Goal: Transaction & Acquisition: Purchase product/service

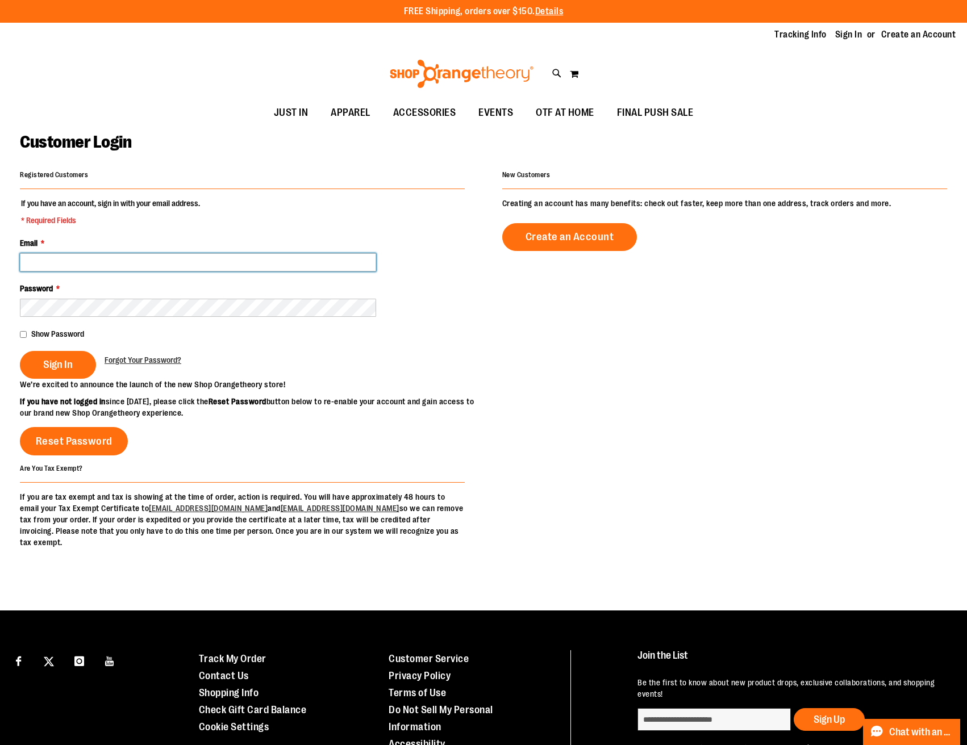
type input "**********"
click at [53, 366] on span "Sign In" at bounding box center [58, 364] width 30 height 12
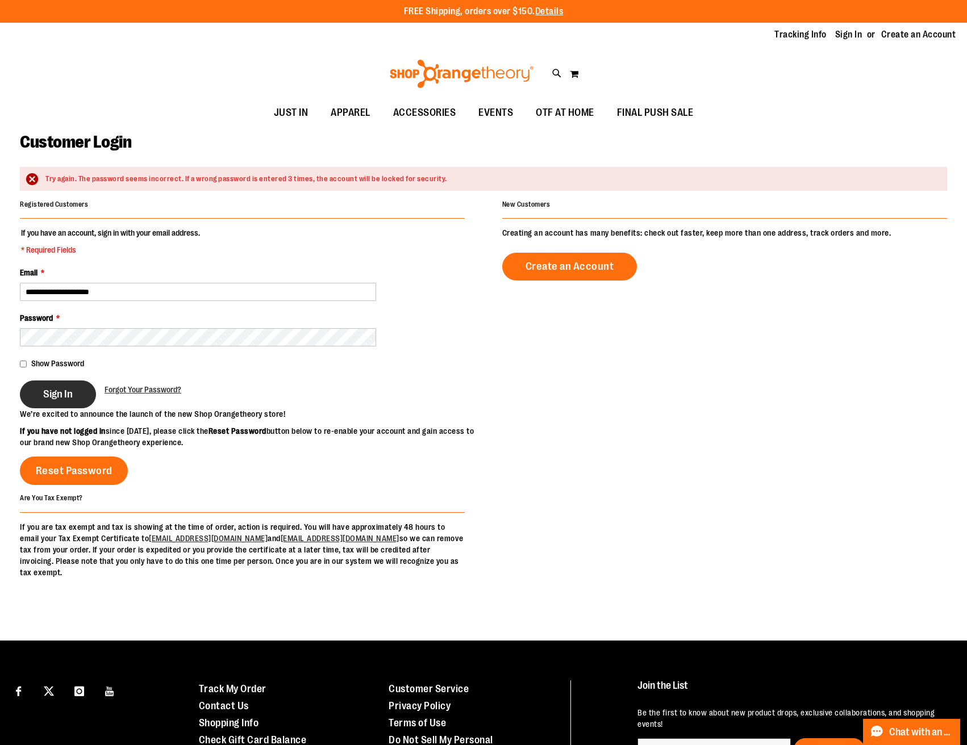
click at [45, 397] on span "Sign In" at bounding box center [58, 394] width 30 height 12
type input "**********"
click at [56, 394] on span "Sign In" at bounding box center [58, 394] width 30 height 12
click at [78, 395] on button "Sign In" at bounding box center [58, 395] width 76 height 28
click at [126, 390] on span "Forgot Your Password?" at bounding box center [143, 389] width 77 height 9
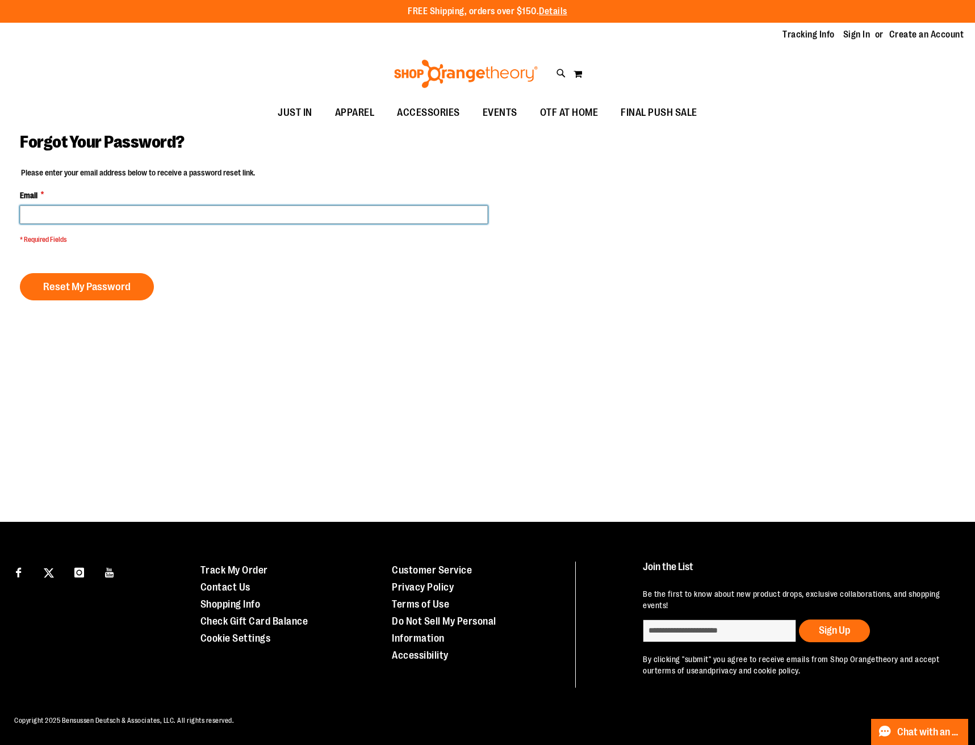
click at [41, 213] on input "Email *" at bounding box center [254, 215] width 468 height 18
type input "**********"
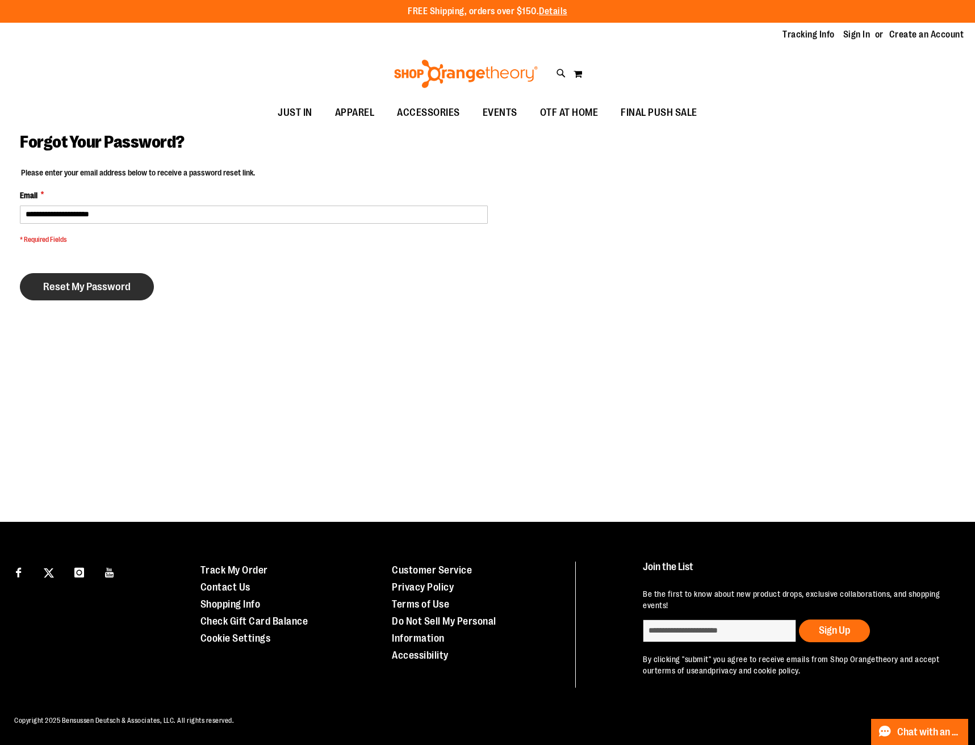
click at [61, 286] on span "Reset My Password" at bounding box center [86, 287] width 87 height 12
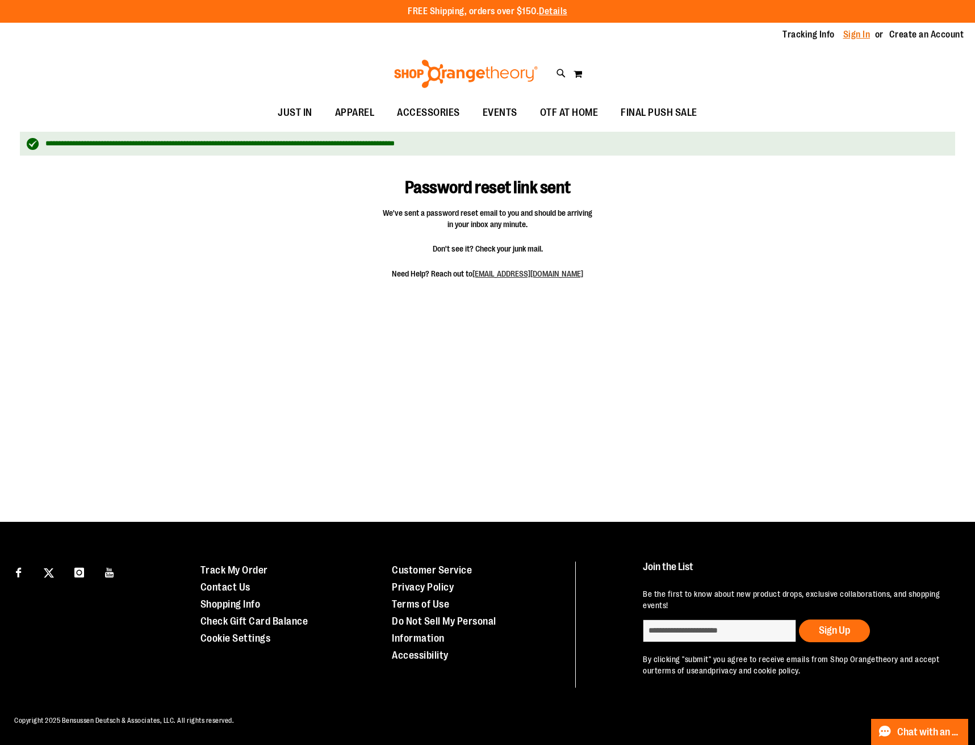
click at [868, 33] on link "Sign In" at bounding box center [857, 34] width 27 height 12
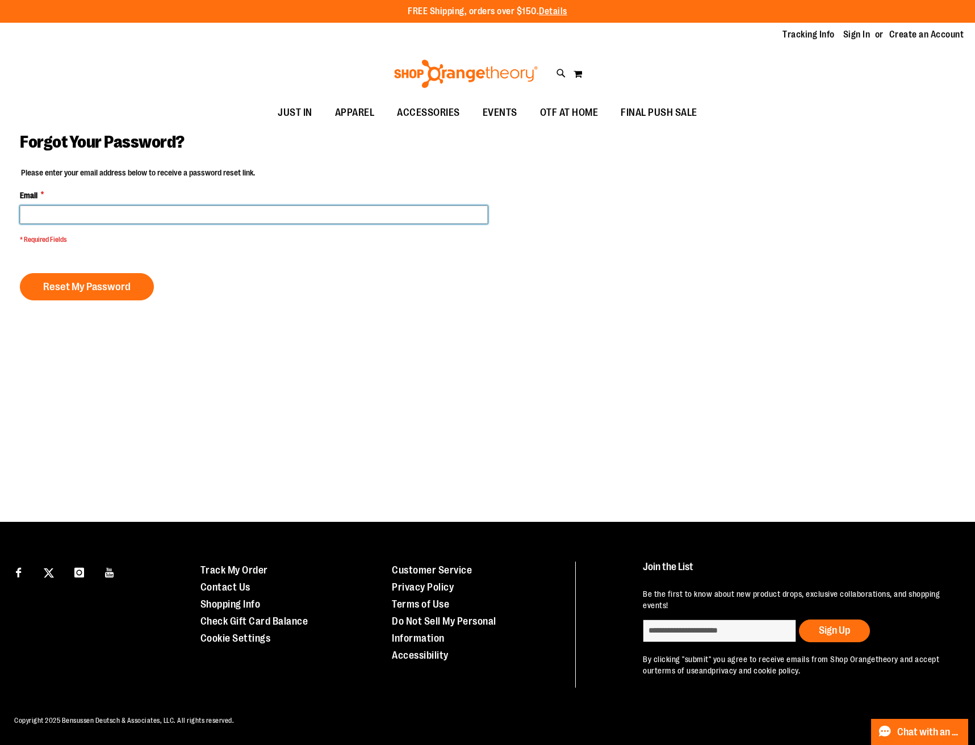
click at [62, 211] on input "Email *" at bounding box center [254, 215] width 468 height 18
type input "**********"
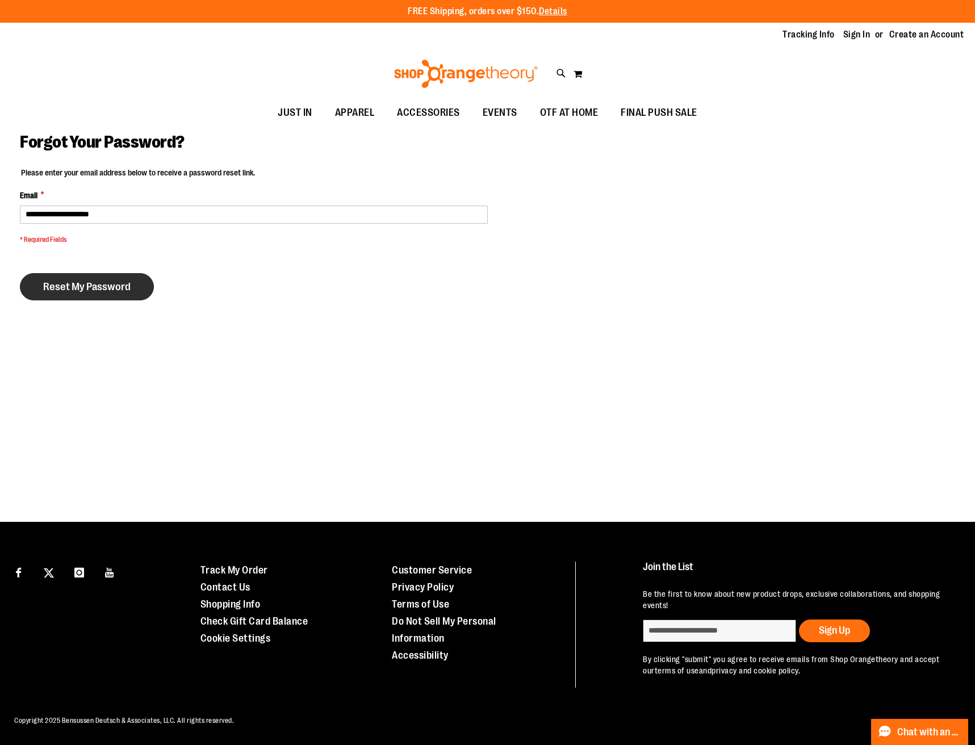
click at [63, 286] on span "Reset My Password" at bounding box center [86, 287] width 87 height 12
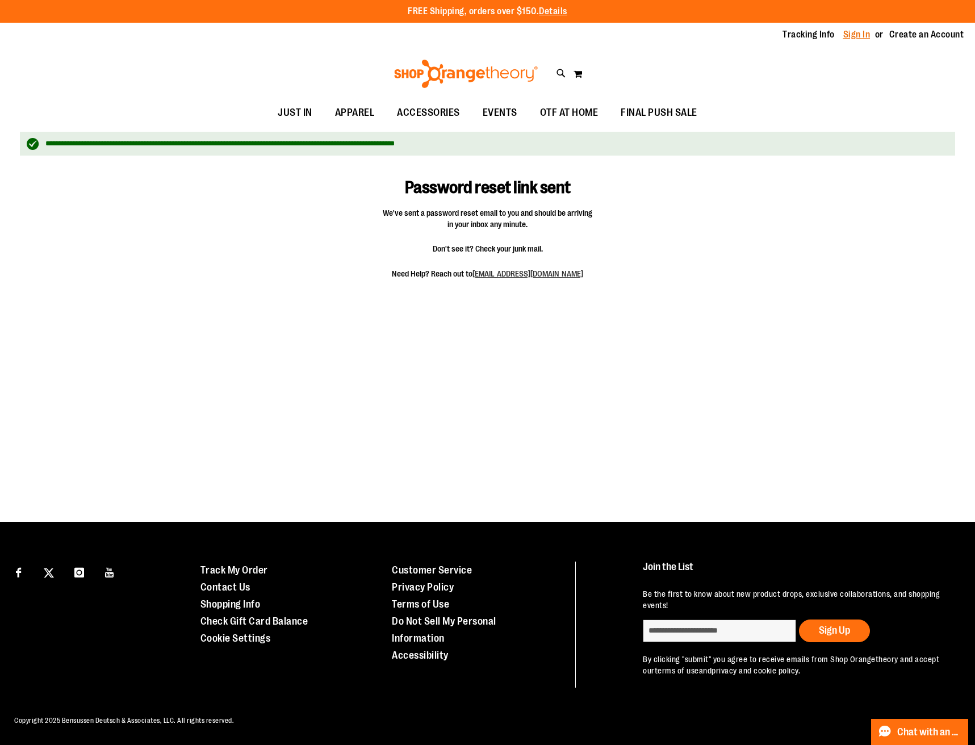
click at [850, 35] on link "Sign In" at bounding box center [857, 34] width 27 height 12
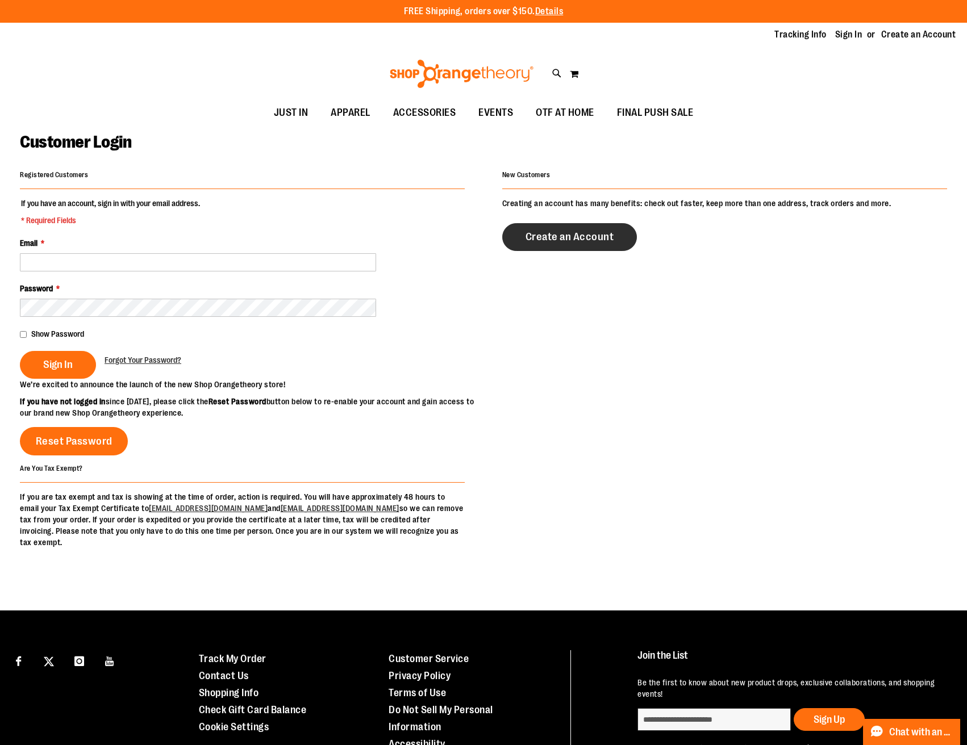
click at [526, 241] on span "Create an Account" at bounding box center [569, 237] width 89 height 12
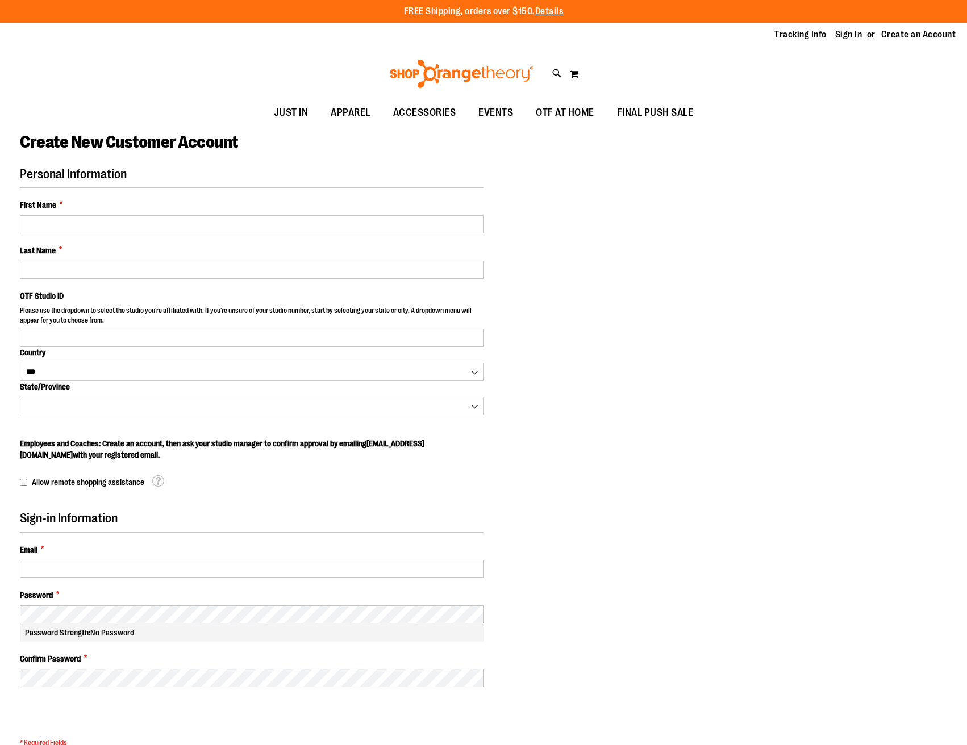
select select "***"
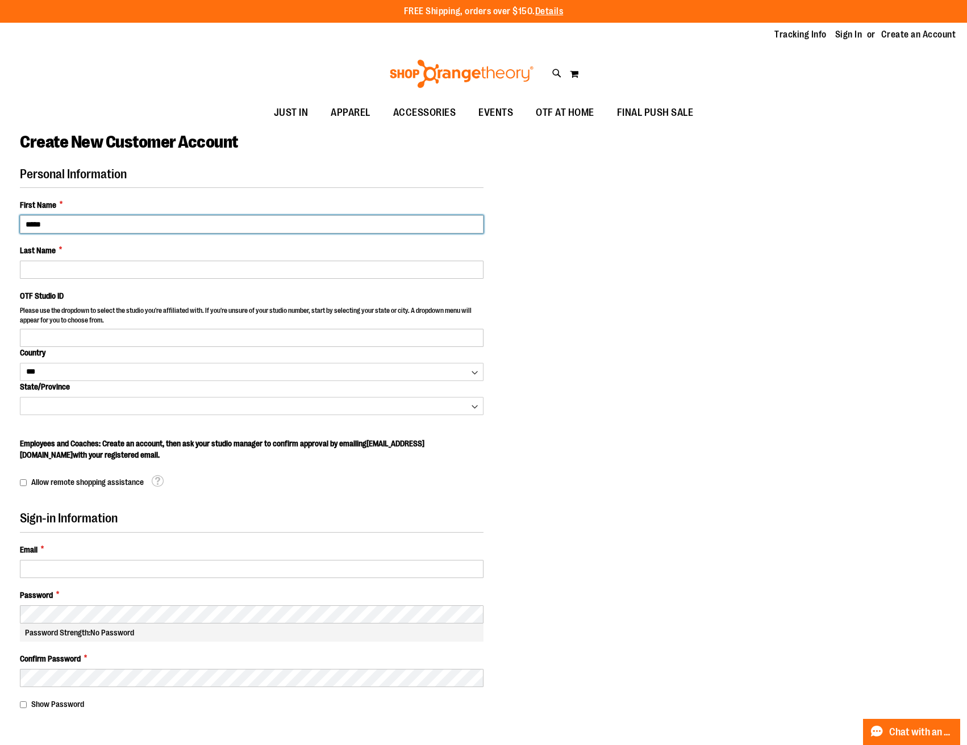
type input "*****"
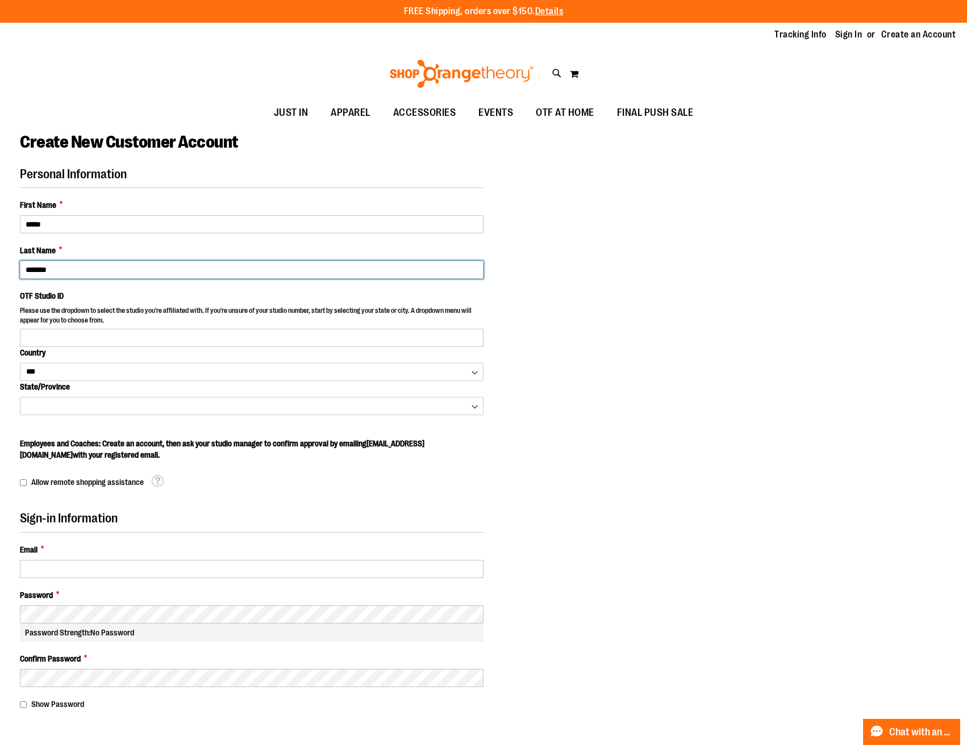
type input "*******"
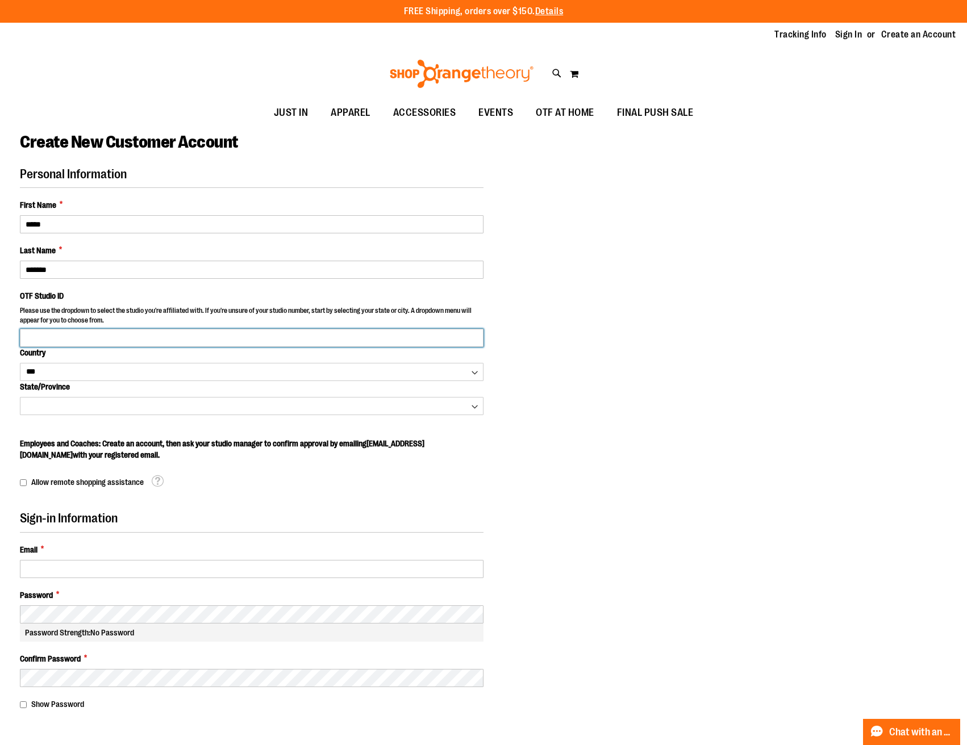
click at [111, 333] on input "OTF Studio ID" at bounding box center [252, 338] width 464 height 18
click at [448, 327] on p "Please use the dropdown to select the studio you're affiliated with. If you're …" at bounding box center [252, 317] width 464 height 22
click at [476, 337] on input "OTF Studio ID" at bounding box center [252, 338] width 464 height 18
type input "*"
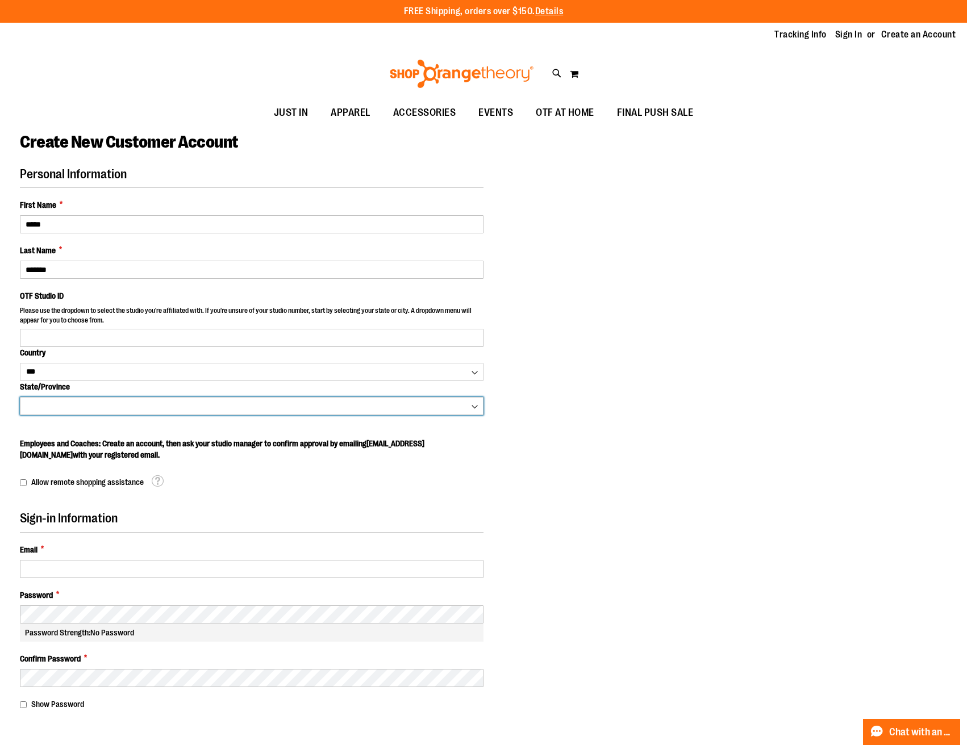
select select "*******"
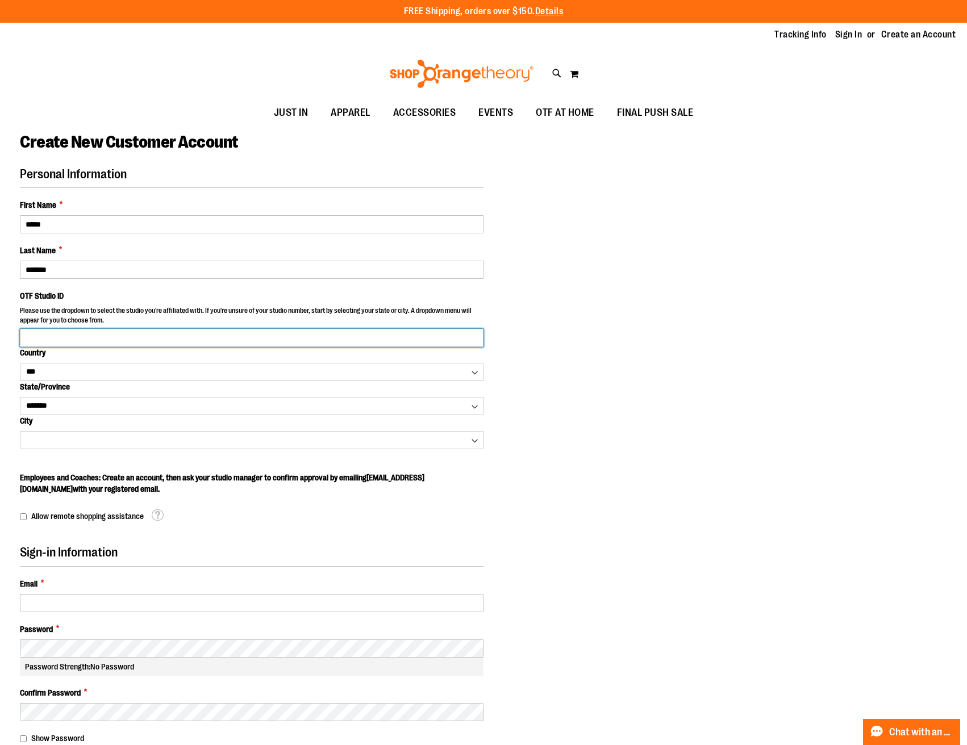
click at [31, 333] on input "OTF Studio ID" at bounding box center [252, 338] width 464 height 18
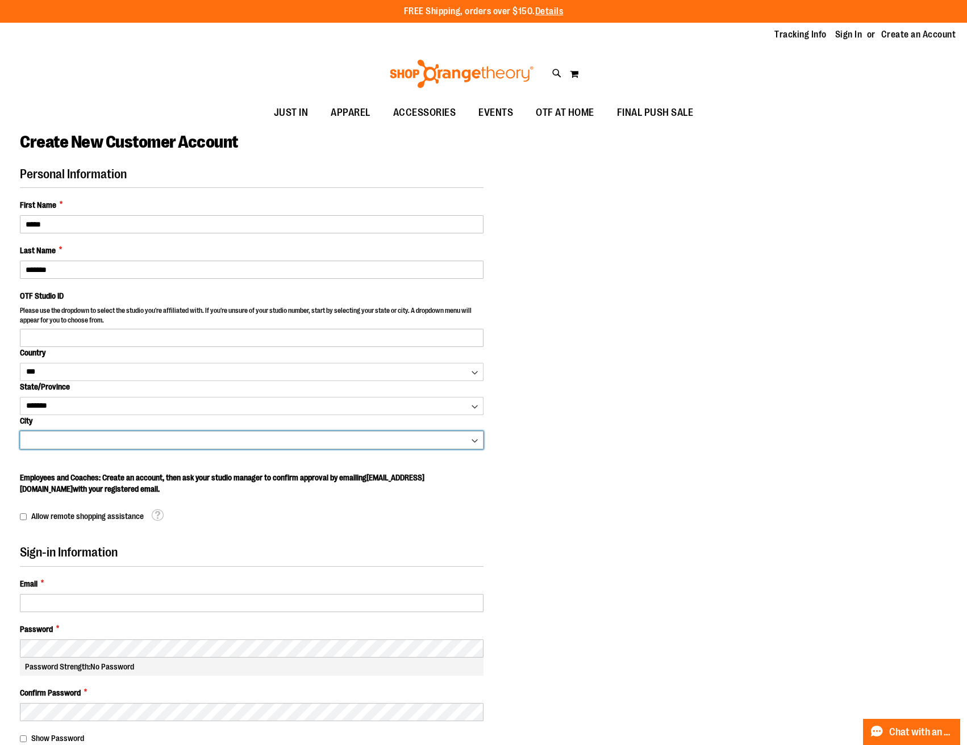
select select "*******"
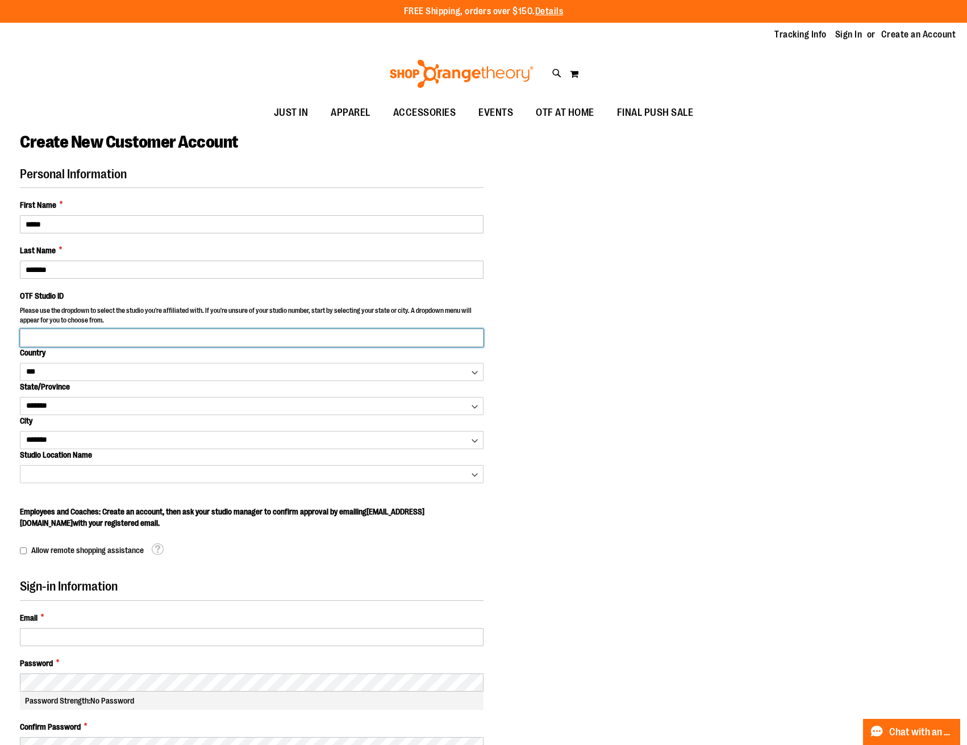
click at [60, 335] on input "OTF Studio ID" at bounding box center [252, 338] width 464 height 18
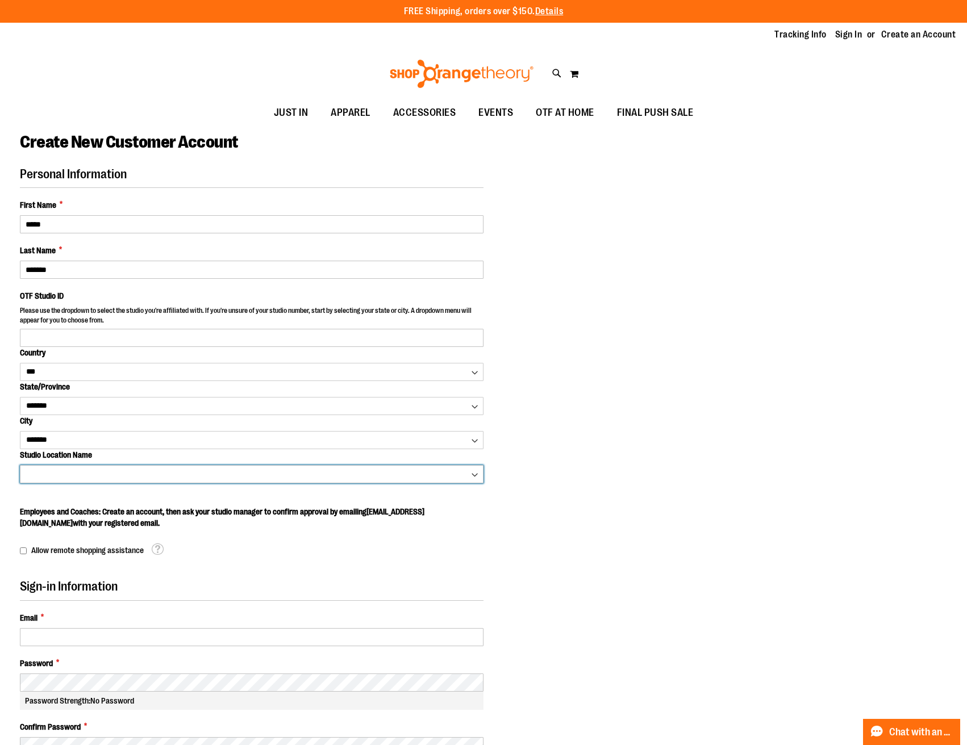
select select "****"
type input "****"
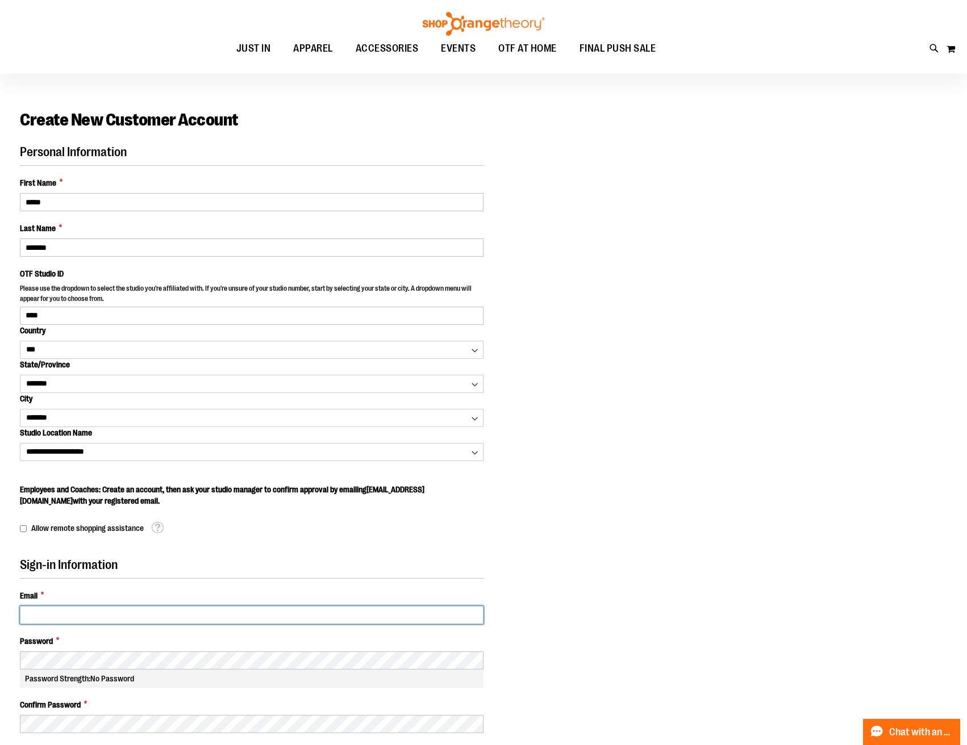
type input "**********"
click at [133, 702] on div "Confirm Password *" at bounding box center [252, 716] width 464 height 34
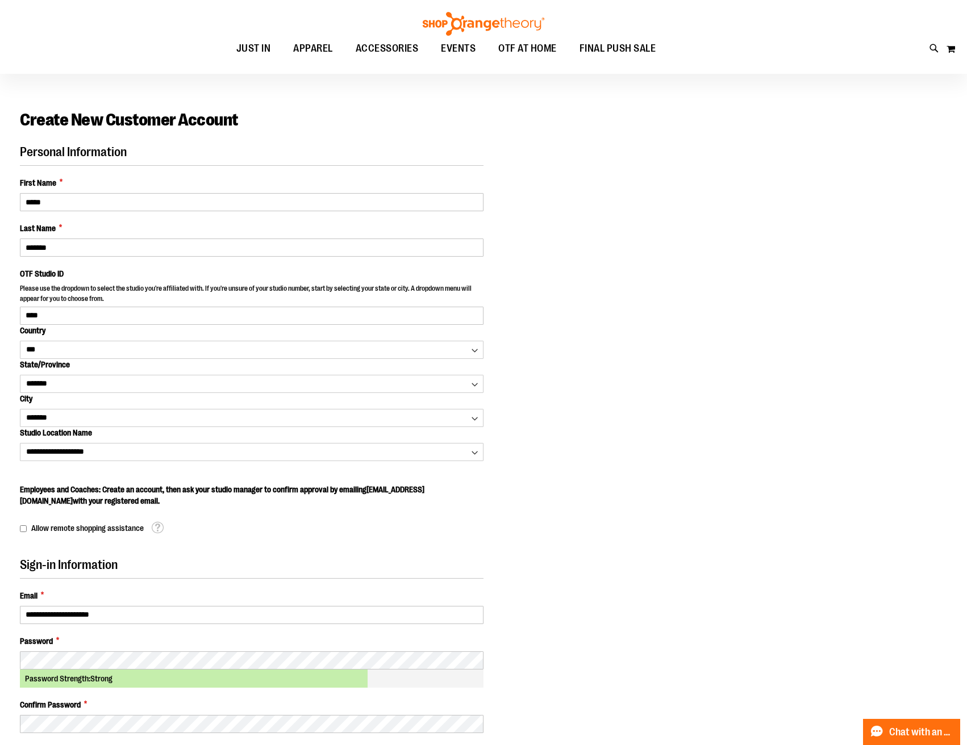
click at [405, 467] on fieldset "Personal Information First Name * ***** Last Name * ******* OTF Studio ID Pleas…" at bounding box center [252, 340] width 464 height 390
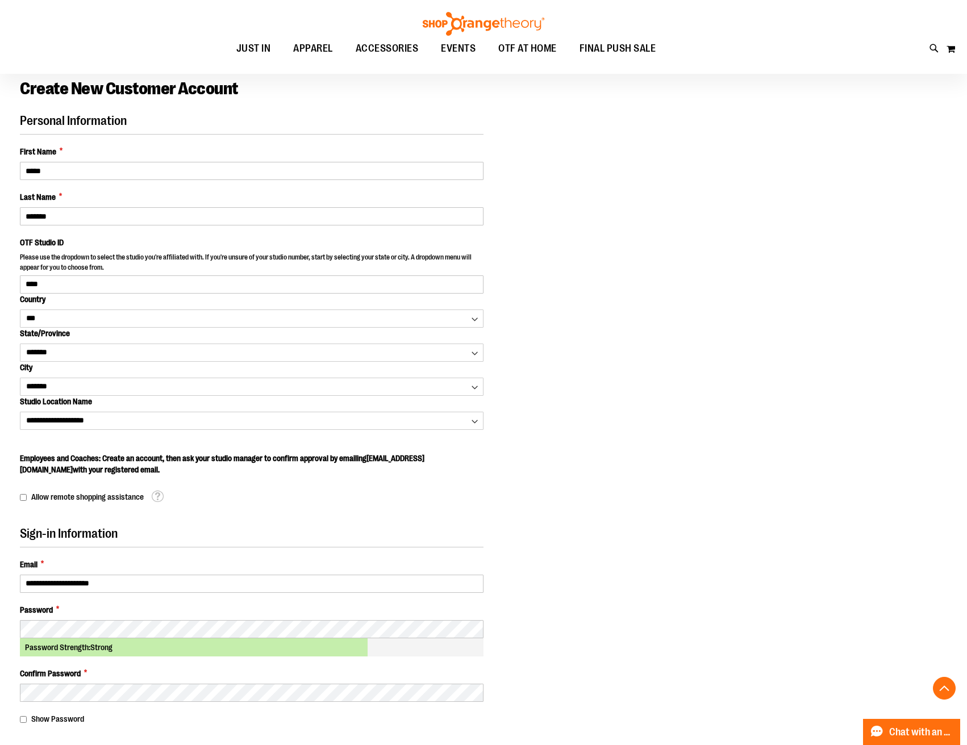
scroll to position [177, 0]
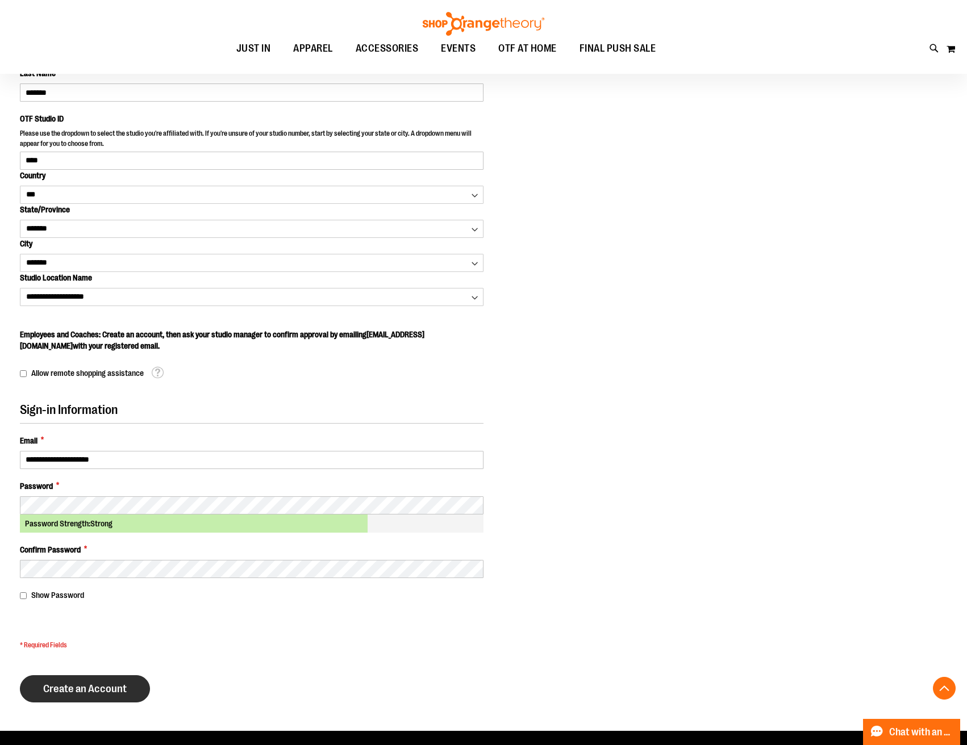
click at [72, 695] on button "Create an Account" at bounding box center [85, 688] width 130 height 27
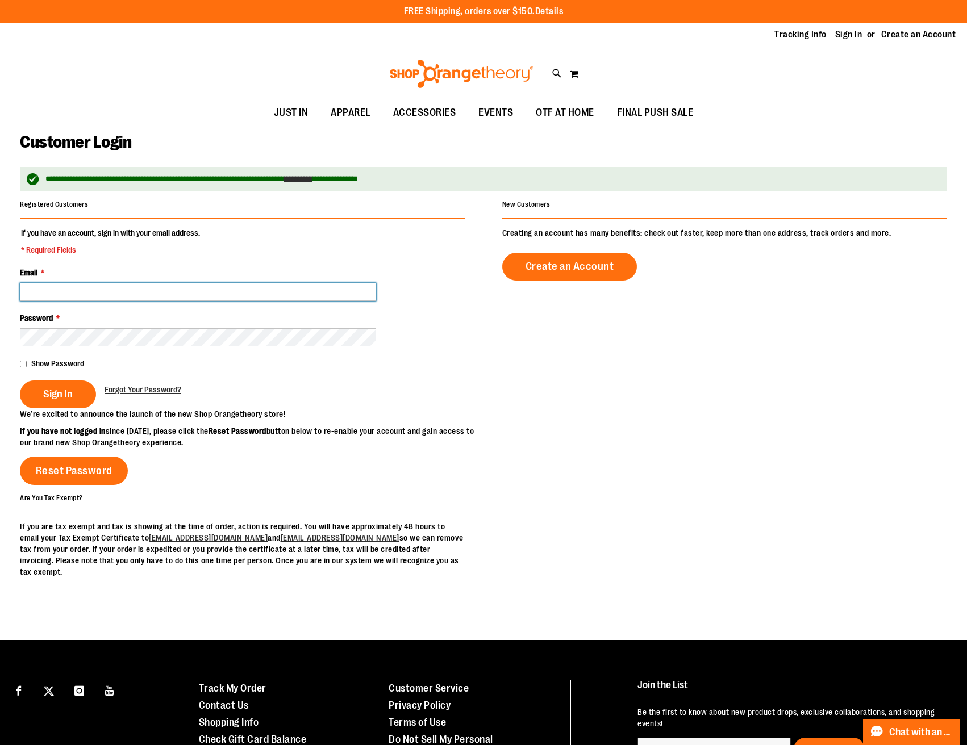
type input "**********"
click at [44, 389] on span "Sign In" at bounding box center [58, 394] width 30 height 12
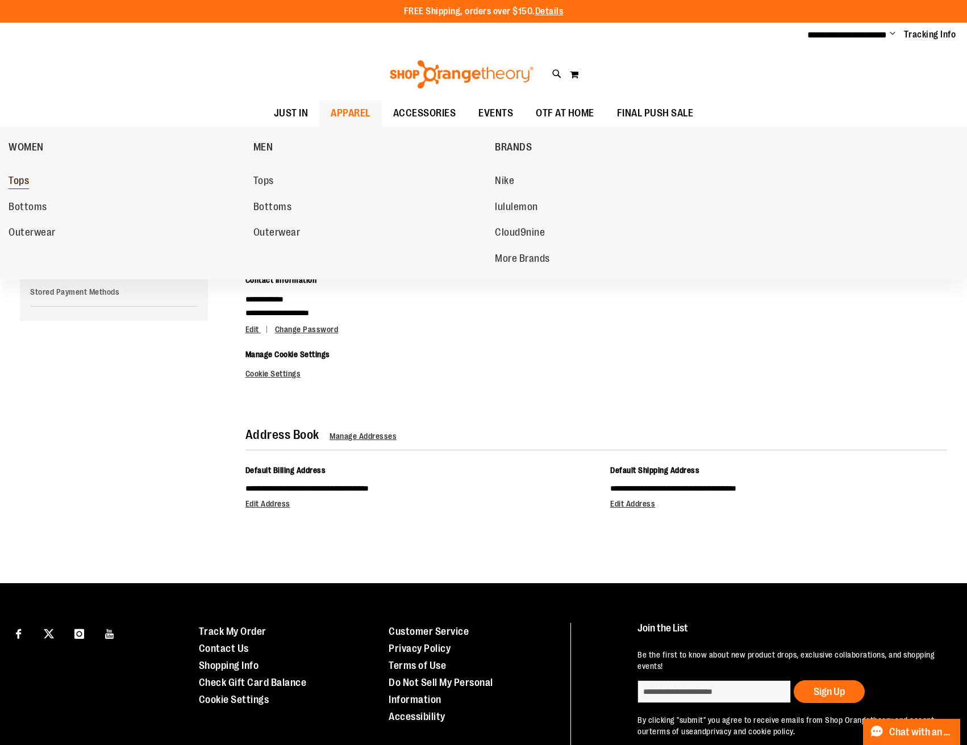
click at [15, 183] on span "Tops" at bounding box center [19, 182] width 20 height 14
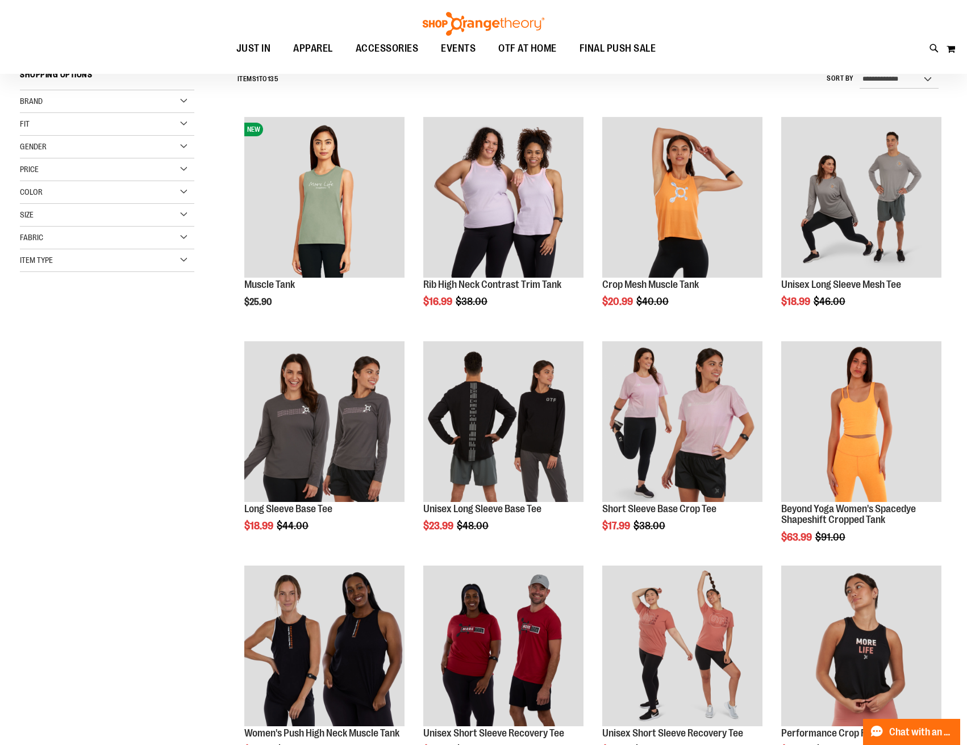
scroll to position [239, 0]
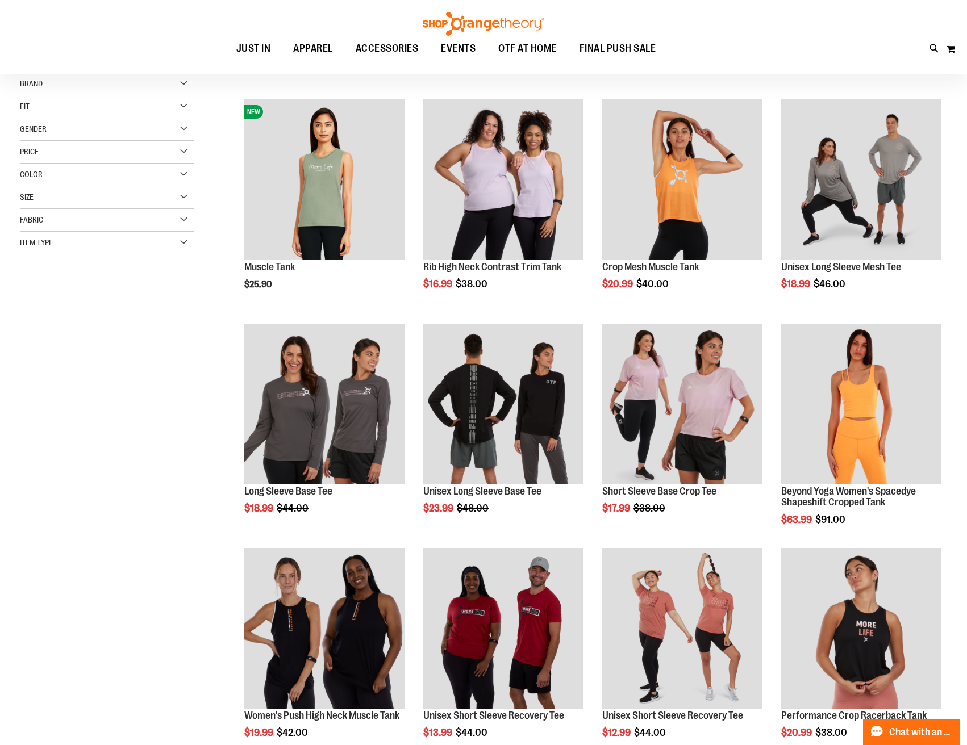
scroll to position [201, 0]
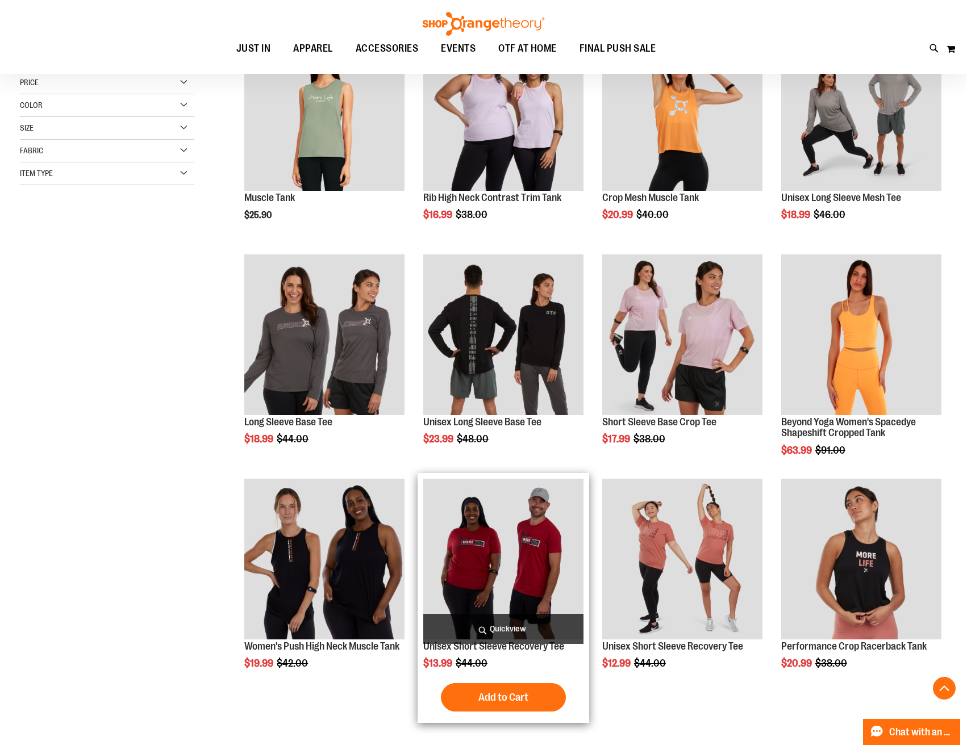
click at [460, 554] on img "product" at bounding box center [503, 559] width 160 height 160
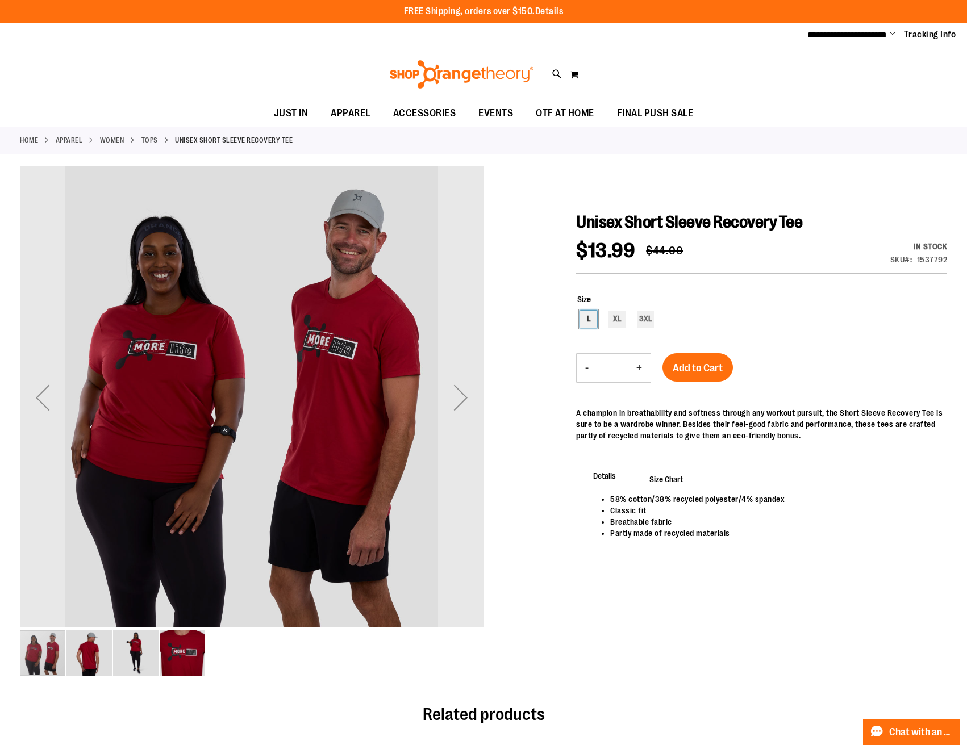
click at [591, 319] on div "L" at bounding box center [588, 319] width 17 height 17
type input "***"
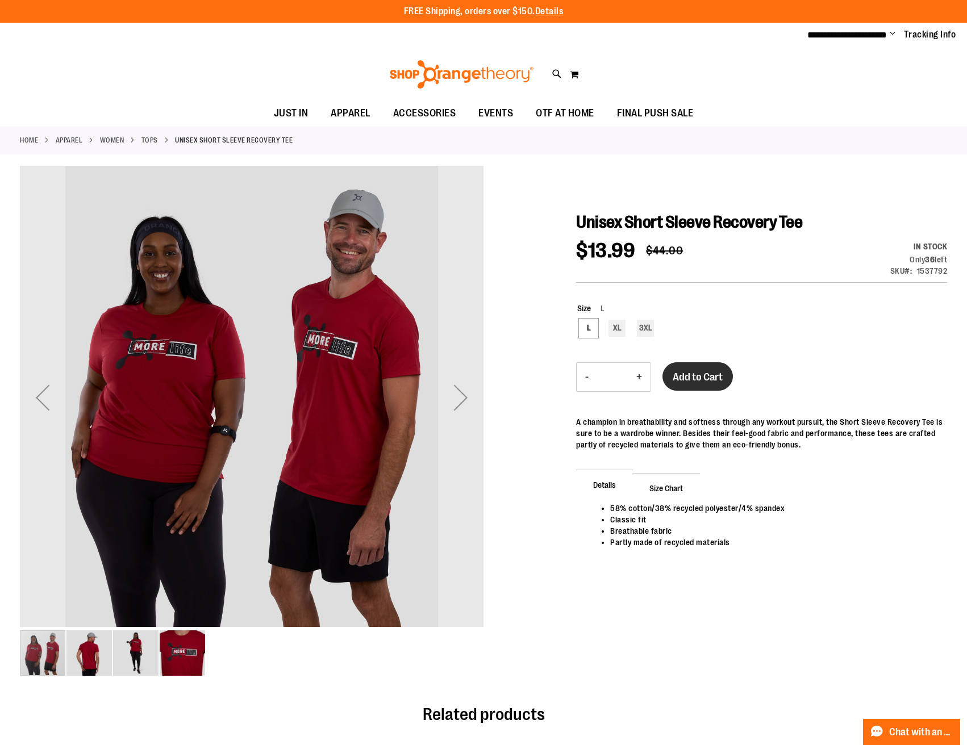
click at [694, 379] on span "Add to Cart" at bounding box center [698, 377] width 50 height 12
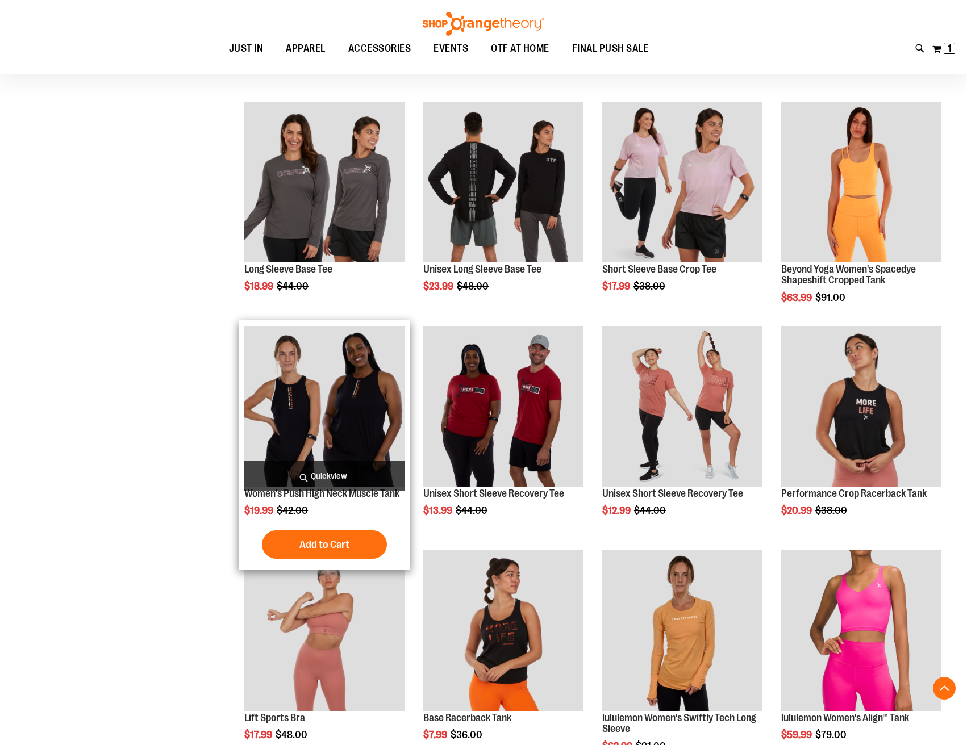
scroll to position [469, 0]
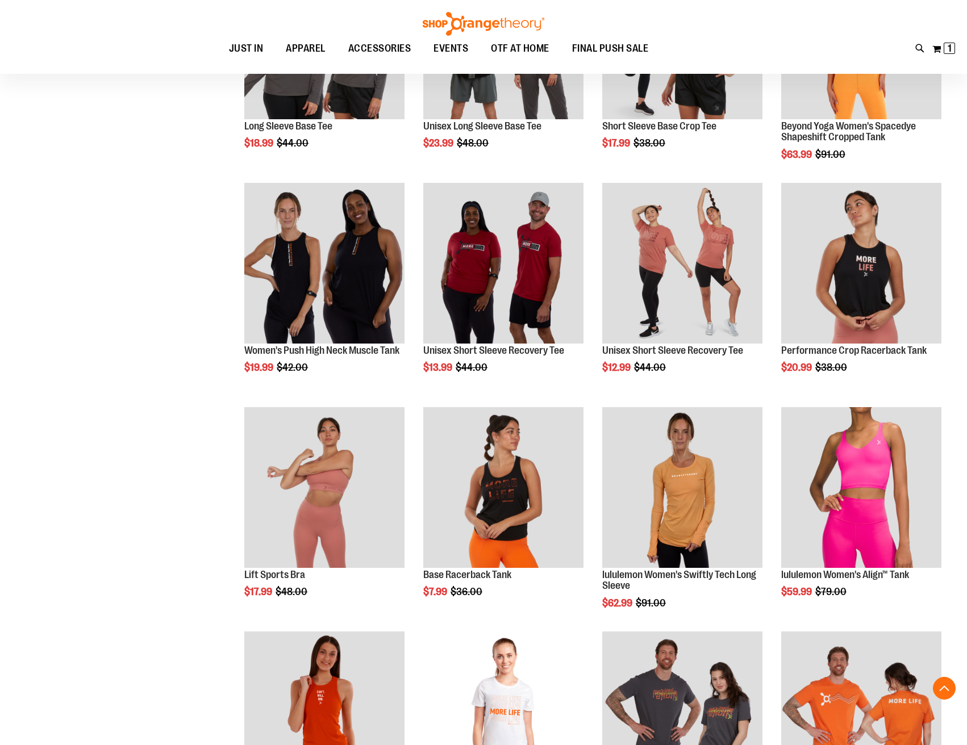
scroll to position [755, 0]
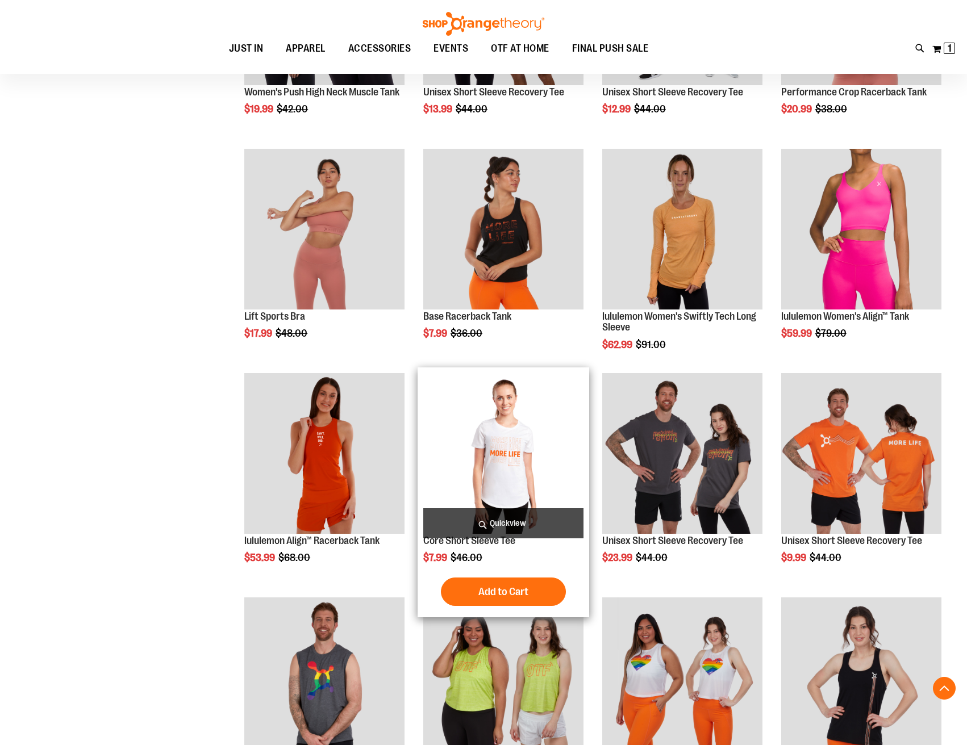
click at [497, 458] on img "product" at bounding box center [503, 453] width 160 height 160
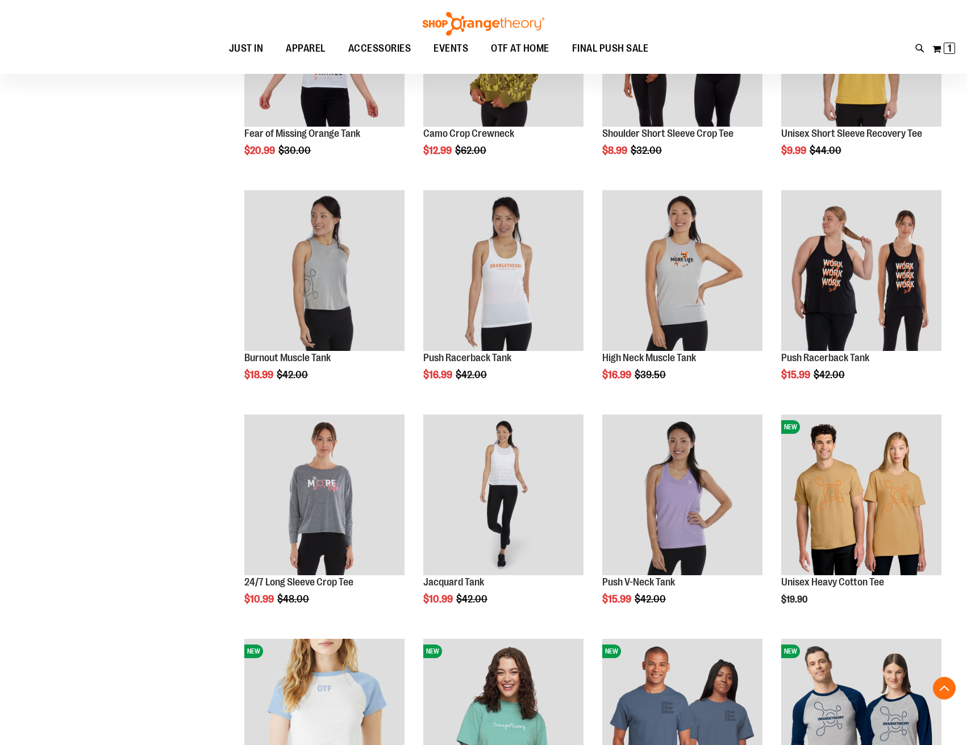
scroll to position [531, 0]
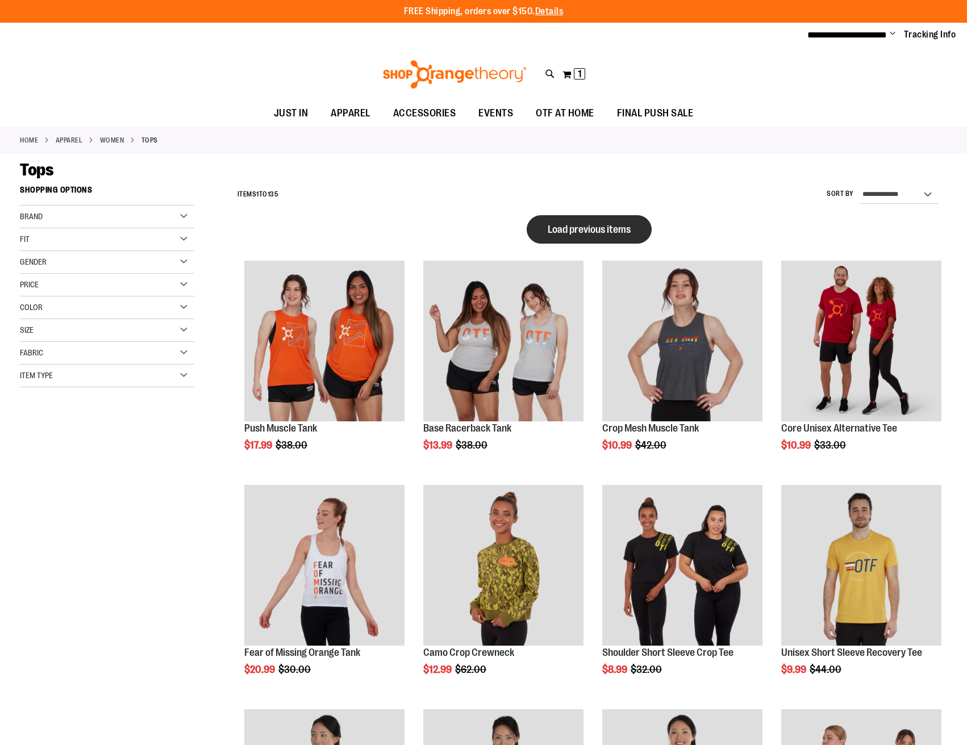
click at [555, 224] on span "Load previous items" at bounding box center [589, 229] width 83 height 11
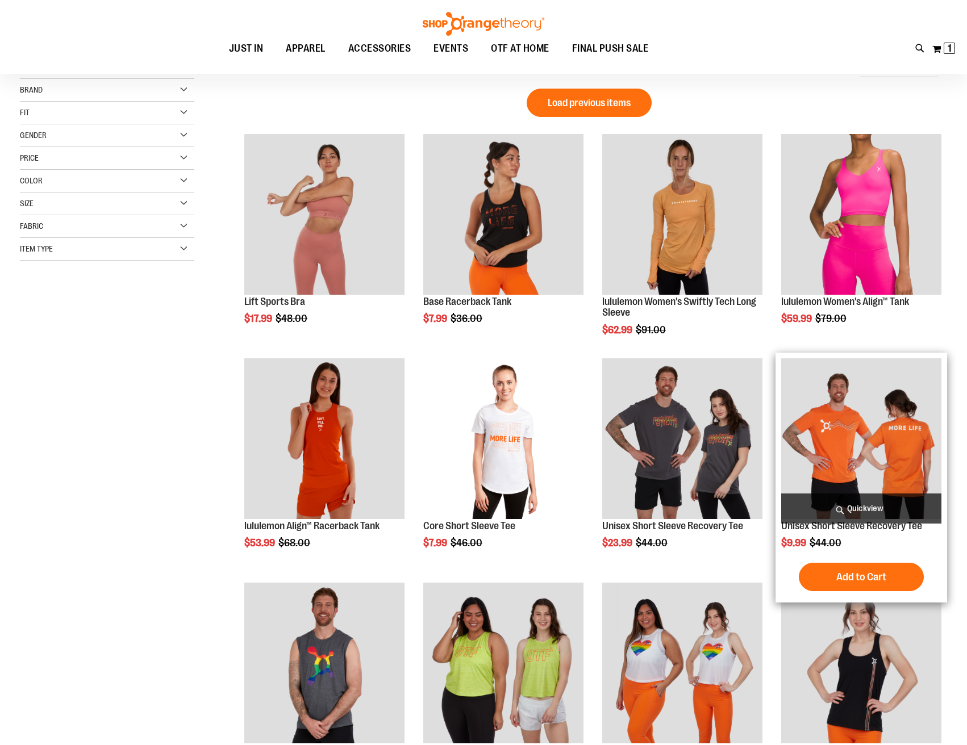
scroll to position [81, 0]
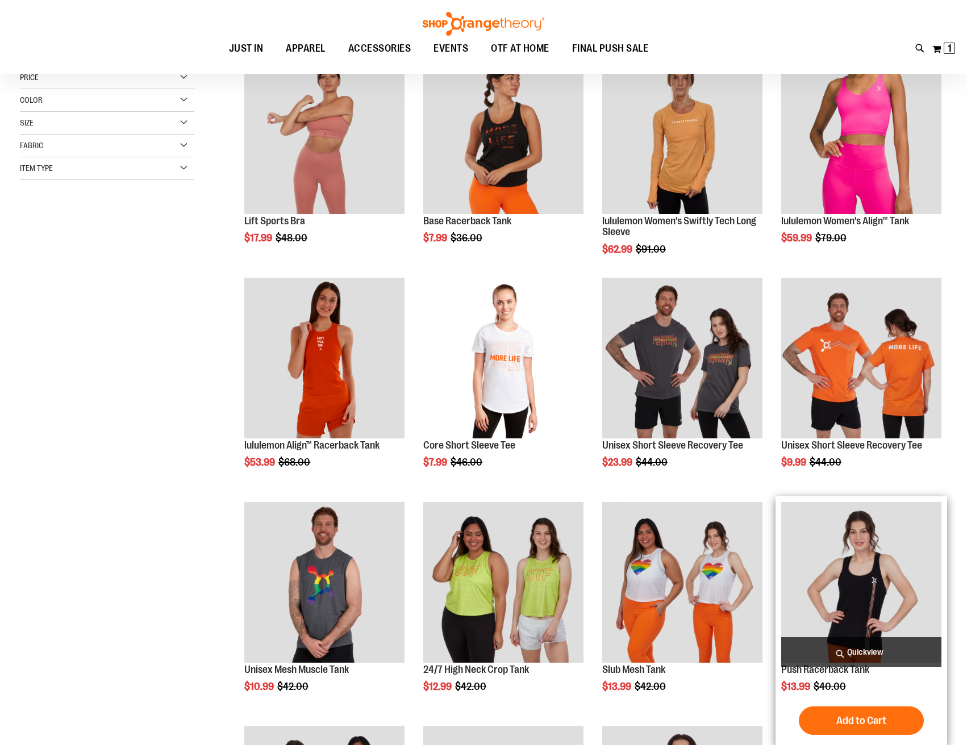
click at [821, 579] on img "product" at bounding box center [861, 582] width 160 height 160
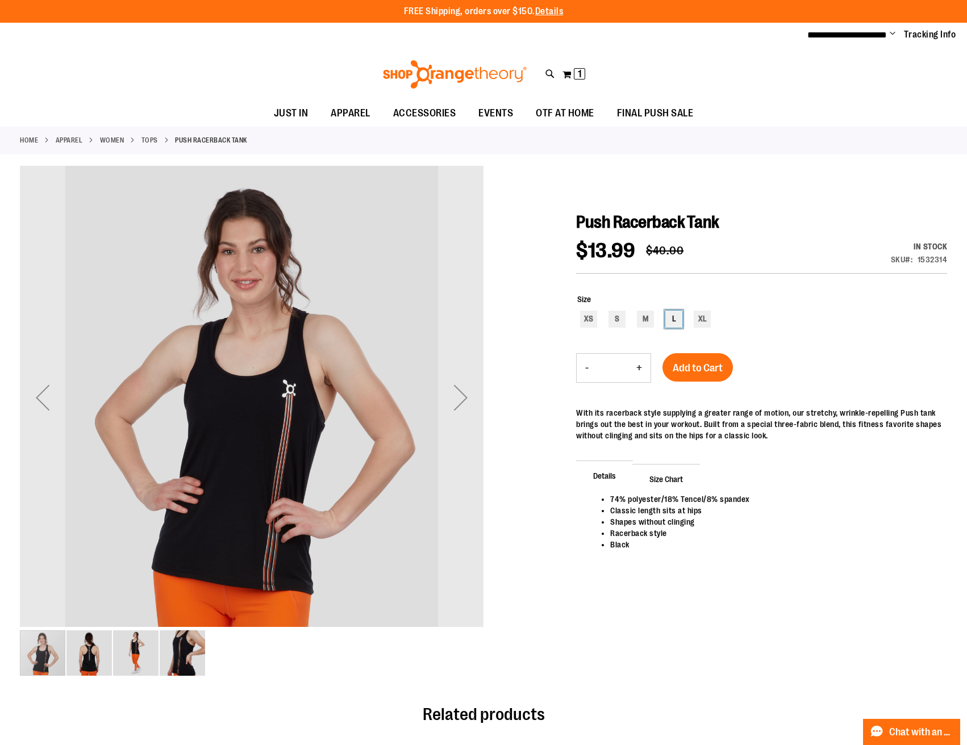
click at [673, 315] on div "L" at bounding box center [673, 319] width 17 height 17
type input "***"
click at [85, 659] on img "image 2 of 4" at bounding box center [88, 653] width 45 height 45
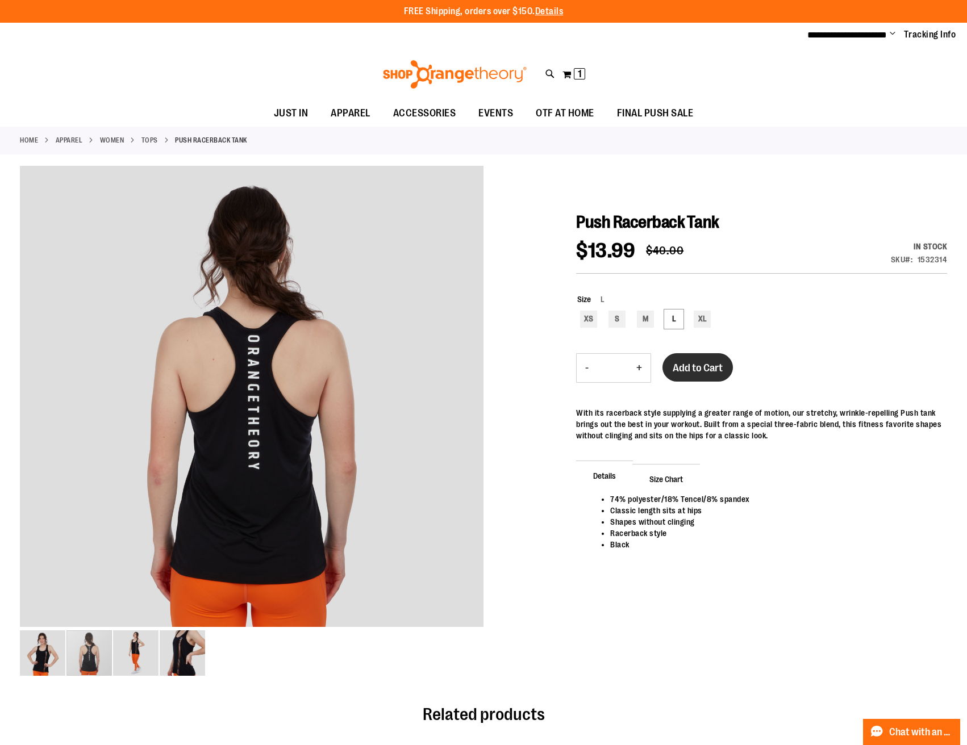
click at [687, 378] on button "Add to Cart" at bounding box center [697, 367] width 70 height 28
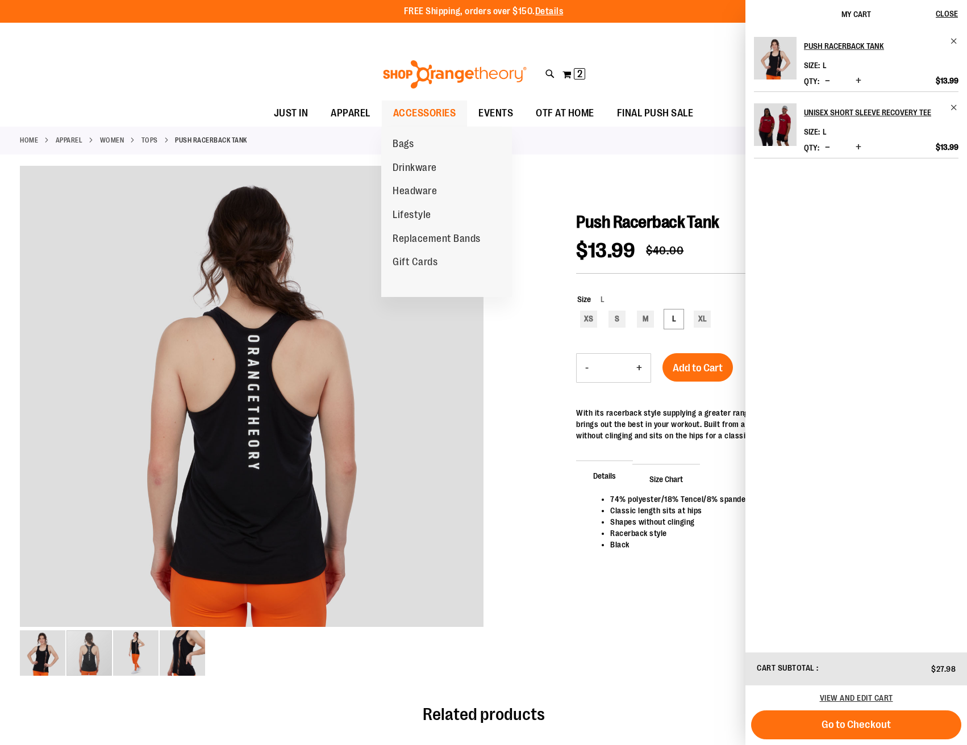
click at [412, 113] on span "ACCESSORIES" at bounding box center [424, 114] width 63 height 26
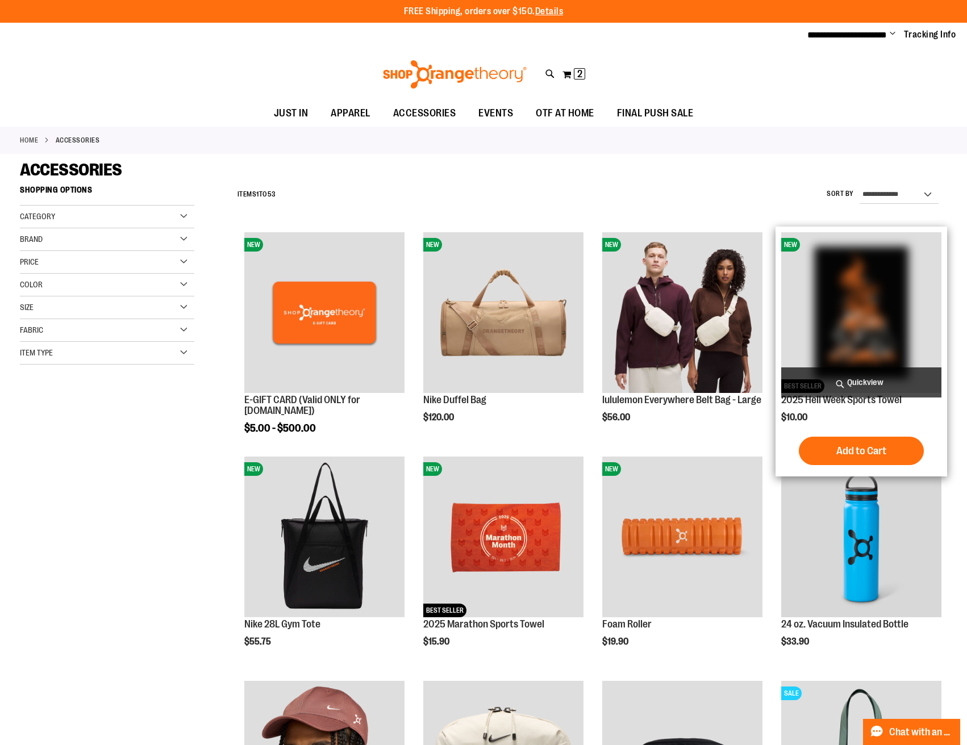
click at [882, 307] on img "product" at bounding box center [861, 312] width 160 height 160
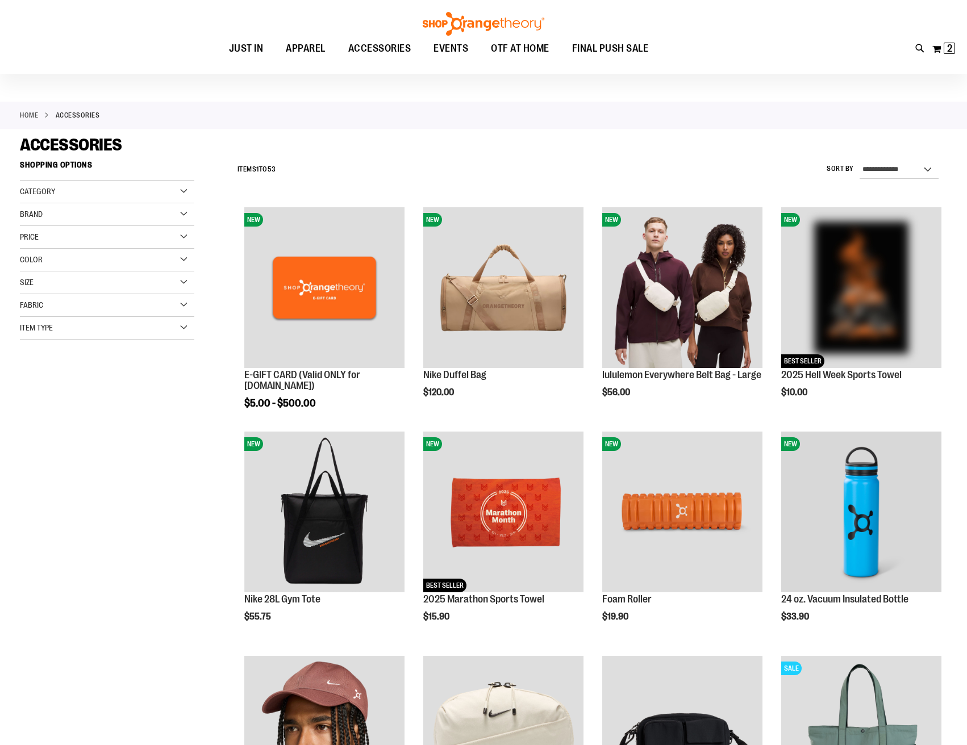
scroll to position [103, 0]
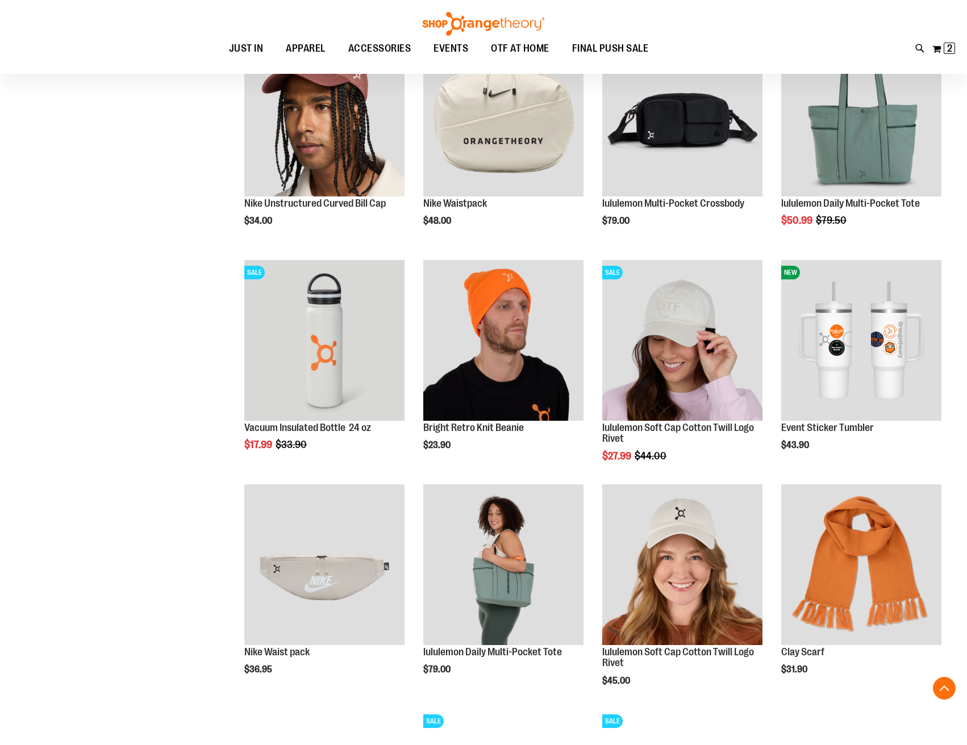
scroll to position [736, 0]
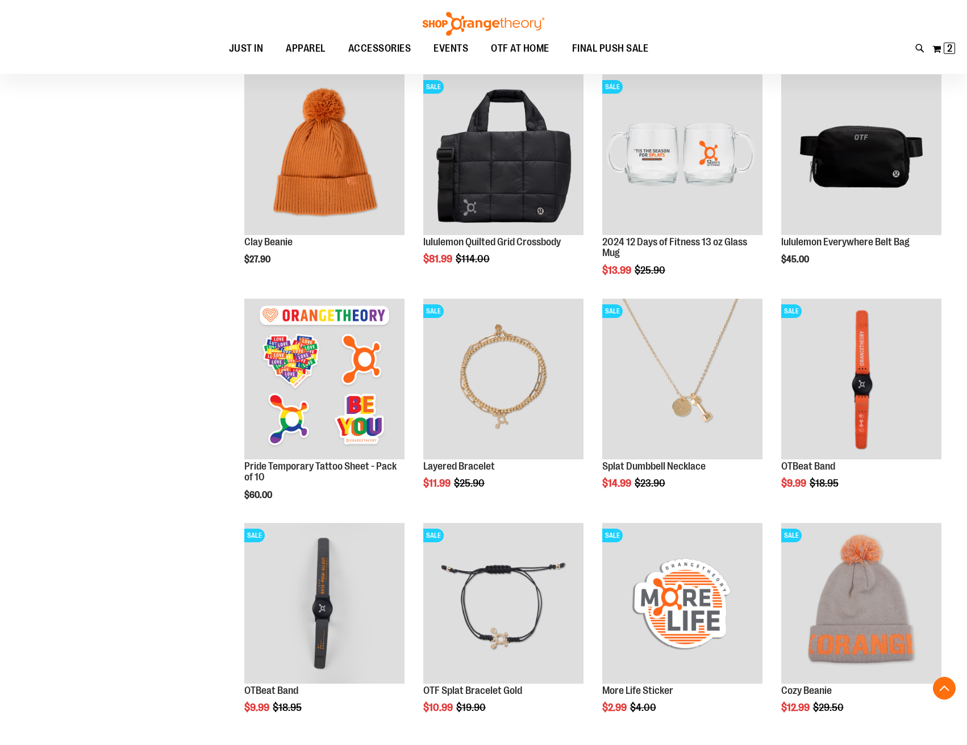
scroll to position [1359, 0]
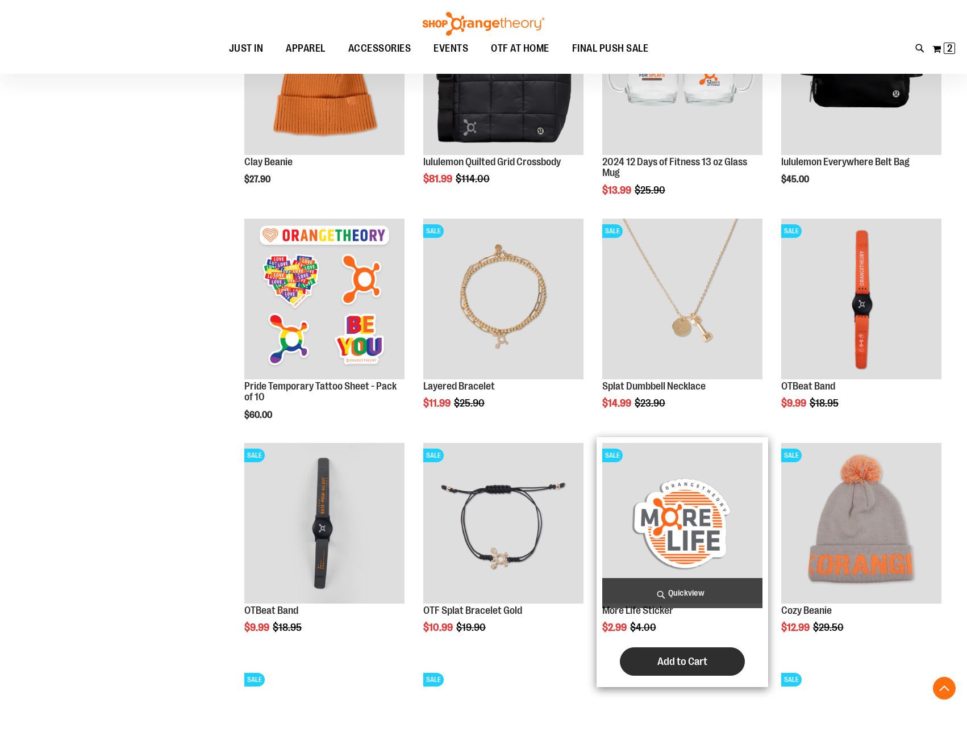
click at [659, 652] on button "Add to Cart" at bounding box center [682, 662] width 125 height 28
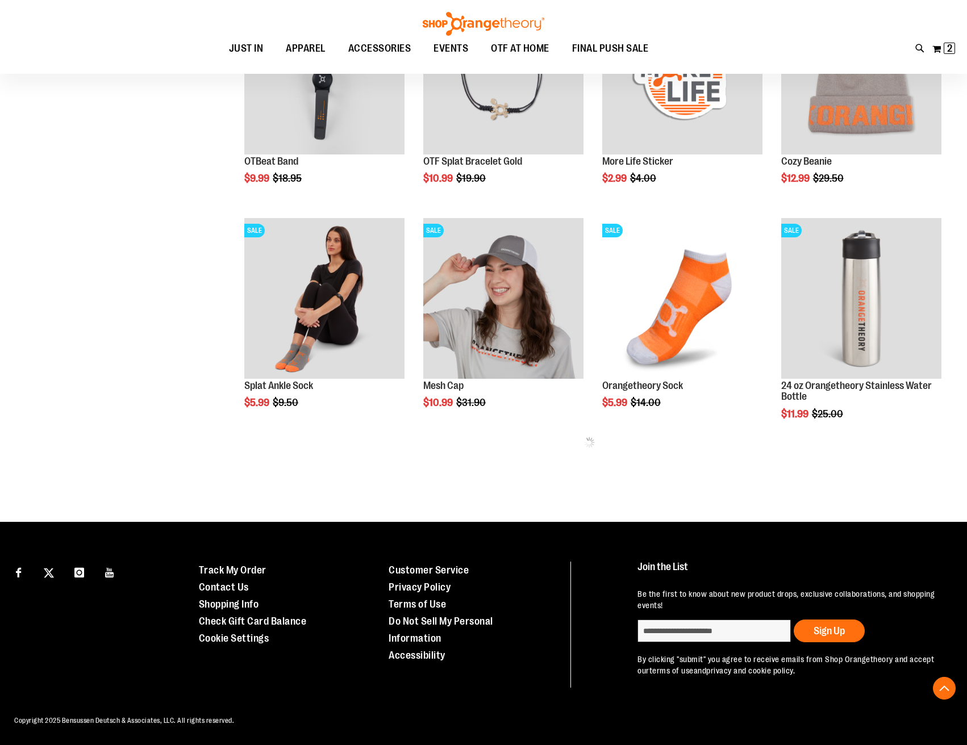
scroll to position [364, 0]
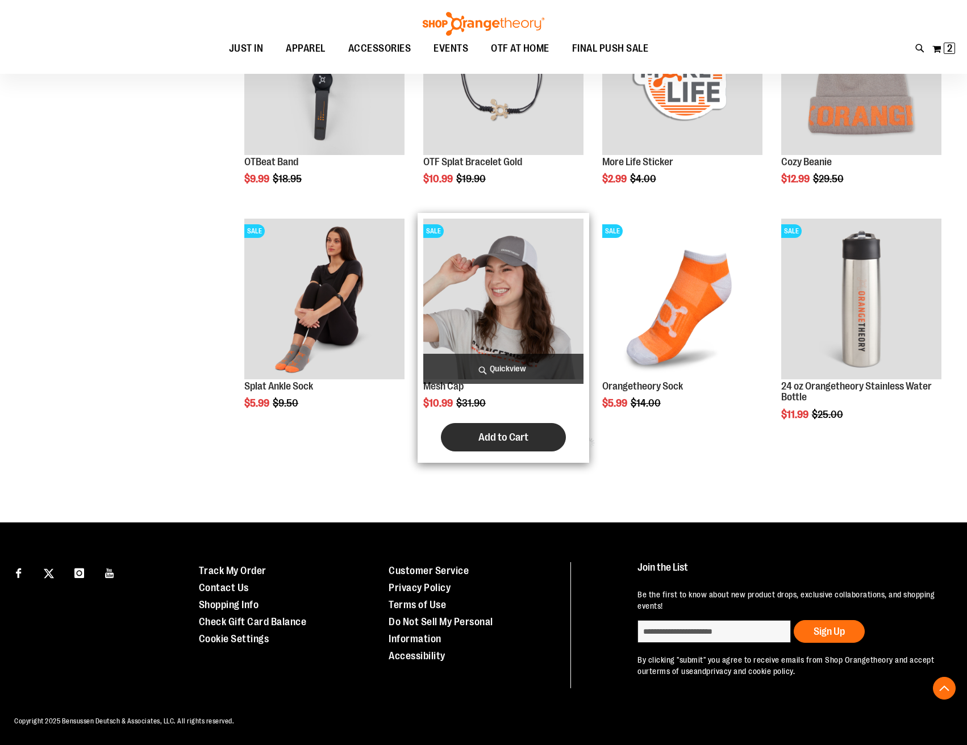
click at [489, 440] on span "Add to Cart" at bounding box center [503, 437] width 50 height 12
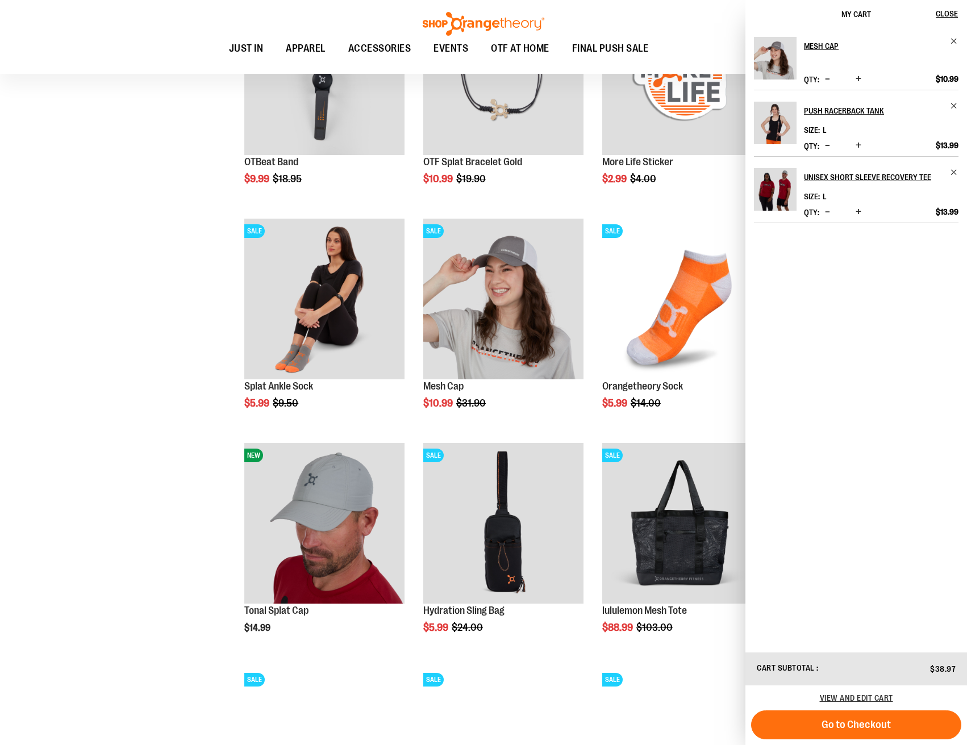
click at [113, 513] on div "**********" at bounding box center [483, 433] width 927 height 1489
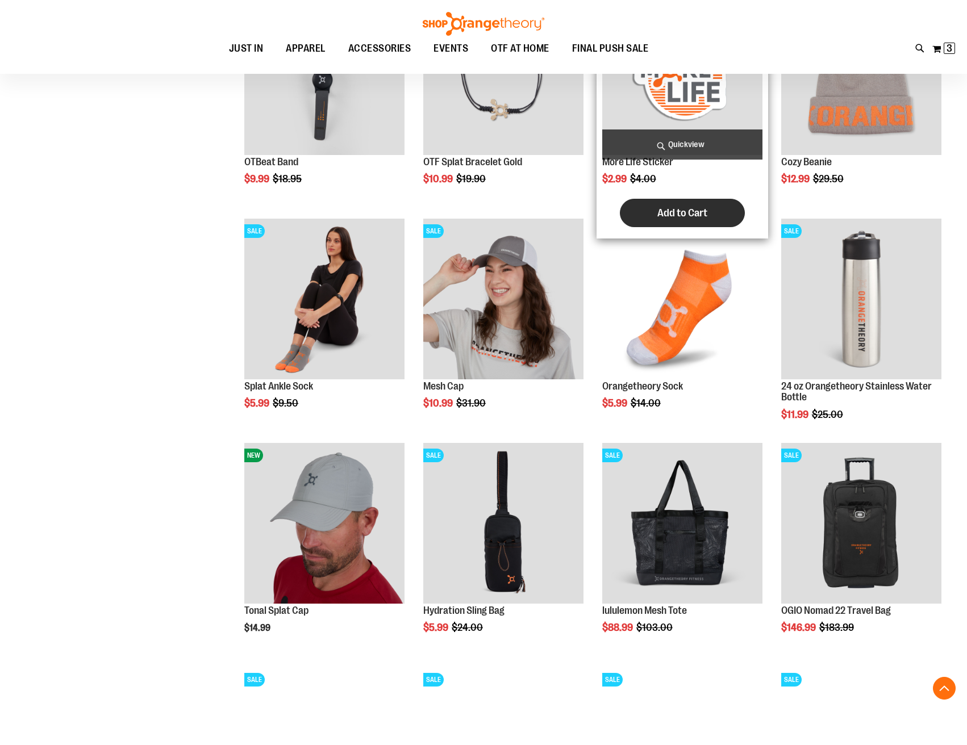
click at [662, 209] on span "Add to Cart" at bounding box center [682, 213] width 50 height 12
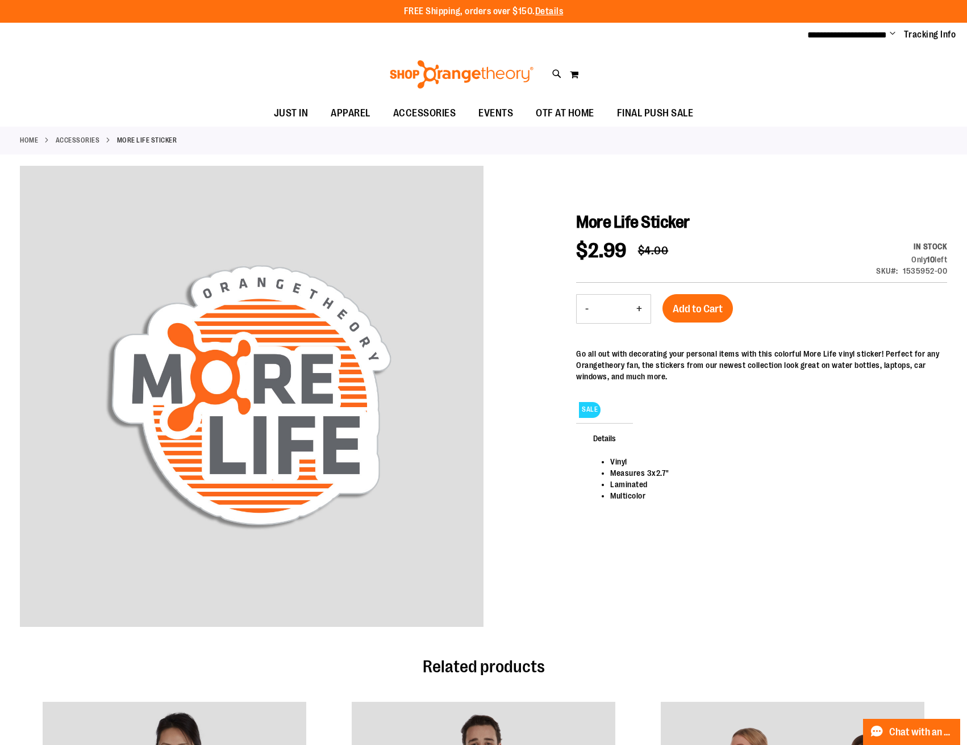
click at [587, 310] on button "-" at bounding box center [587, 309] width 20 height 28
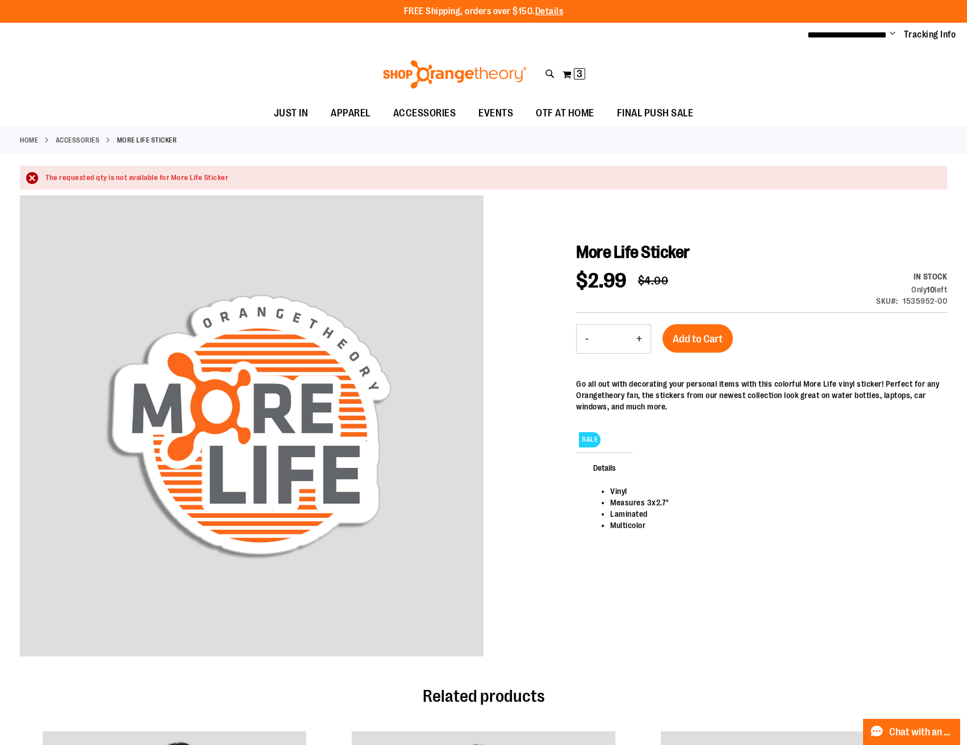
click at [590, 345] on button "-" at bounding box center [587, 339] width 20 height 28
click at [588, 340] on button "-" at bounding box center [587, 339] width 20 height 28
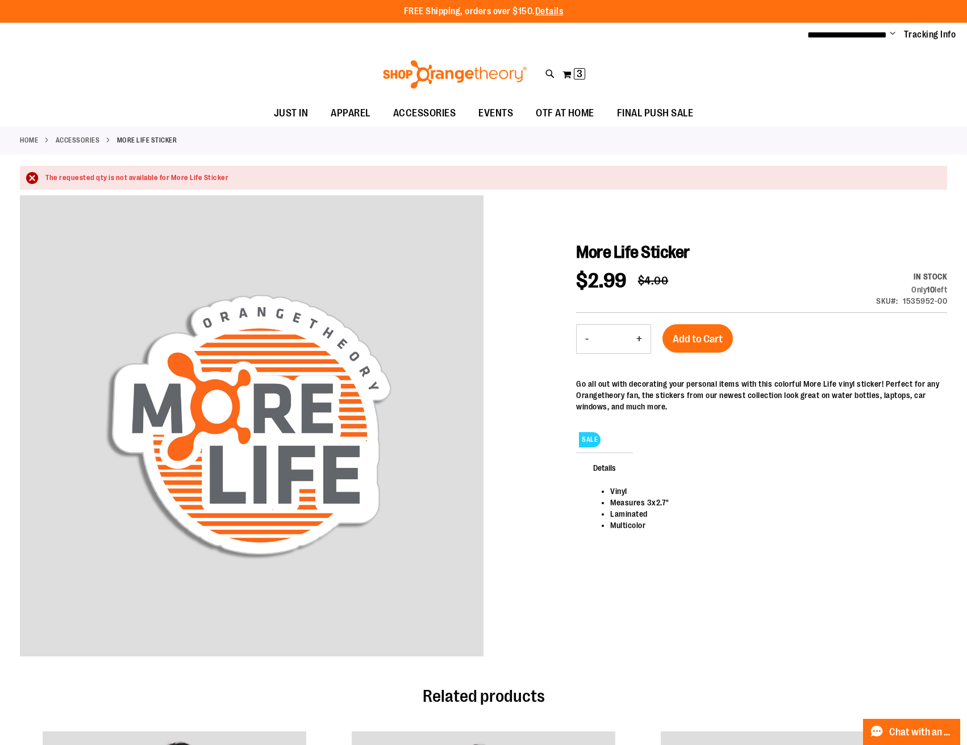
click at [588, 340] on button "-" at bounding box center [587, 339] width 20 height 28
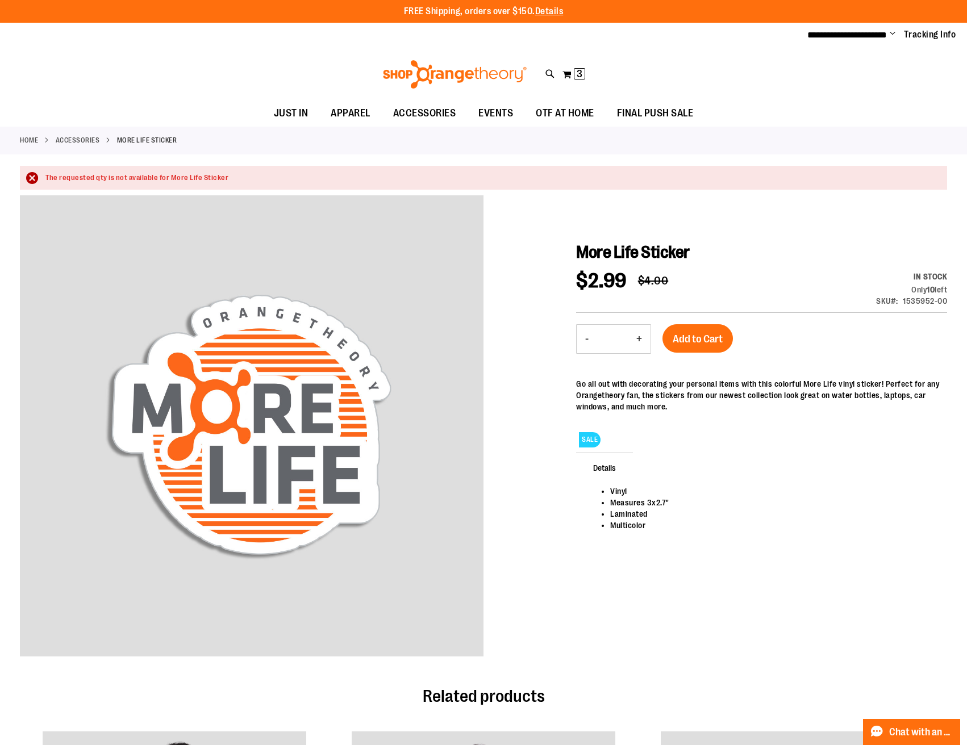
type input "*"
click at [696, 339] on span "Add to Cart" at bounding box center [698, 339] width 50 height 12
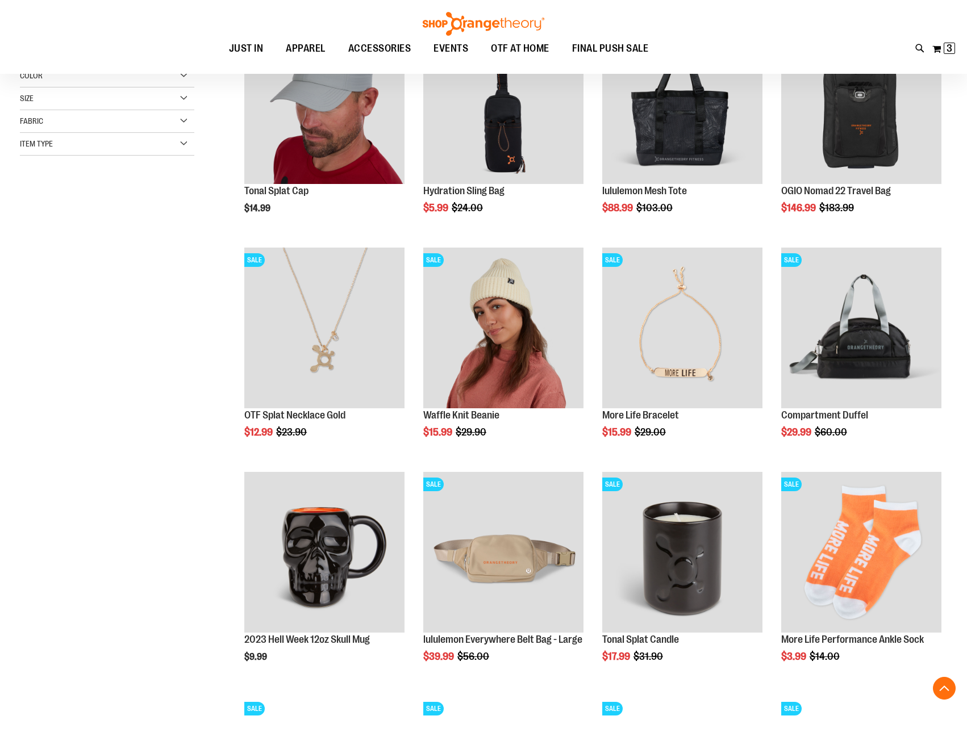
scroll to position [136, 0]
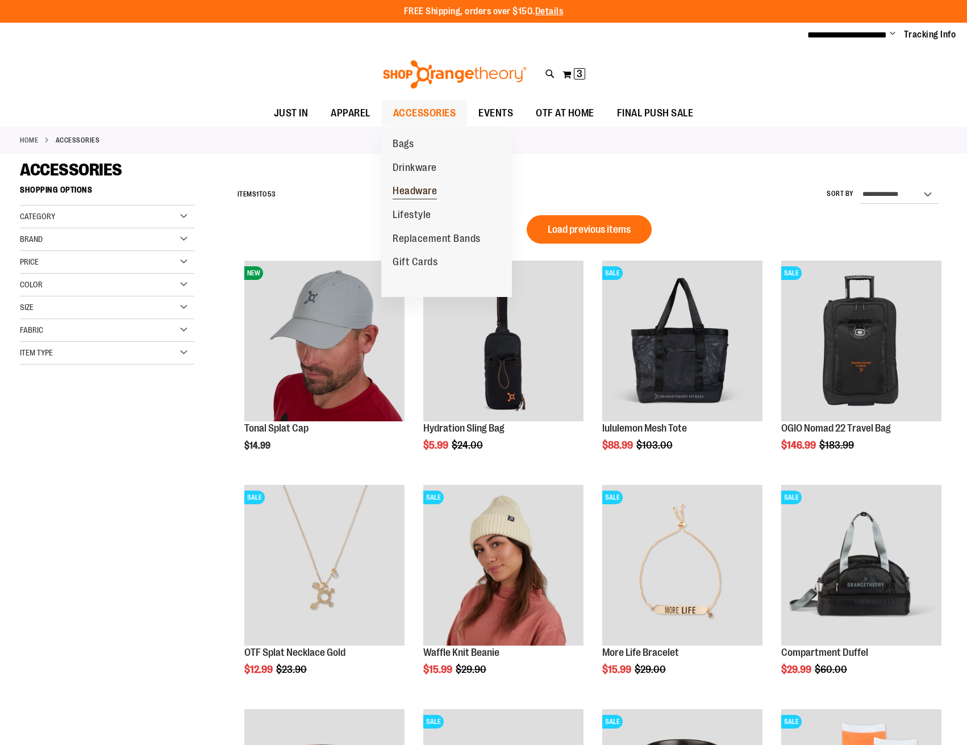
click at [408, 187] on span "Headware" at bounding box center [415, 192] width 44 height 14
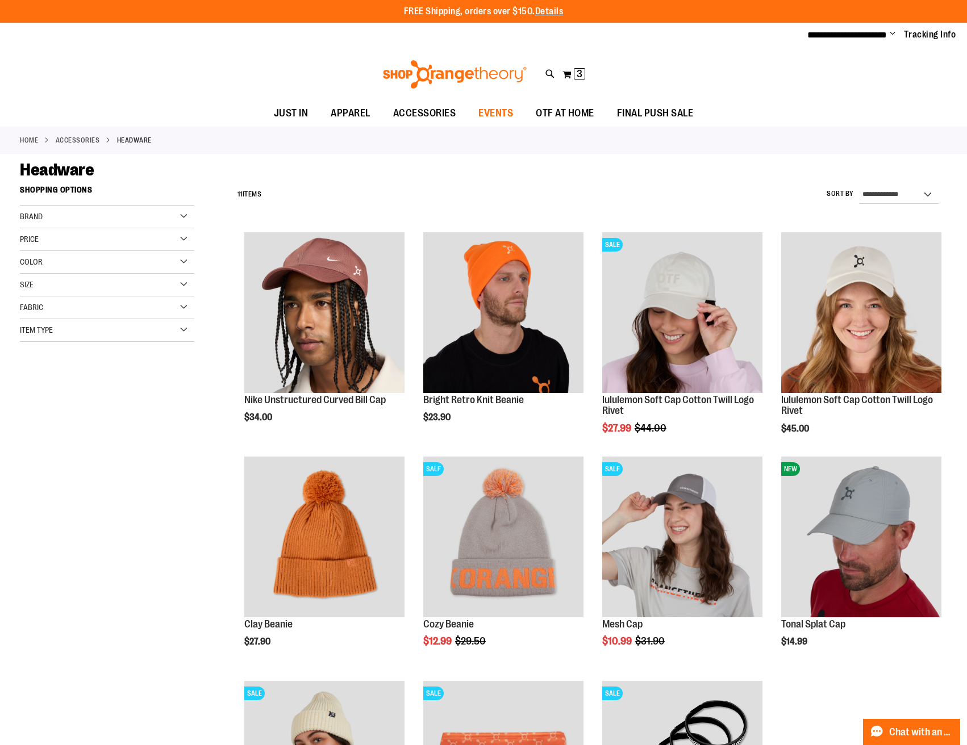
click at [488, 112] on span "EVENTS" at bounding box center [495, 114] width 35 height 26
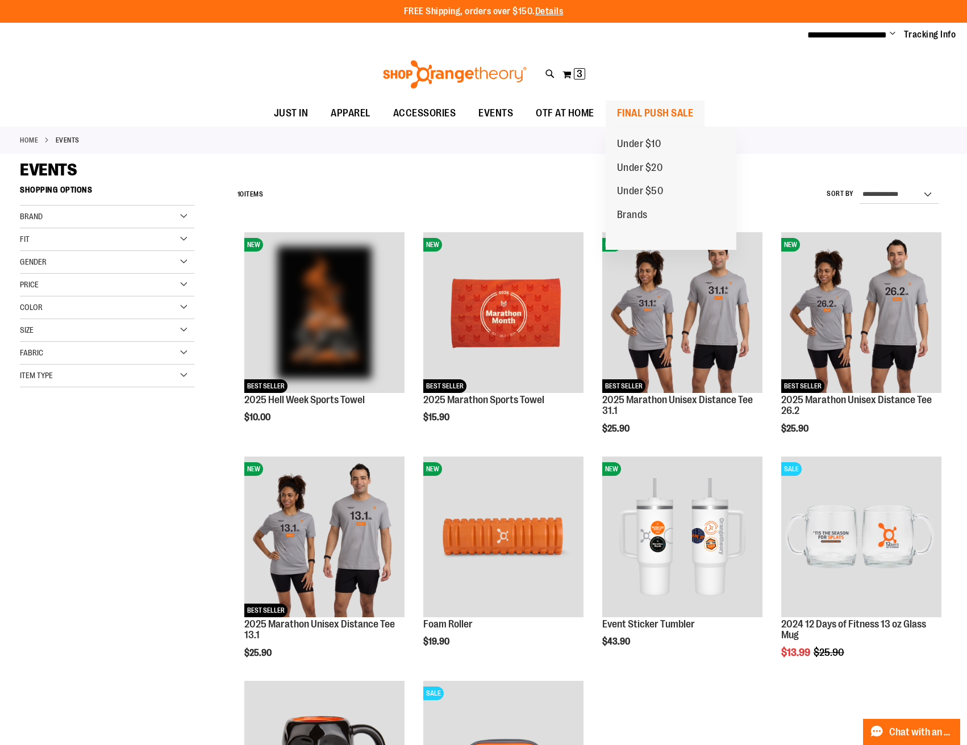
click at [637, 105] on span "FINAL PUSH SALE" at bounding box center [655, 114] width 77 height 26
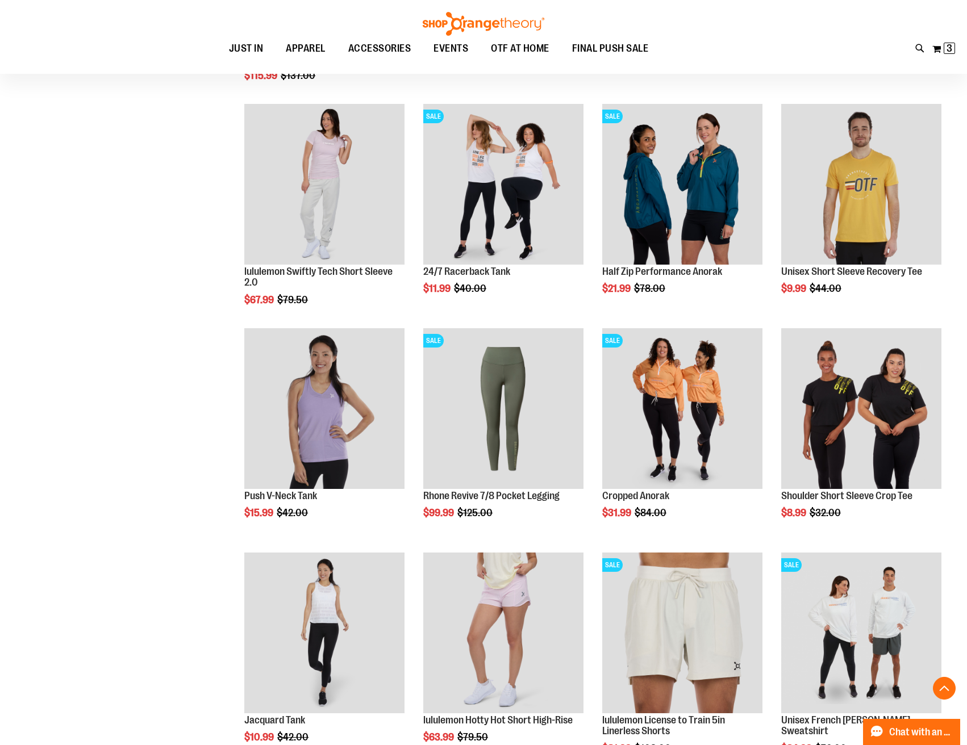
scroll to position [709, 0]
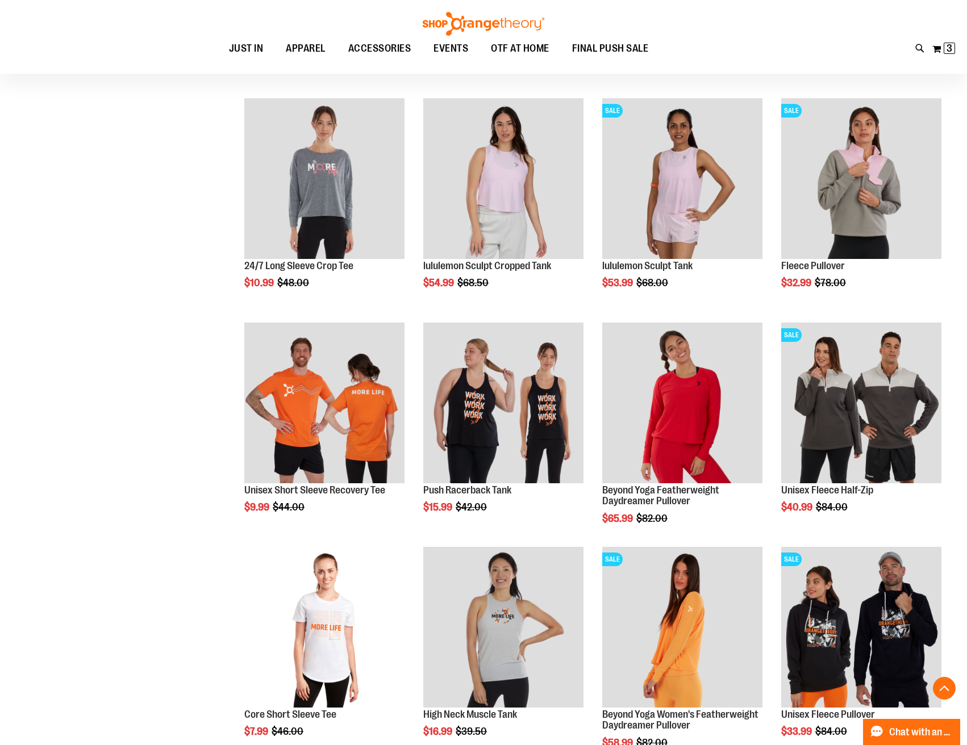
scroll to position [1693, 0]
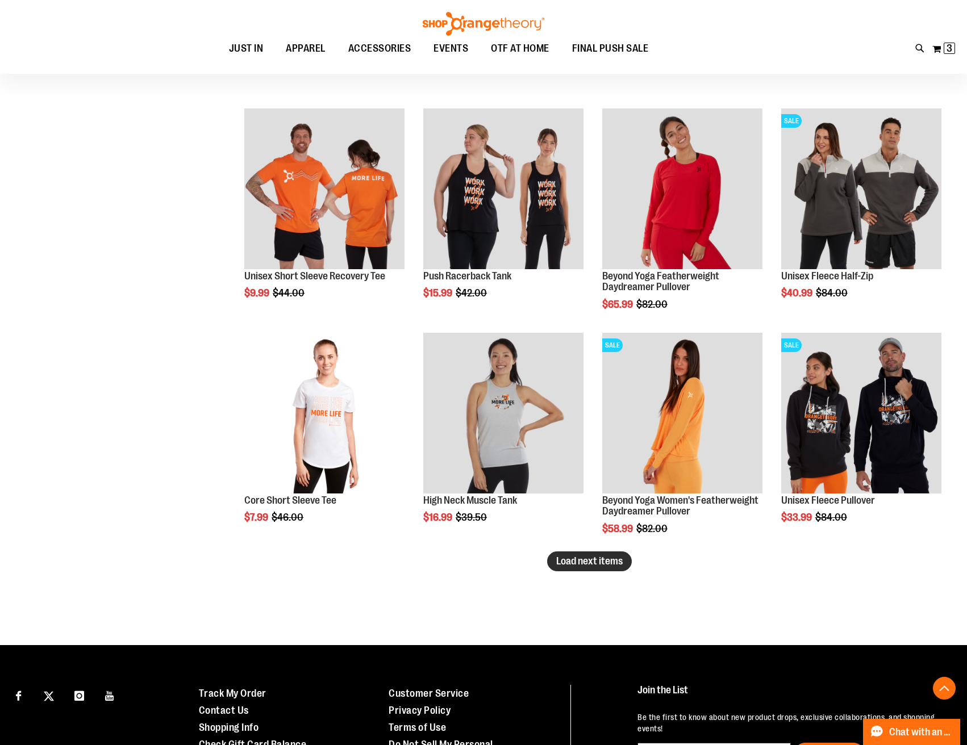
click at [566, 566] on span "Load next items" at bounding box center [589, 561] width 66 height 11
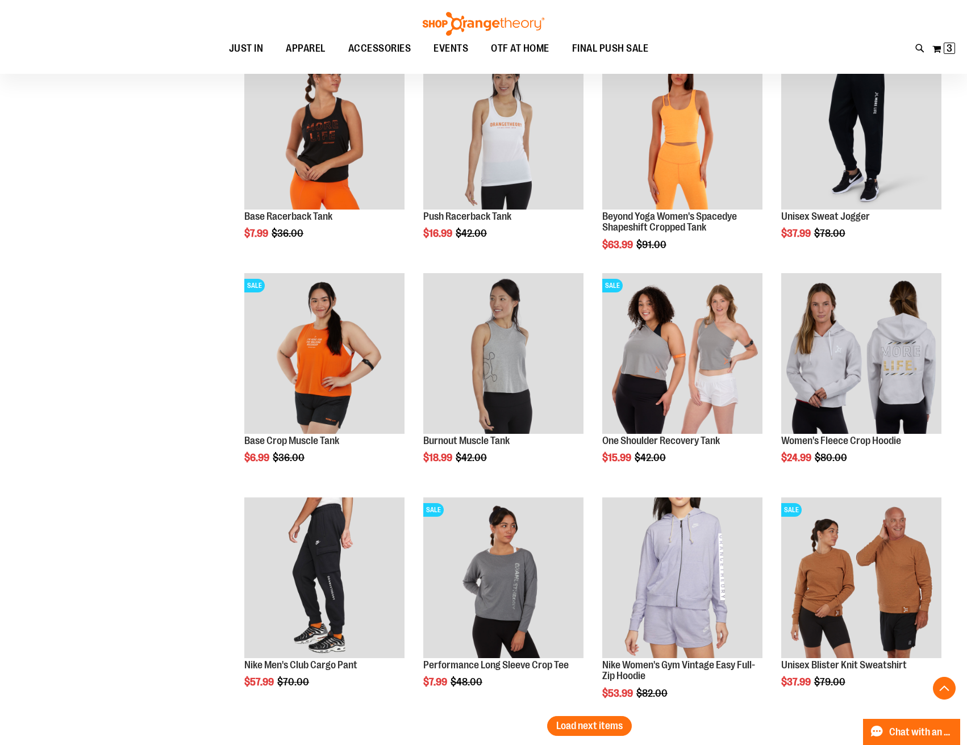
scroll to position [2272, 0]
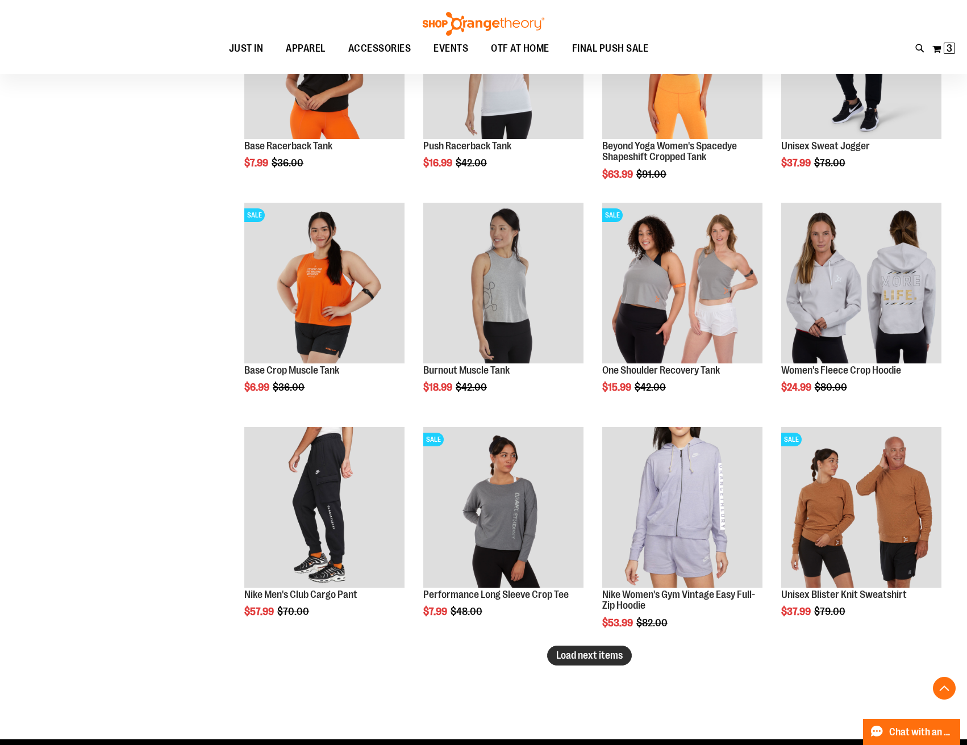
click at [586, 656] on span "Load next items" at bounding box center [589, 655] width 66 height 11
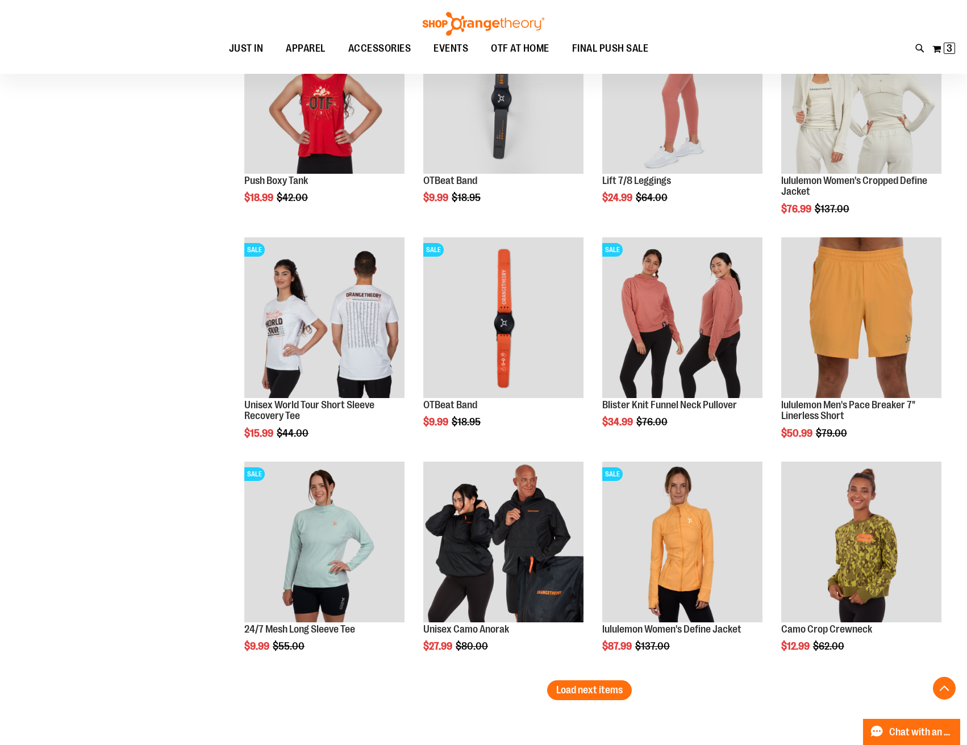
scroll to position [2983, 0]
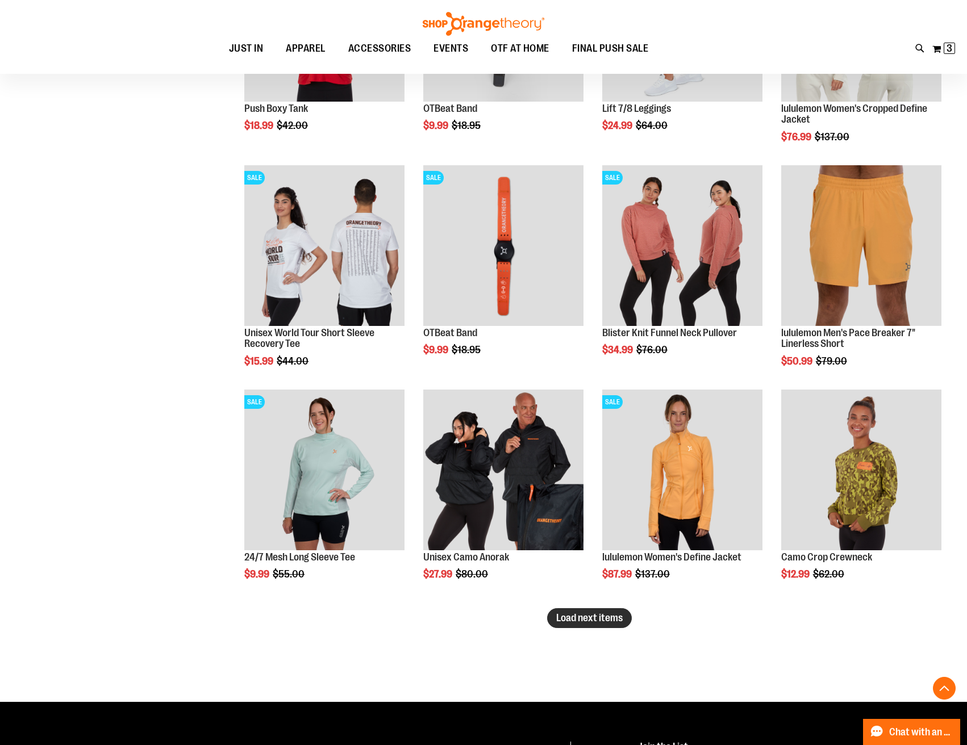
click at [550, 616] on button "Load next items" at bounding box center [589, 618] width 85 height 20
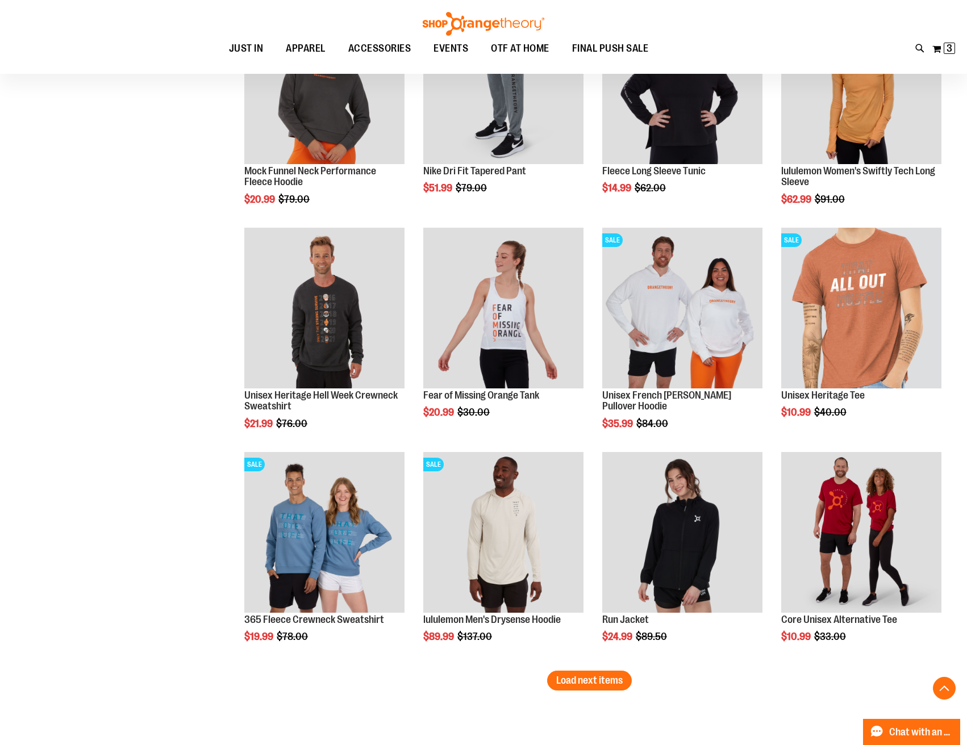
scroll to position [3659, 0]
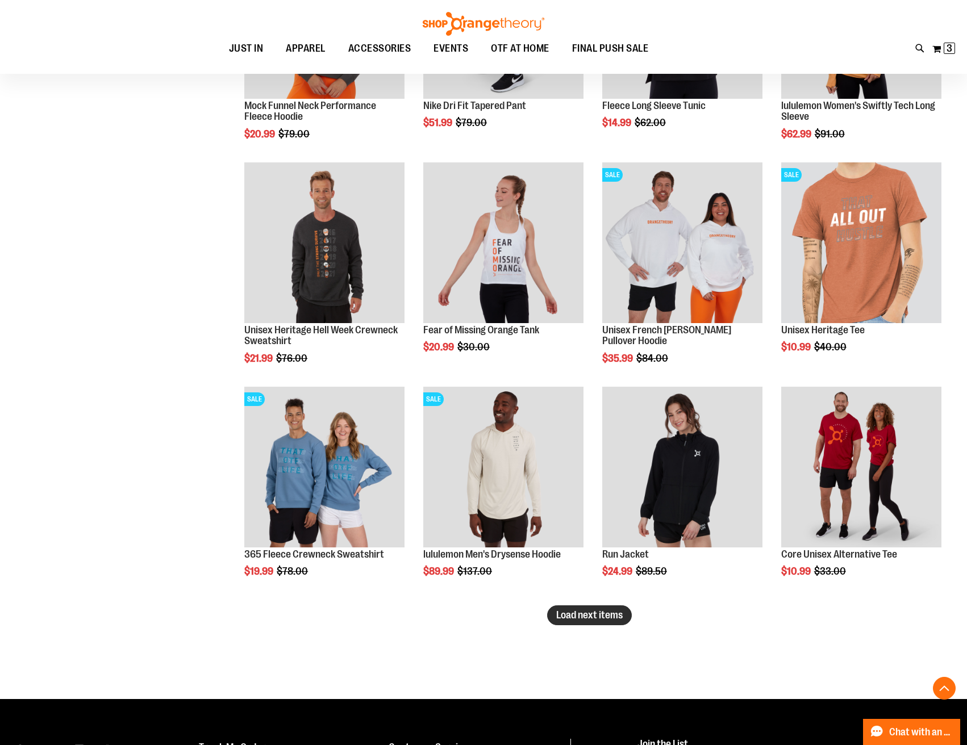
click at [591, 612] on span "Load next items" at bounding box center [589, 615] width 66 height 11
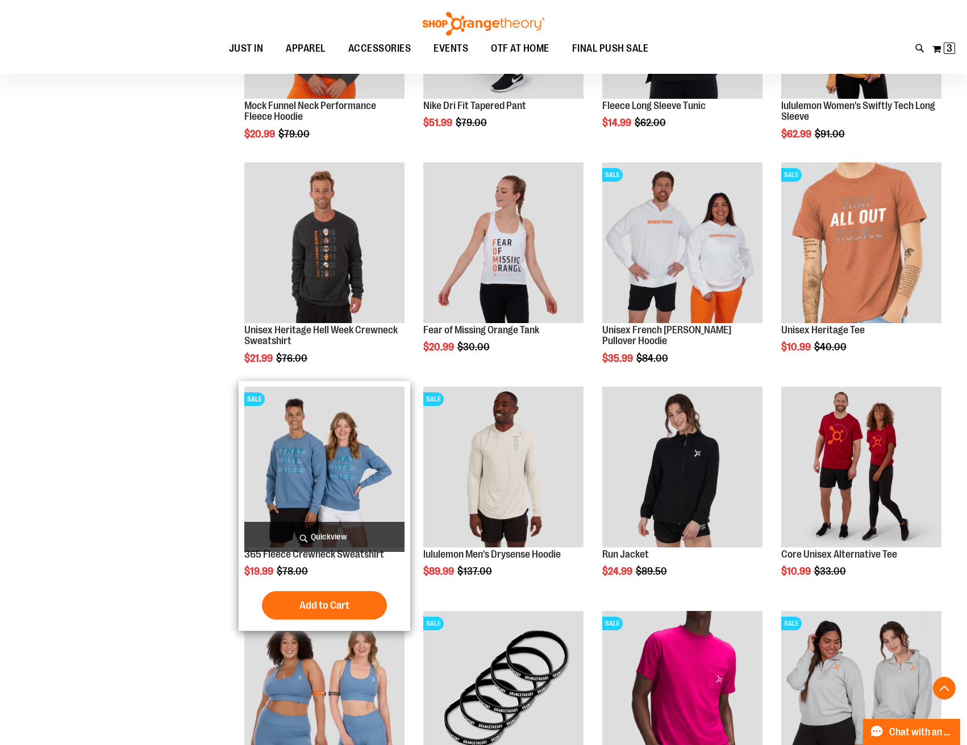
click at [305, 447] on img "product" at bounding box center [324, 467] width 160 height 160
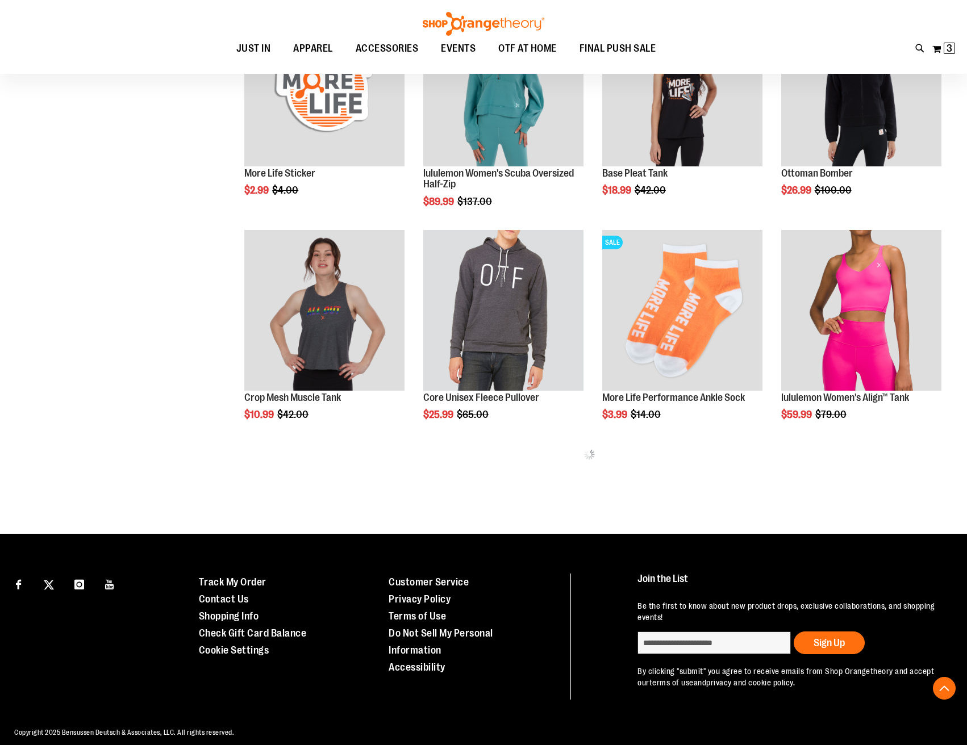
scroll to position [450, 0]
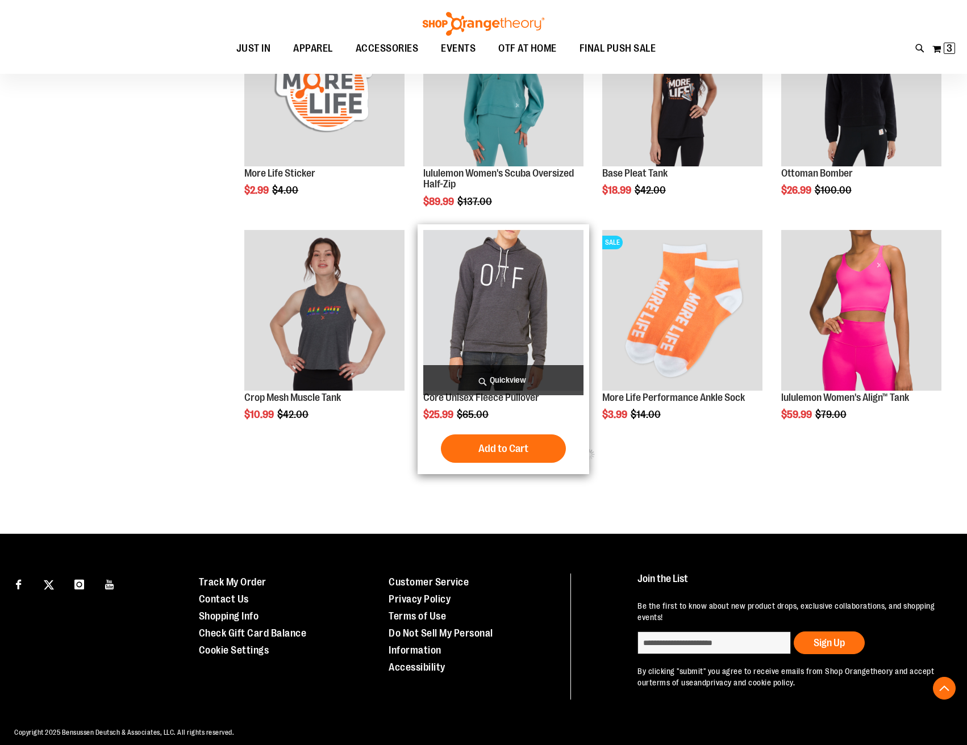
click at [504, 289] on img "product" at bounding box center [503, 310] width 160 height 160
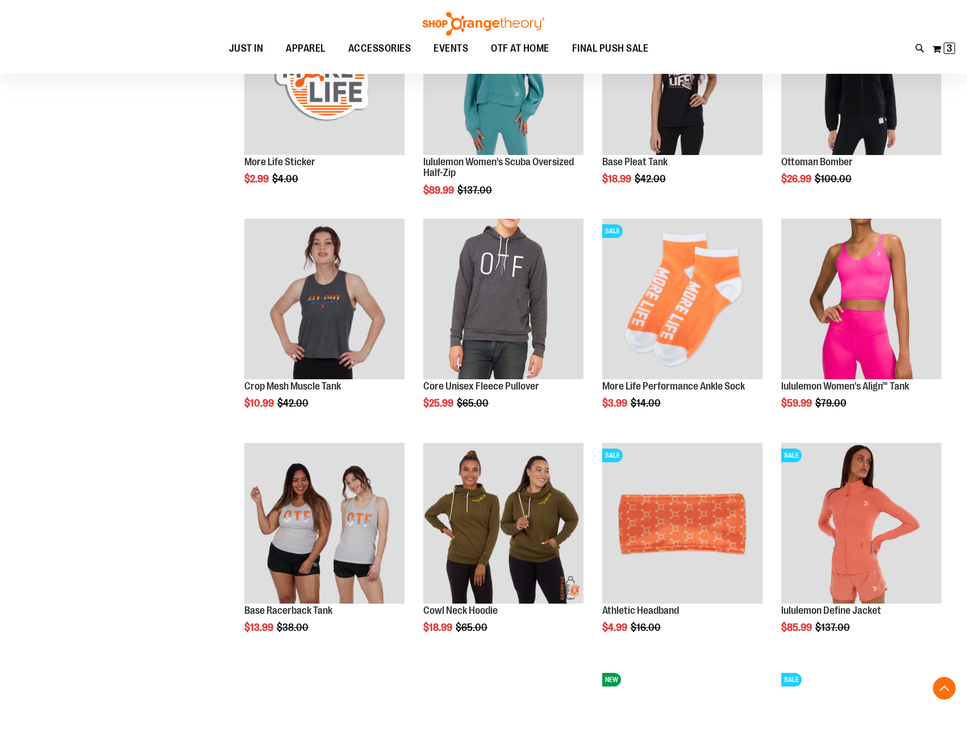
scroll to position [512, 0]
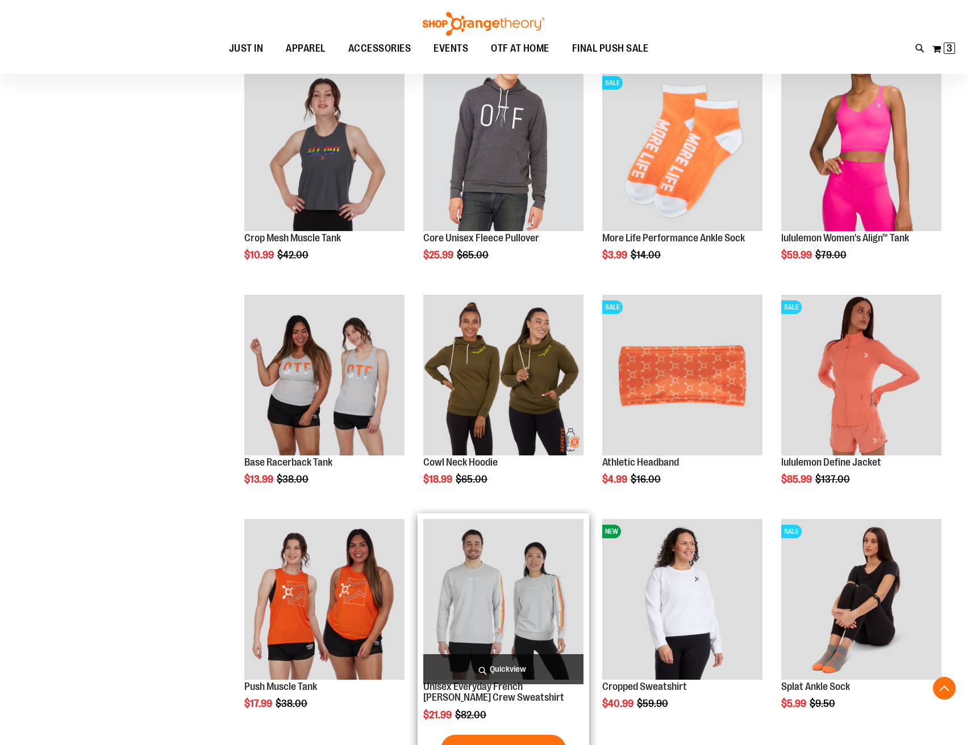
click at [468, 583] on img "product" at bounding box center [503, 599] width 160 height 160
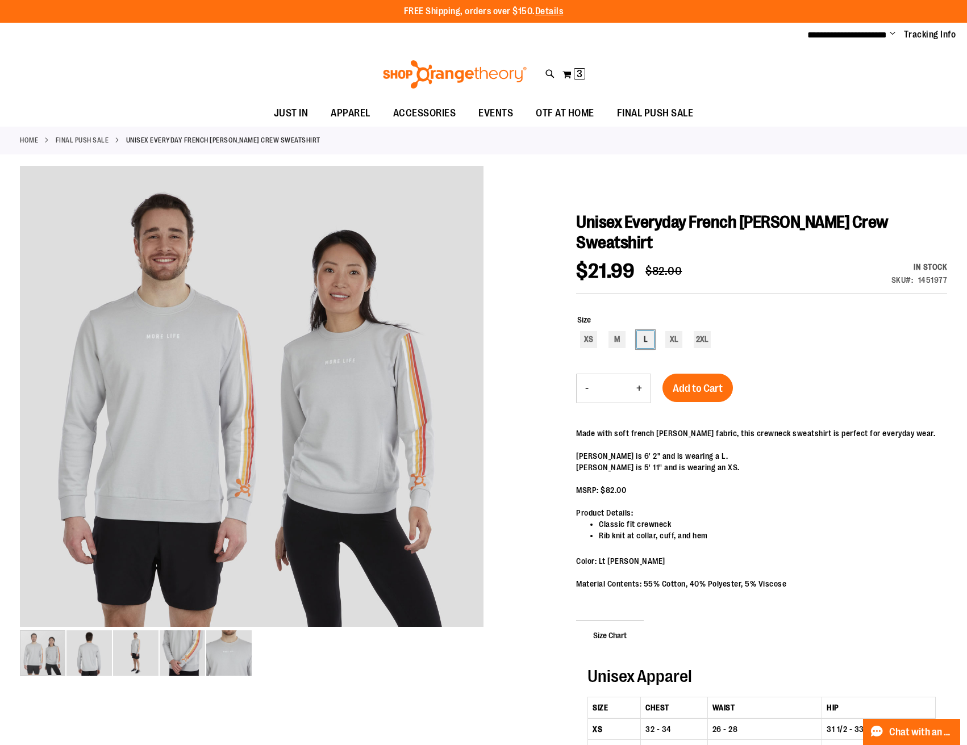
click at [648, 331] on div "L" at bounding box center [645, 339] width 17 height 17
click at [675, 331] on div "XL" at bounding box center [673, 339] width 17 height 17
type input "***"
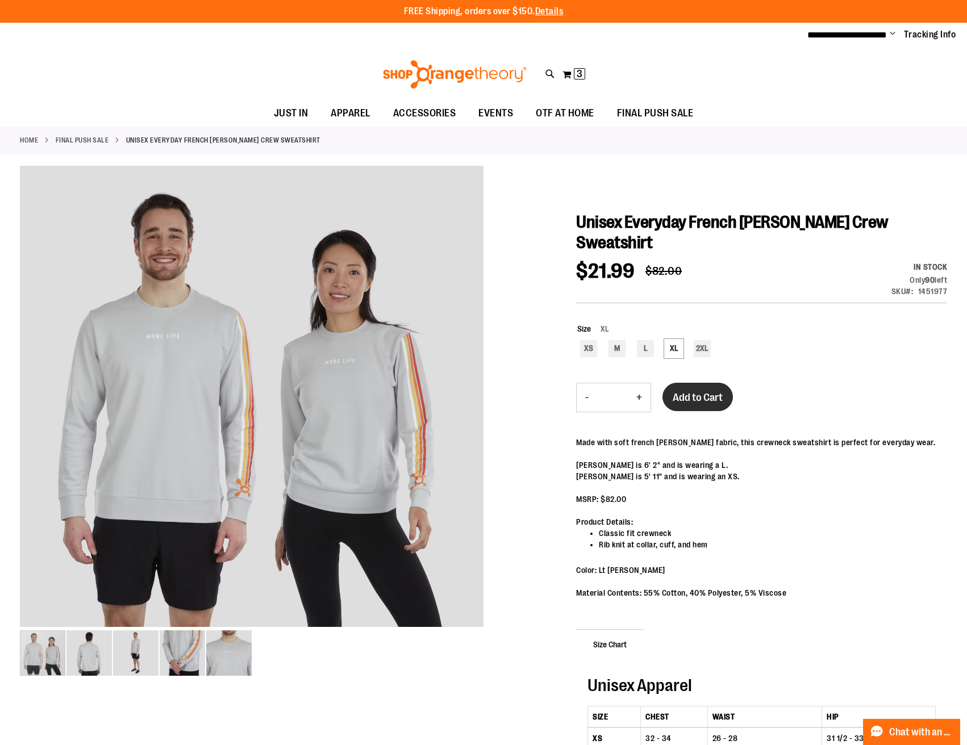
click at [695, 391] on span "Add to Cart" at bounding box center [698, 397] width 50 height 12
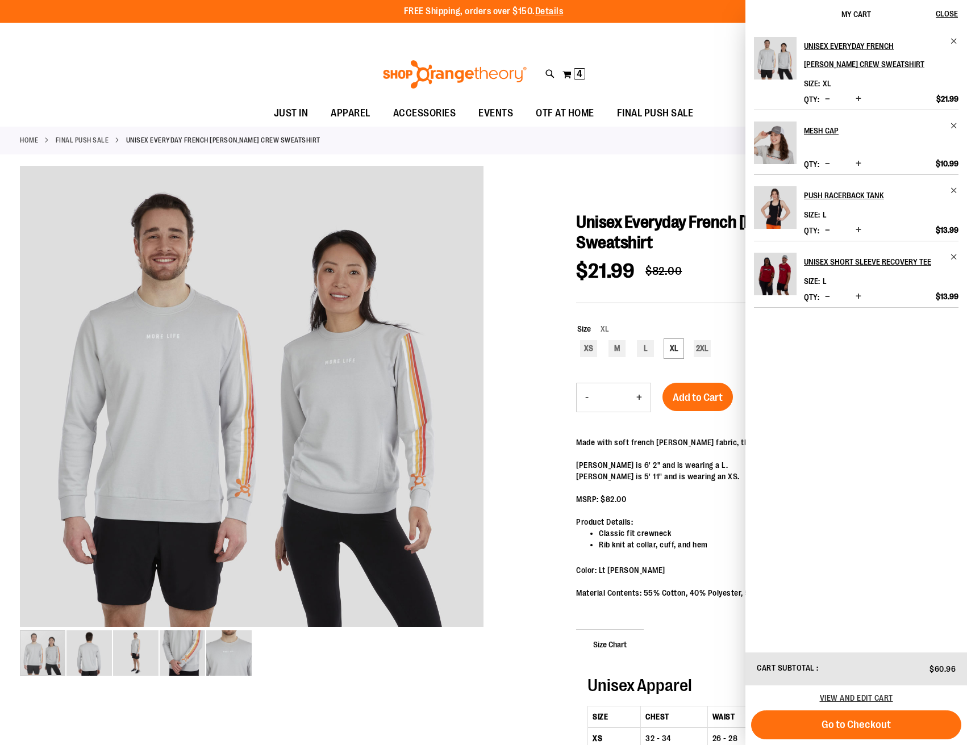
click at [645, 169] on div at bounding box center [483, 542] width 927 height 753
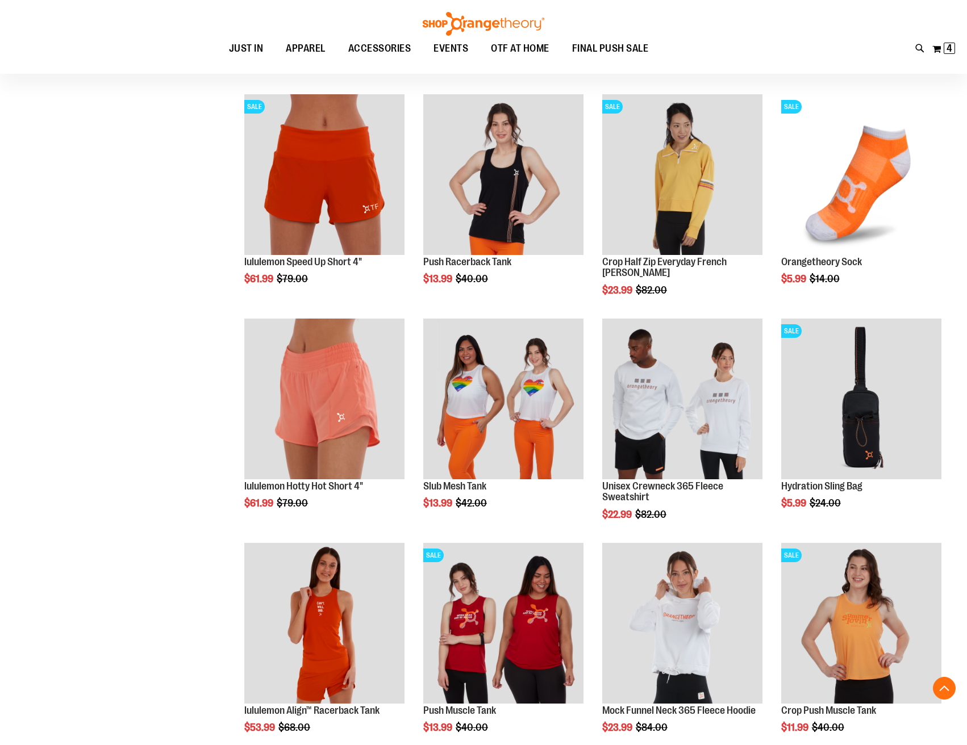
scroll to position [553, 0]
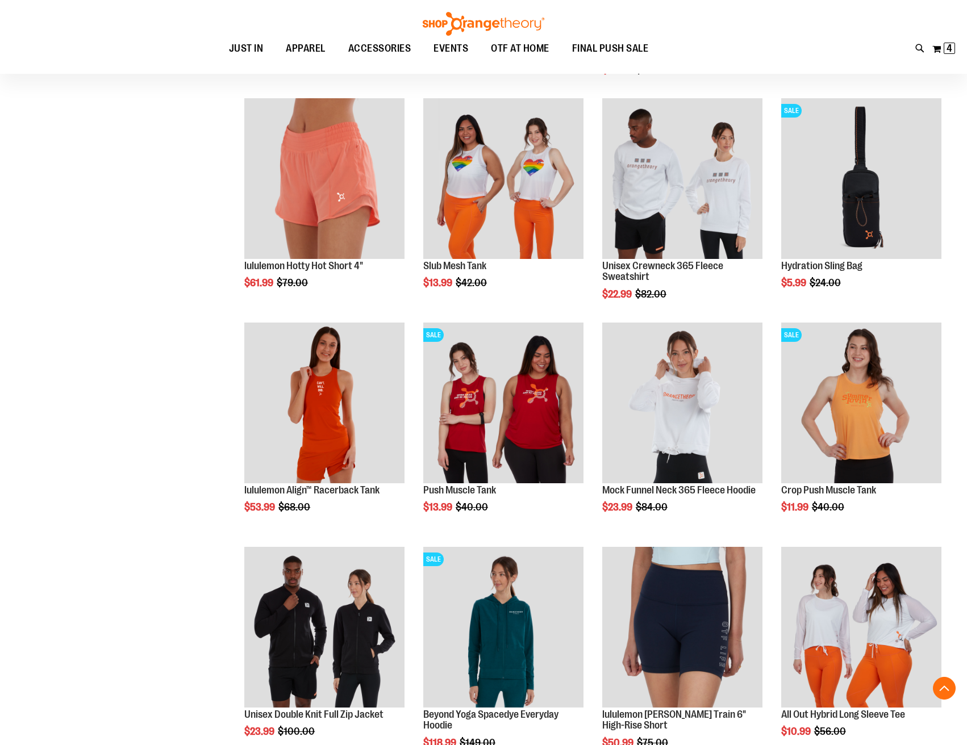
scroll to position [783, 0]
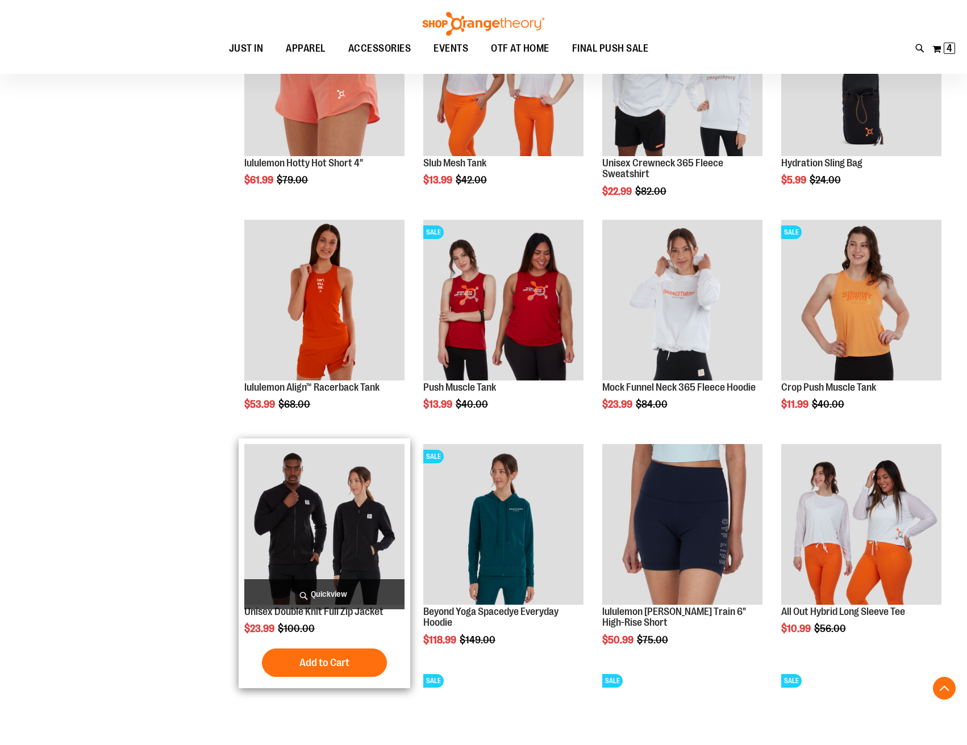
click at [340, 537] on img "product" at bounding box center [324, 524] width 160 height 160
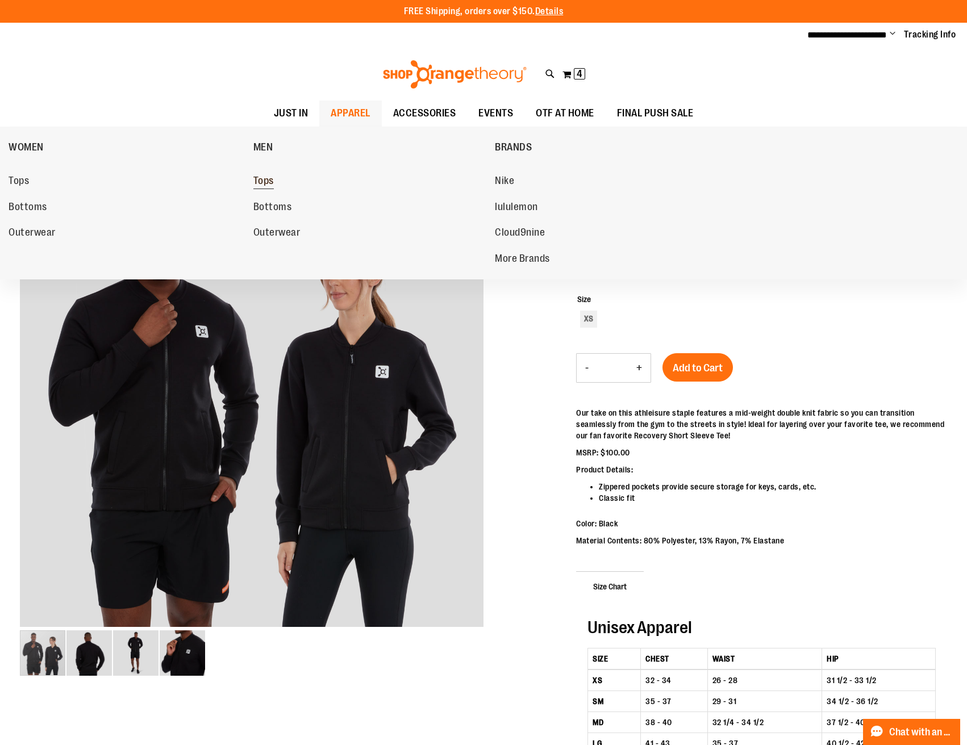
click at [268, 178] on span "Tops" at bounding box center [263, 182] width 20 height 14
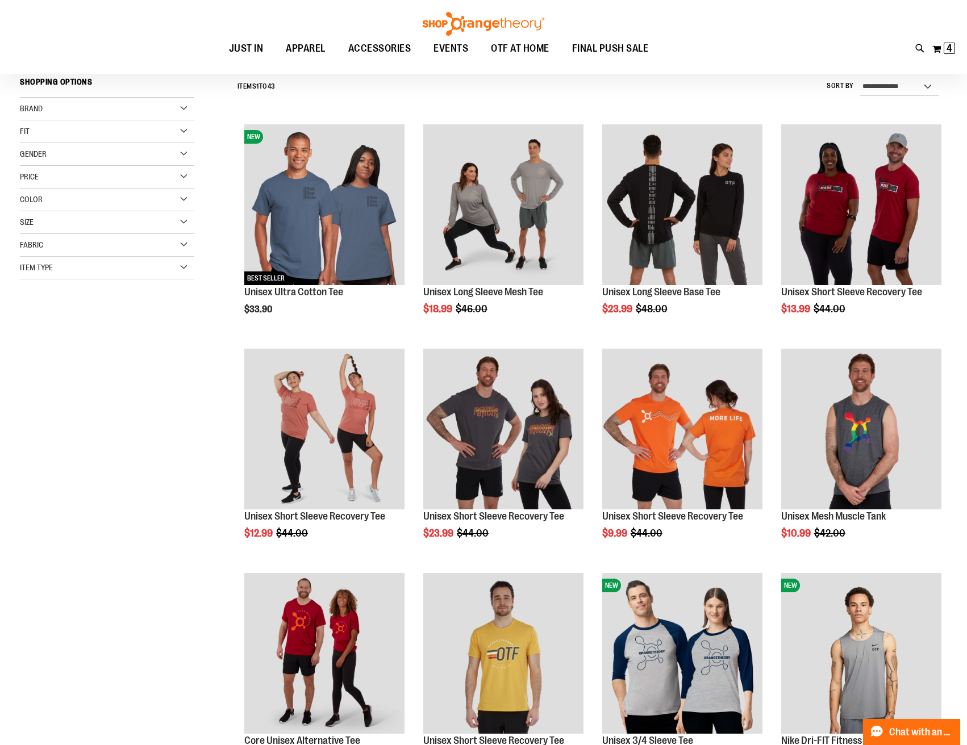
scroll to position [198, 0]
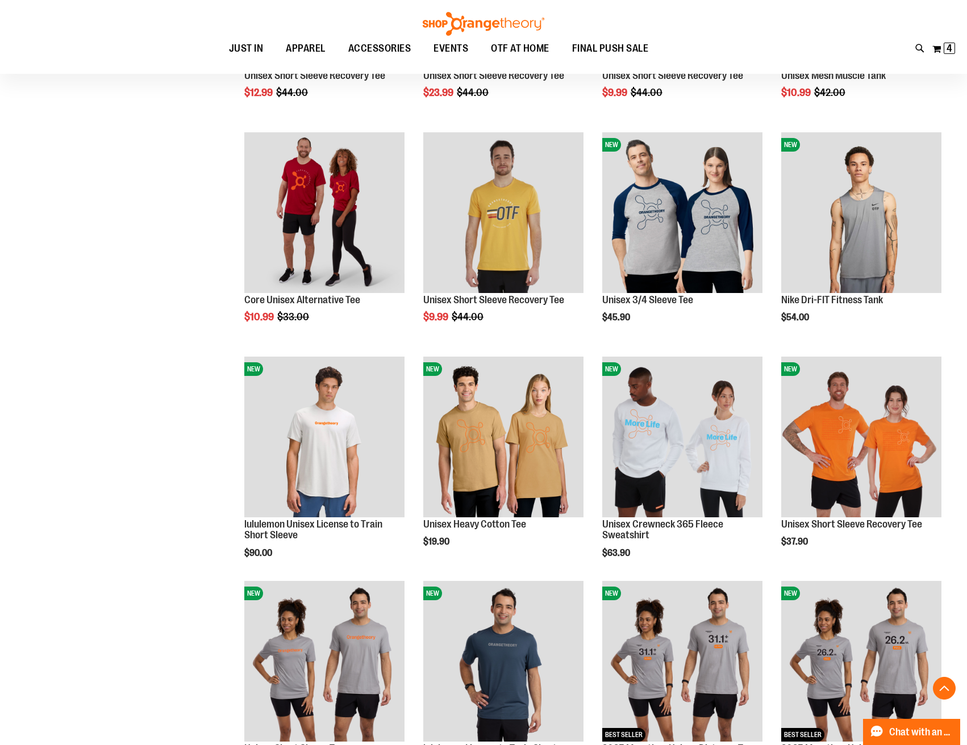
scroll to position [617, 0]
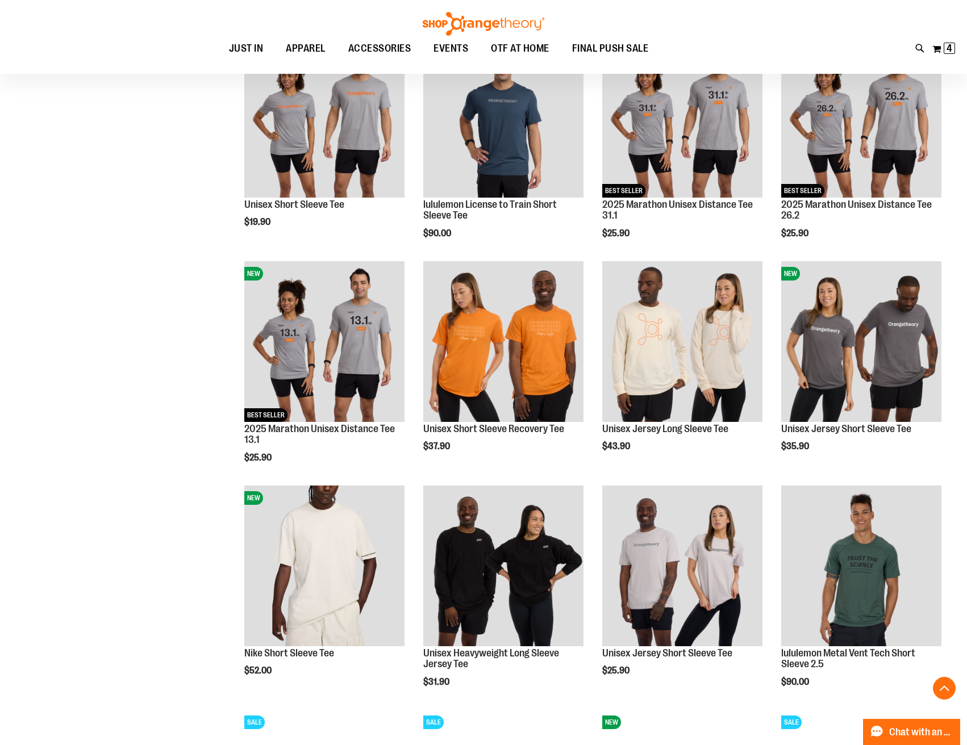
scroll to position [1094, 0]
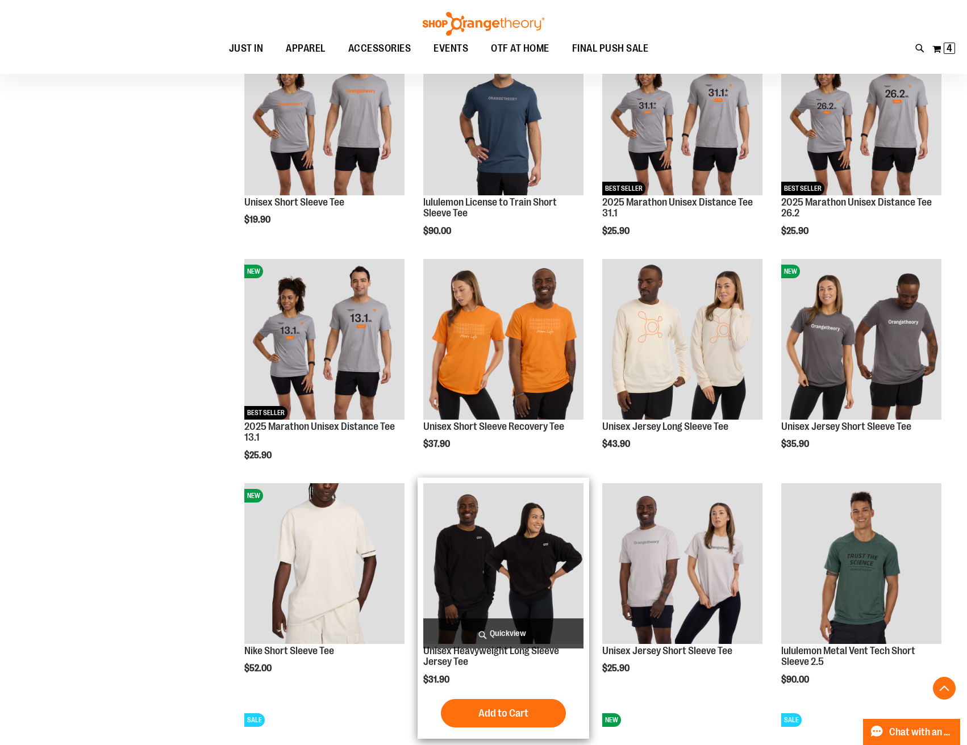
click at [493, 554] on img "product" at bounding box center [503, 563] width 160 height 160
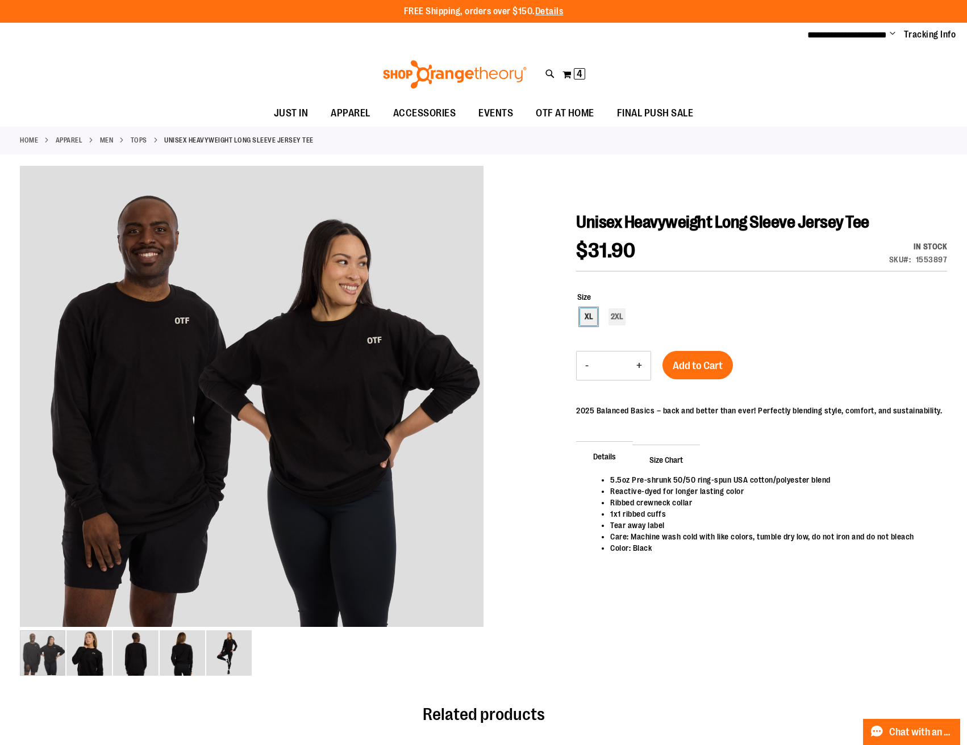
click at [588, 320] on div "XL" at bounding box center [588, 316] width 17 height 17
type input "***"
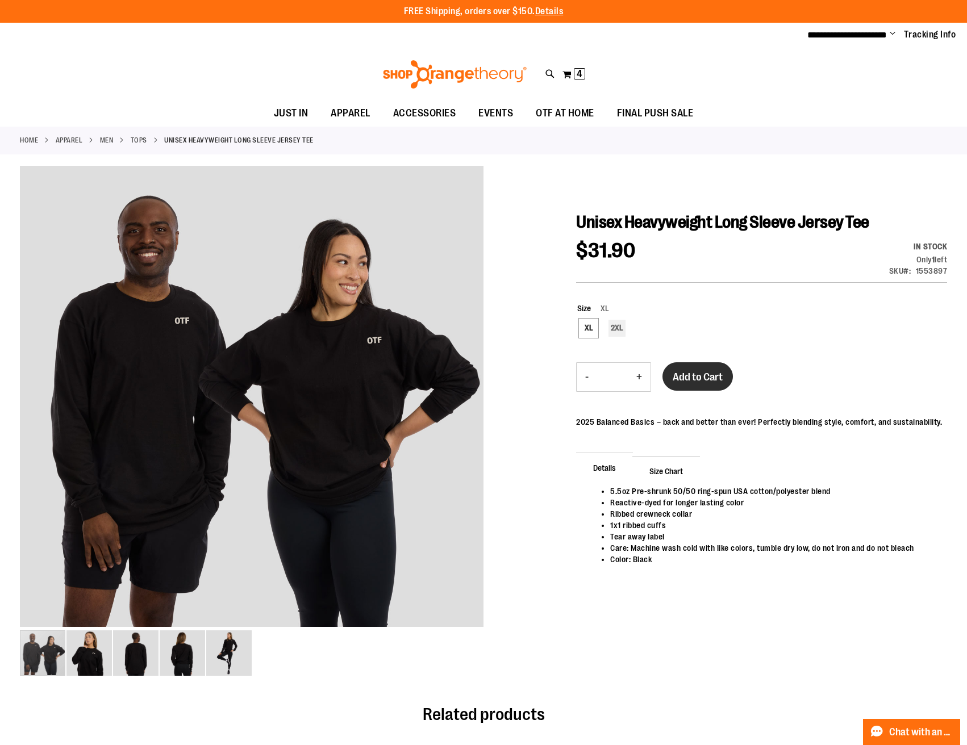
click at [677, 386] on button "Add to Cart" at bounding box center [697, 376] width 70 height 28
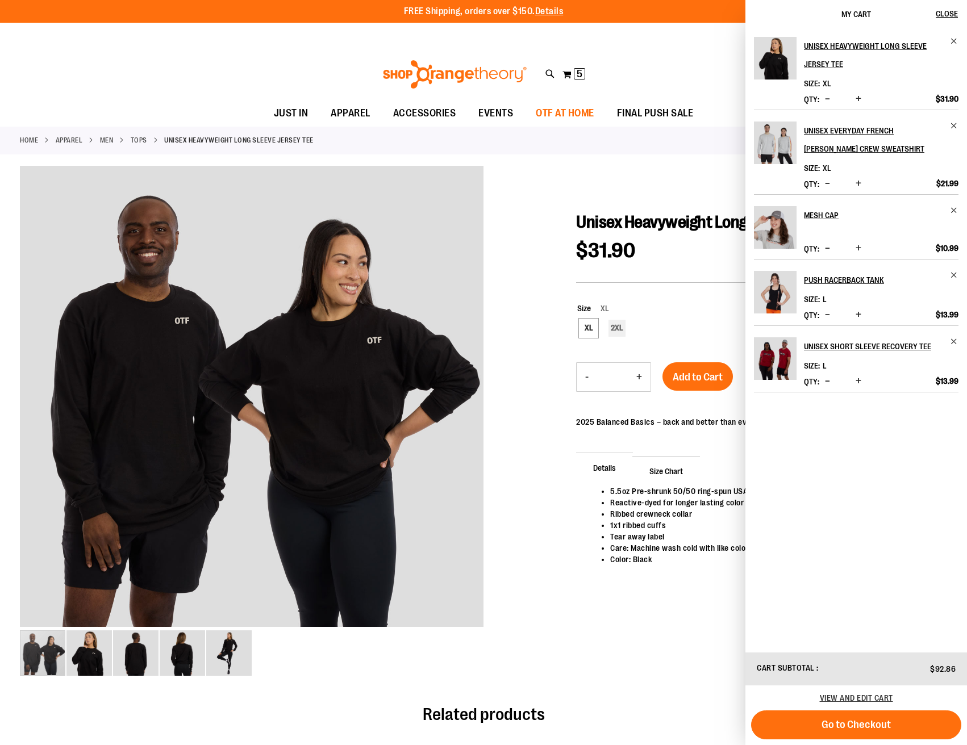
click at [583, 115] on span "OTF AT HOME" at bounding box center [565, 114] width 59 height 26
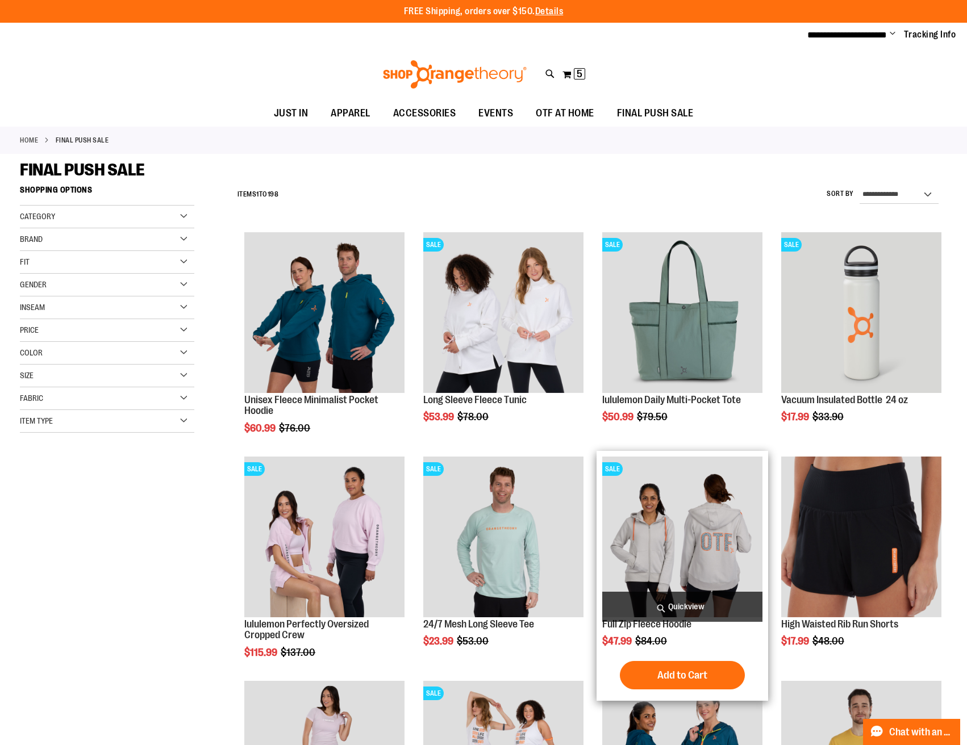
click at [681, 542] on img "product" at bounding box center [682, 537] width 160 height 160
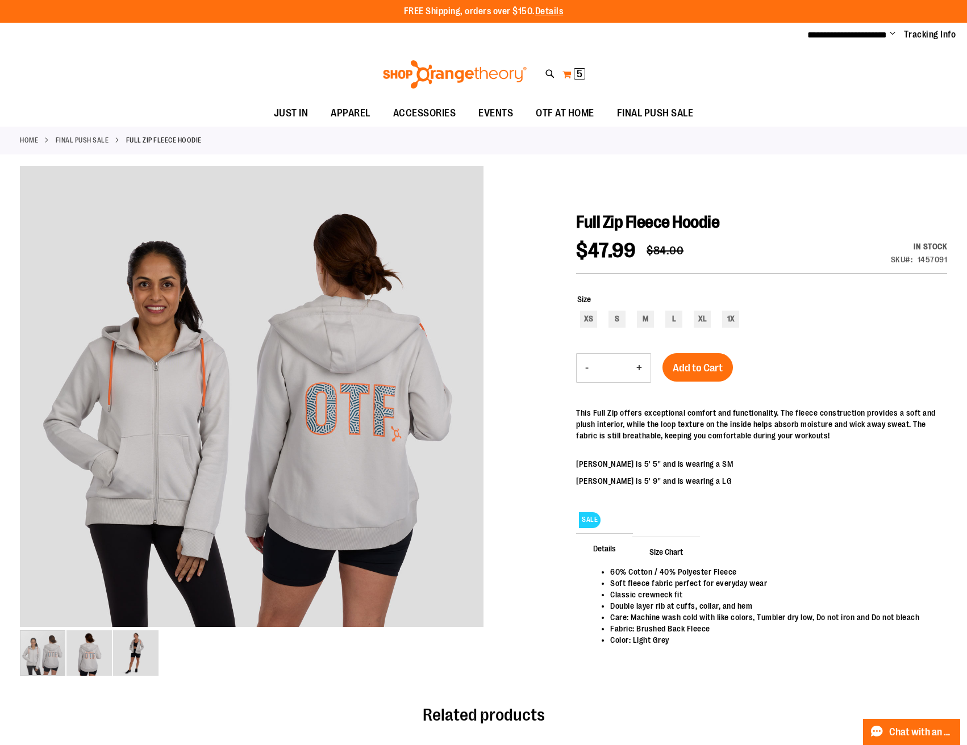
click at [569, 74] on button "My Cart 5 5 items" at bounding box center [574, 74] width 24 height 18
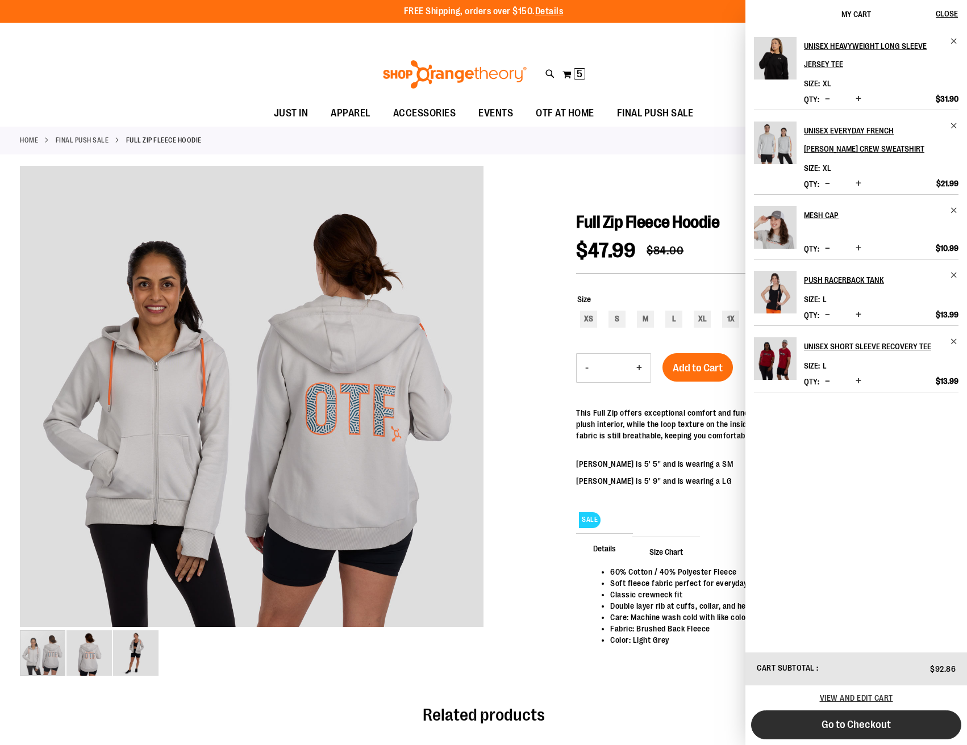
click at [869, 730] on span "Go to Checkout" at bounding box center [855, 725] width 69 height 12
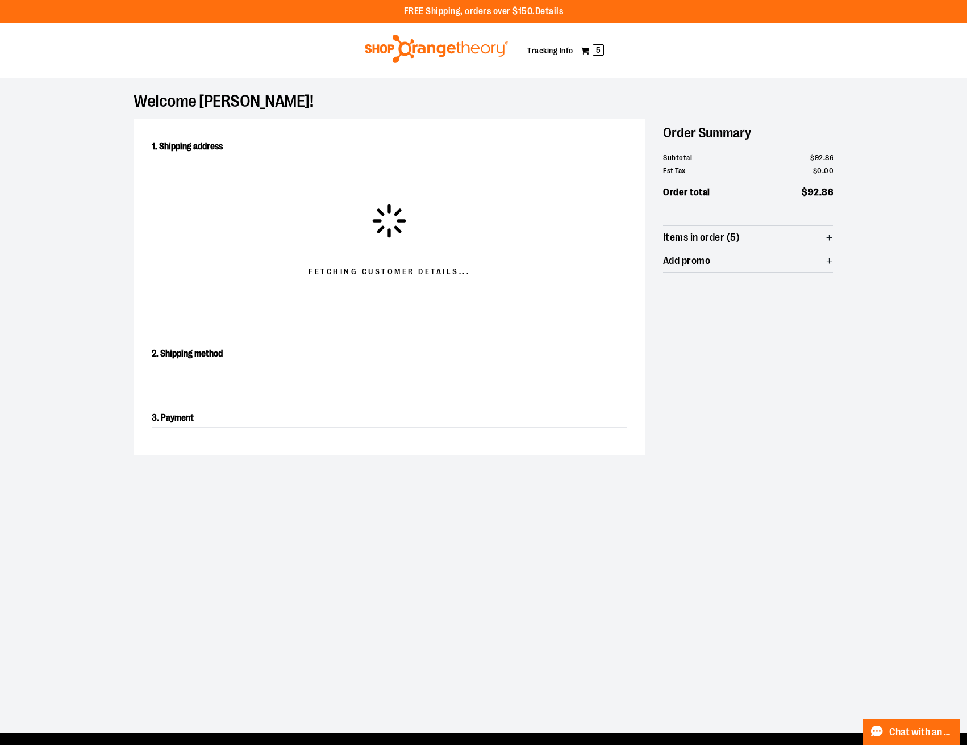
select select "**"
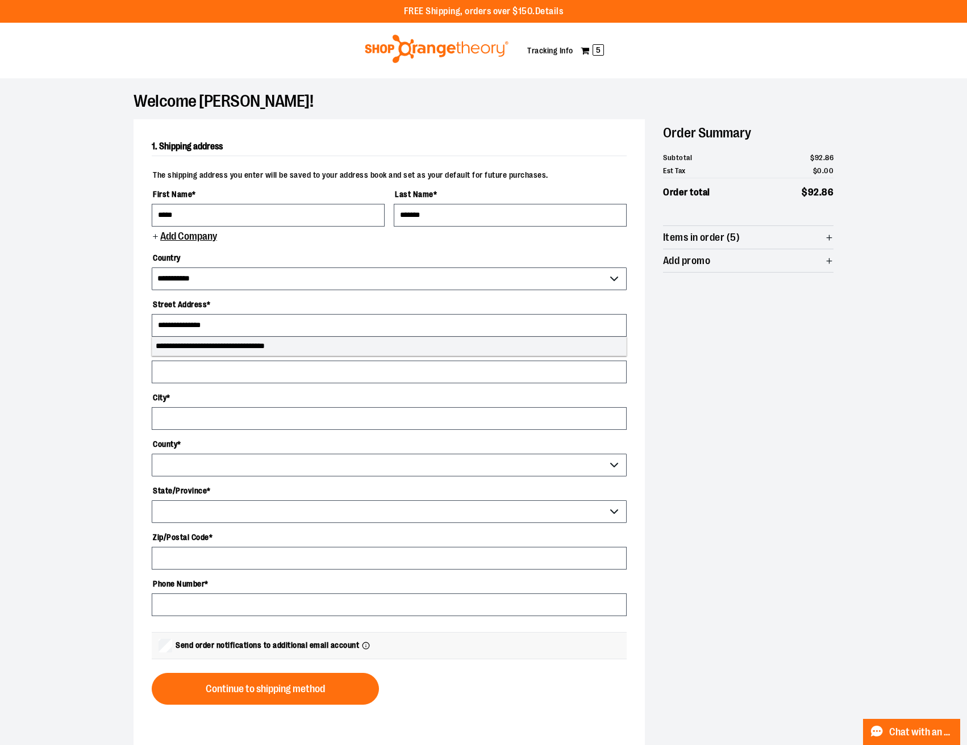
click at [169, 347] on li "**********" at bounding box center [389, 346] width 474 height 18
type input "**********"
type input "*******"
select select "**"
type input "**********"
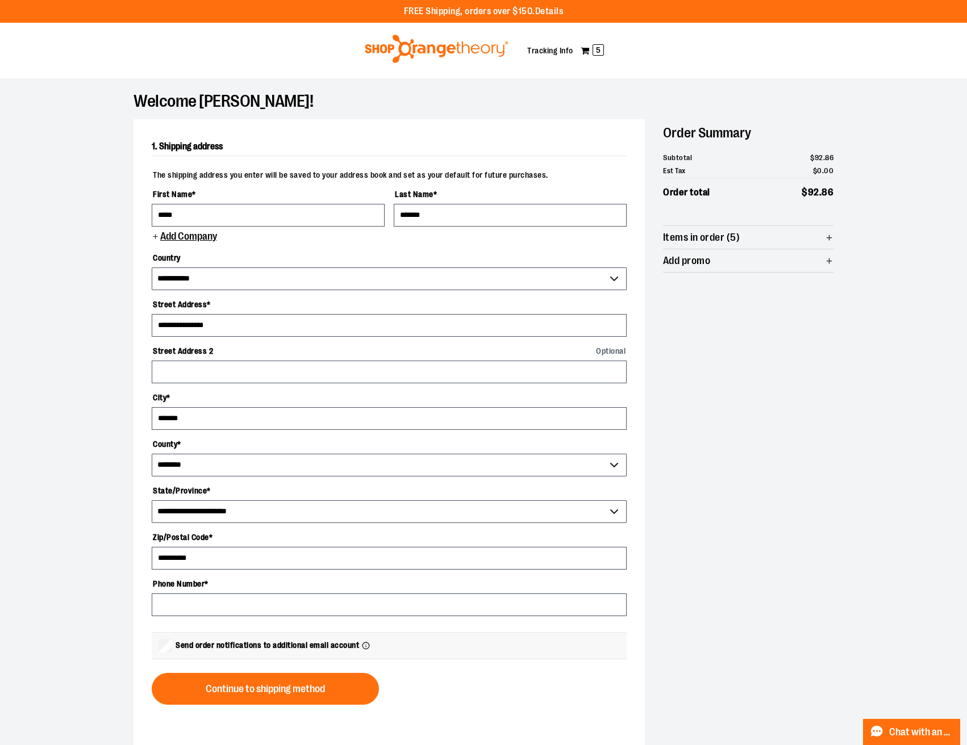
select select "********"
type input "**********"
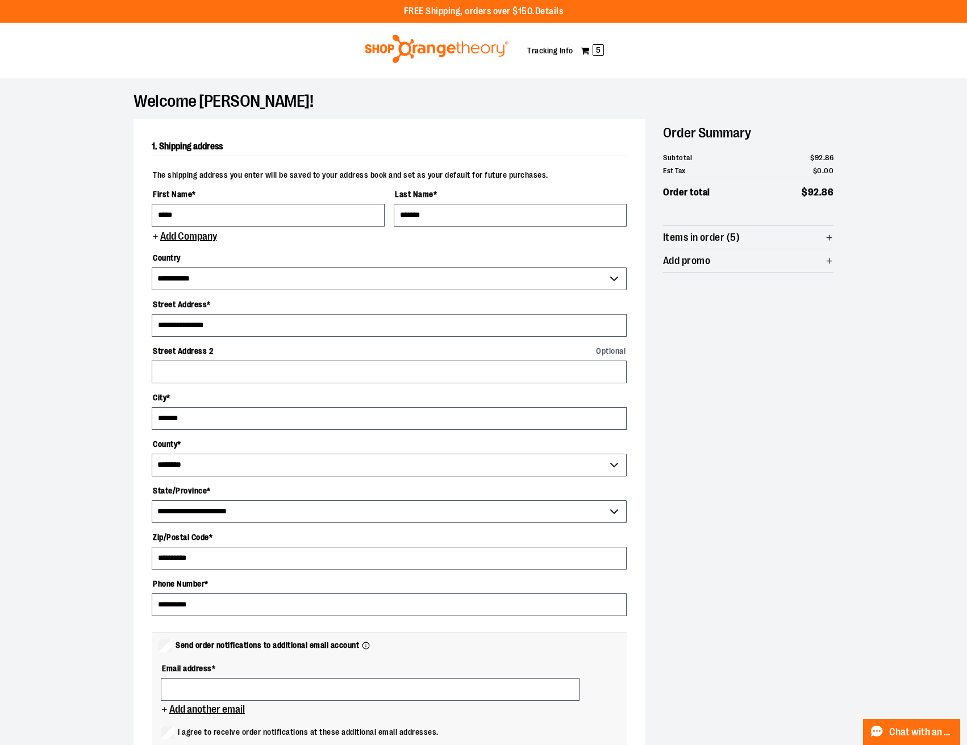
click at [124, 685] on div "**********" at bounding box center [483, 525] width 727 height 895
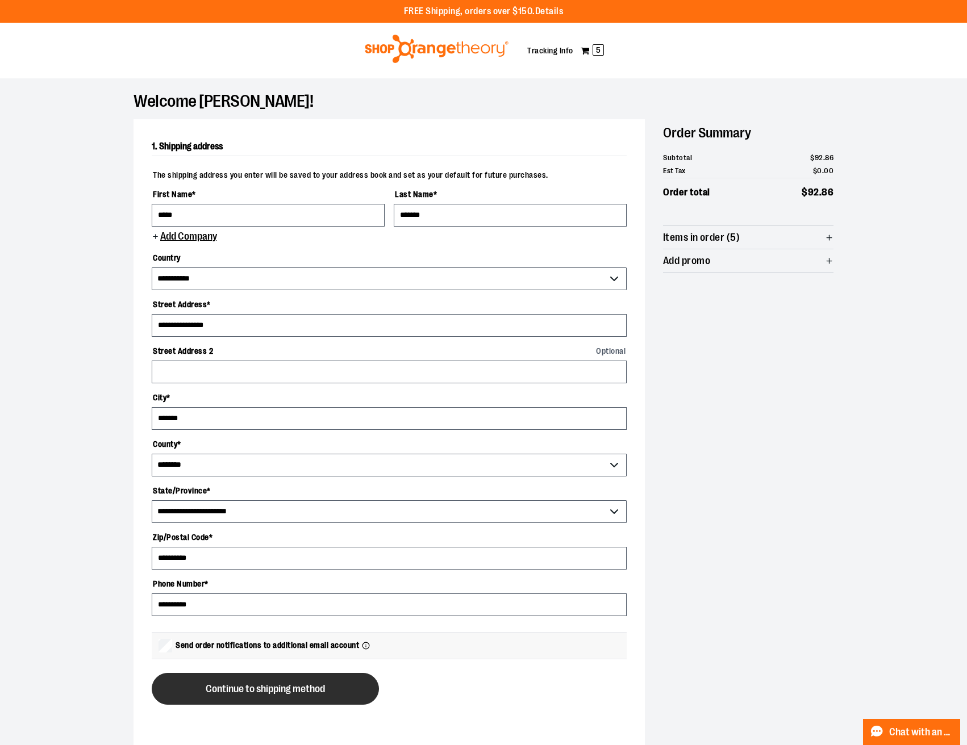
click at [208, 686] on span "Continue to shipping method" at bounding box center [265, 689] width 119 height 11
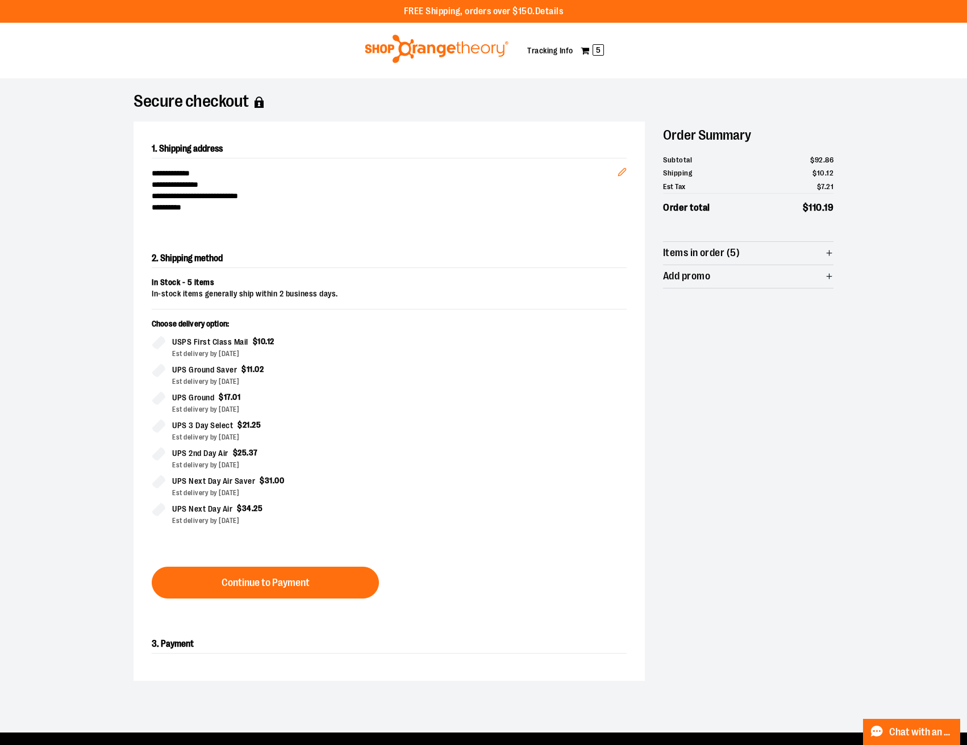
click at [402, 52] on img at bounding box center [436, 49] width 147 height 28
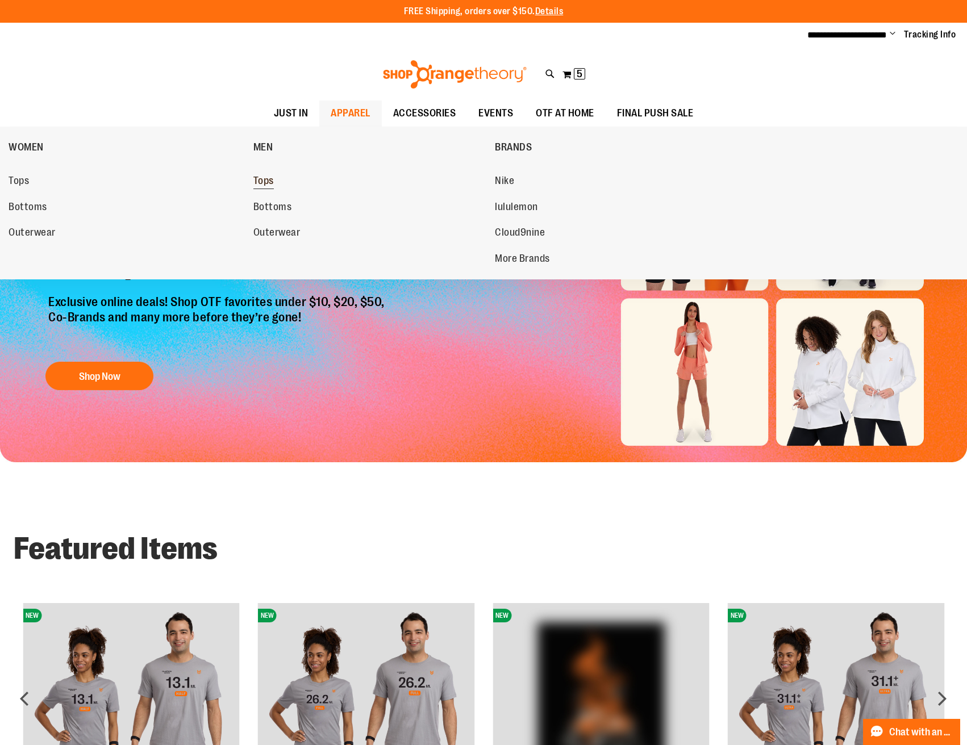
click at [278, 182] on link "Tops" at bounding box center [368, 181] width 231 height 20
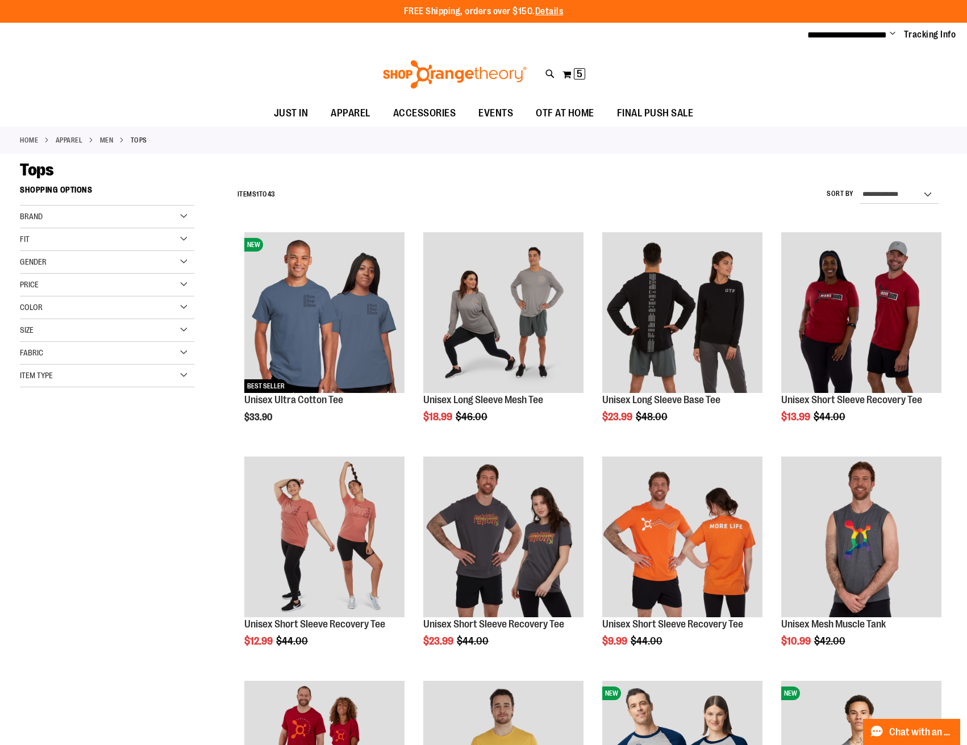
click at [67, 337] on div "Size" at bounding box center [107, 330] width 174 height 23
click at [112, 358] on div "XL" at bounding box center [111, 358] width 17 height 17
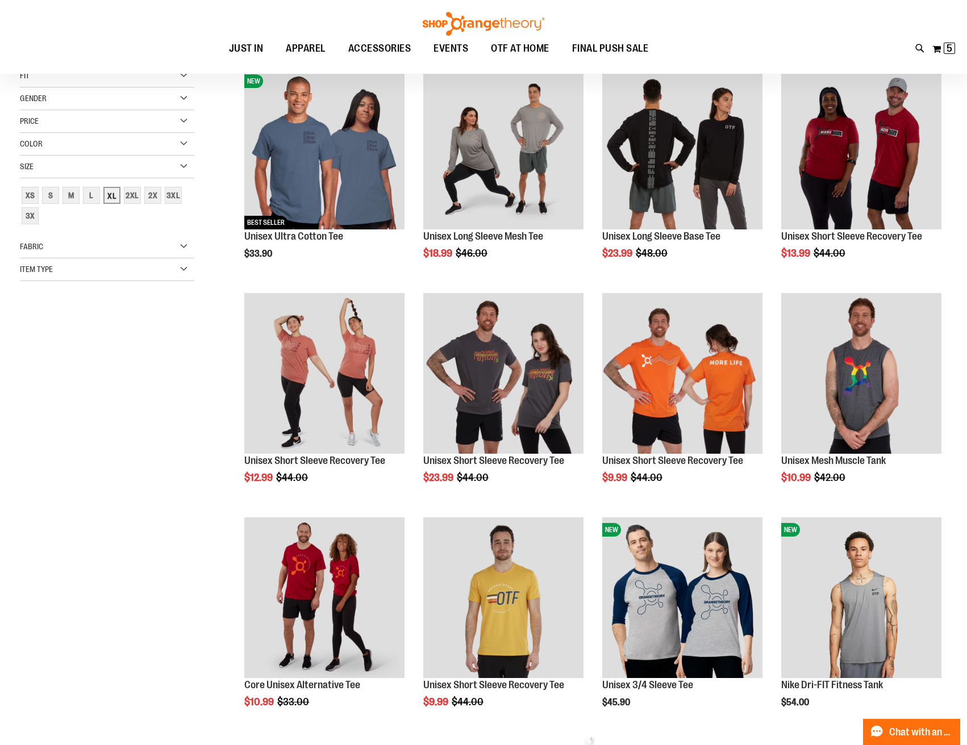
scroll to position [179, 0]
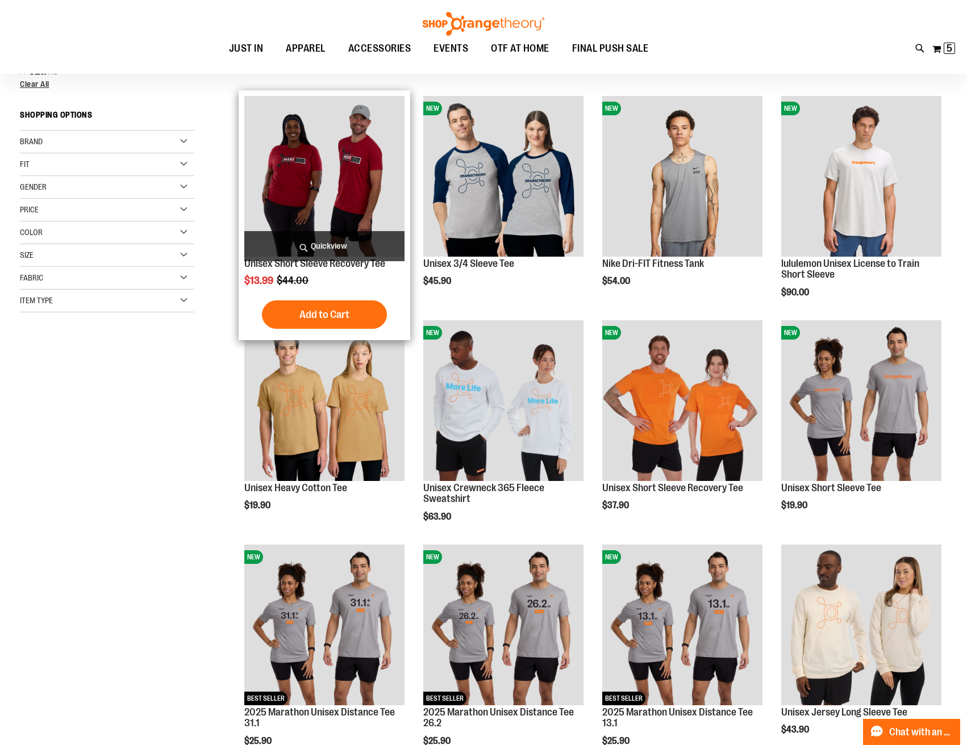
scroll to position [98, 0]
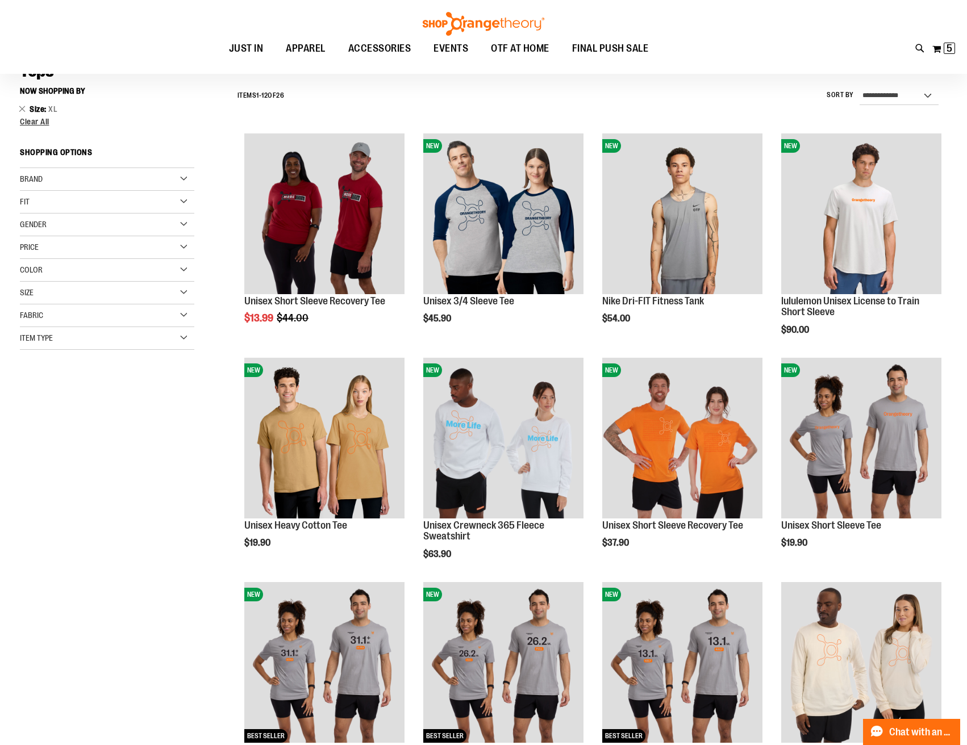
scroll to position [382, 0]
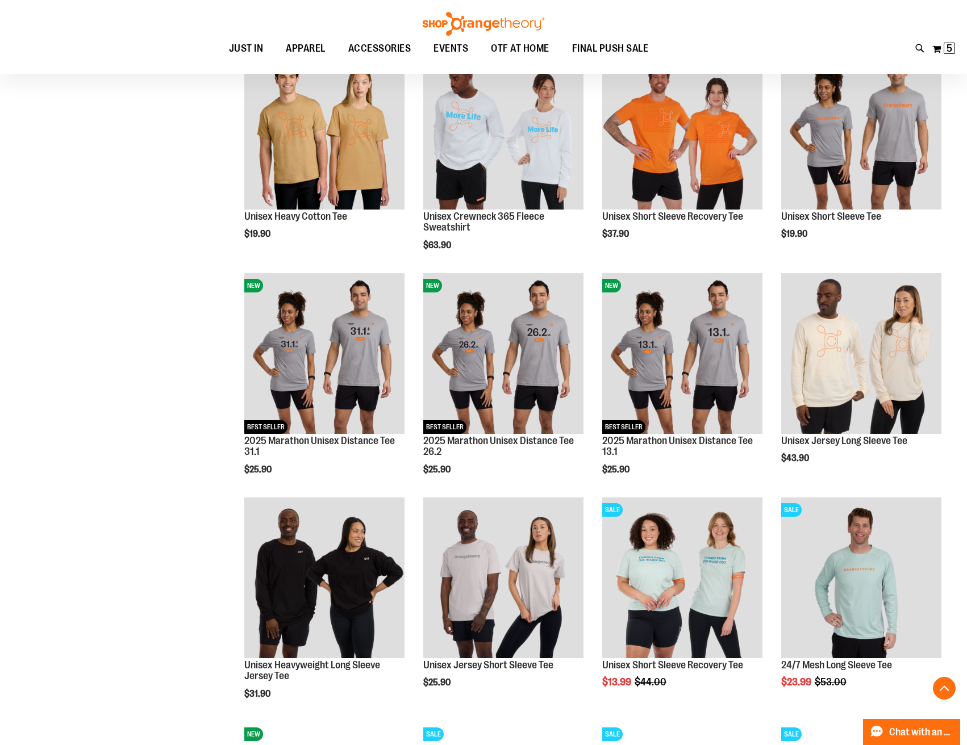
scroll to position [648, 0]
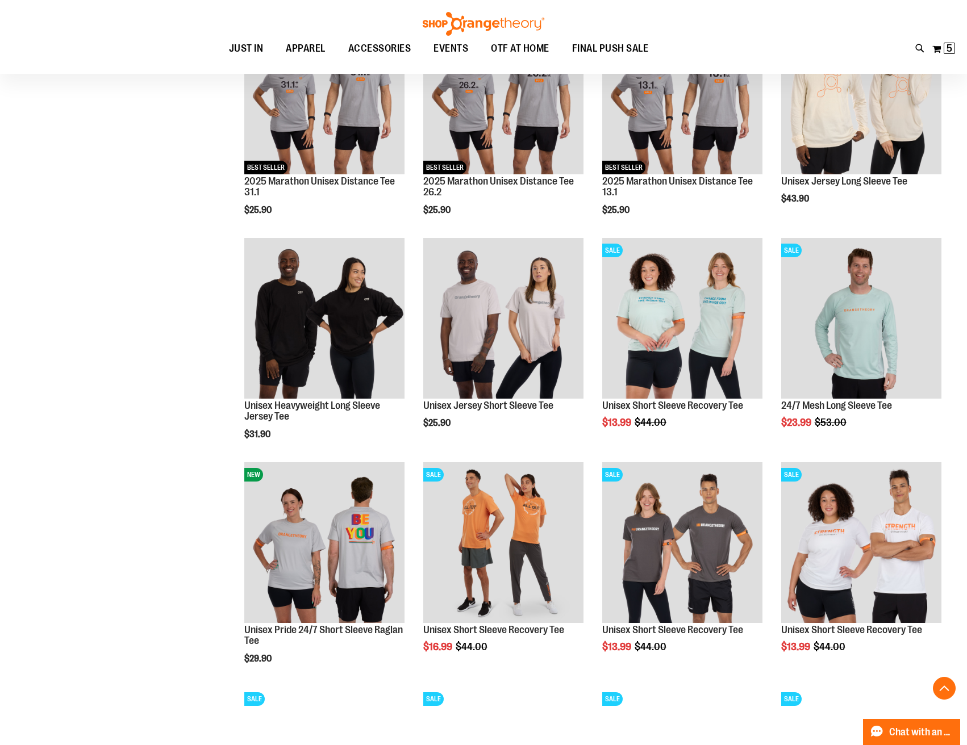
scroll to position [846, 0]
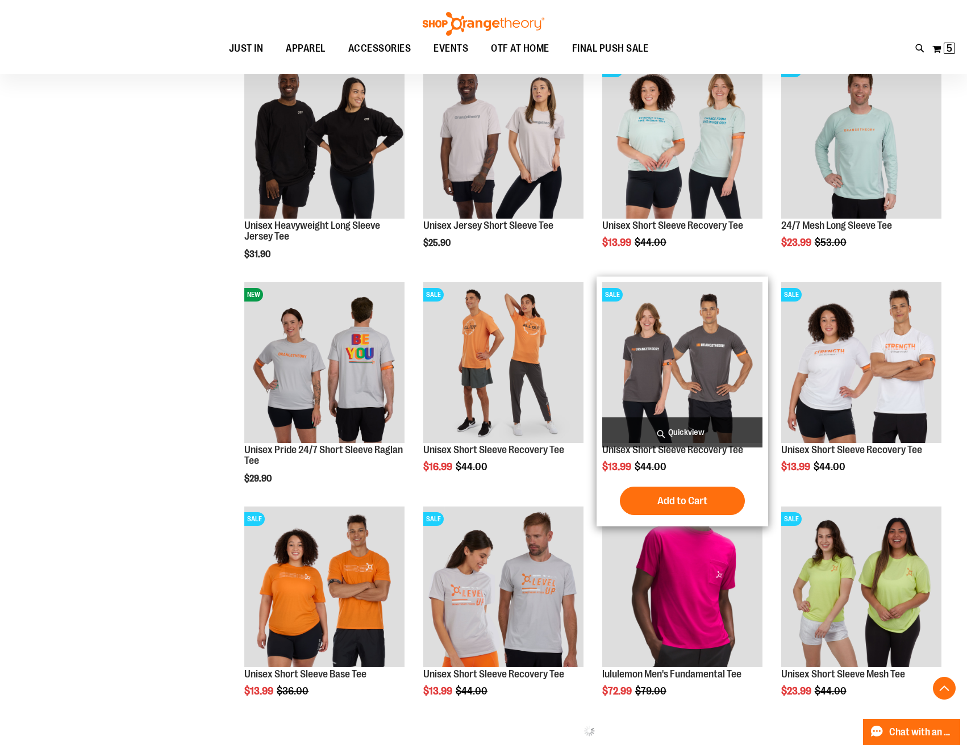
click at [648, 361] on img "product" at bounding box center [682, 362] width 160 height 160
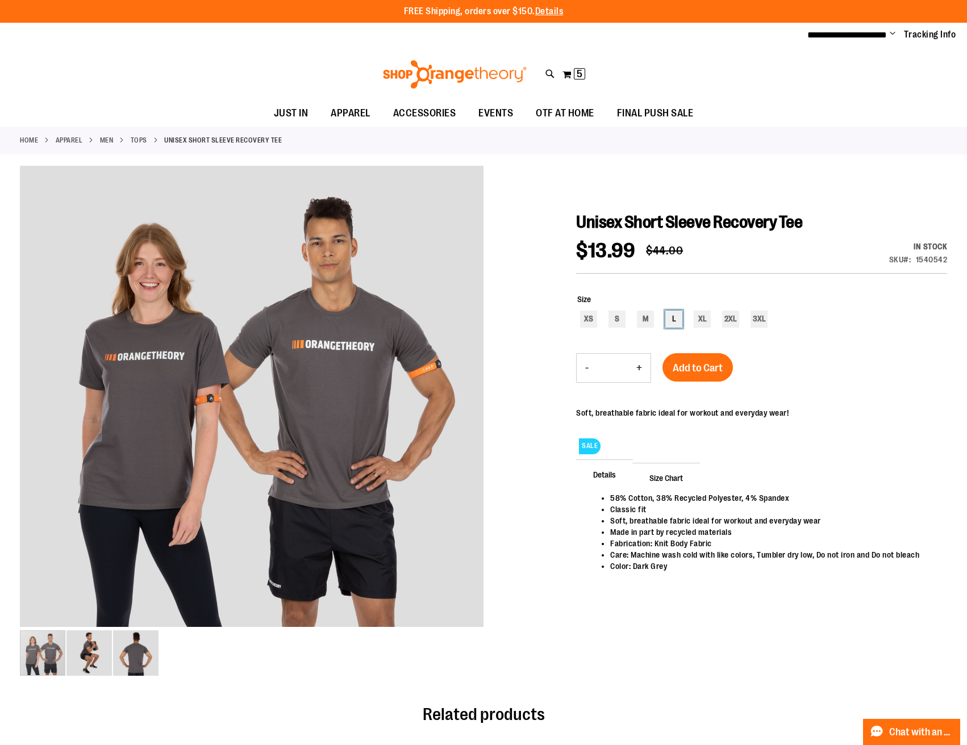
click at [669, 319] on div "L" at bounding box center [673, 319] width 17 height 17
click at [697, 317] on div "XL" at bounding box center [702, 319] width 17 height 17
click at [669, 321] on div "L" at bounding box center [673, 319] width 17 height 17
click at [681, 386] on div "Add to Cart" at bounding box center [697, 374] width 70 height 43
click at [679, 374] on button "Add to Cart" at bounding box center [697, 367] width 70 height 28
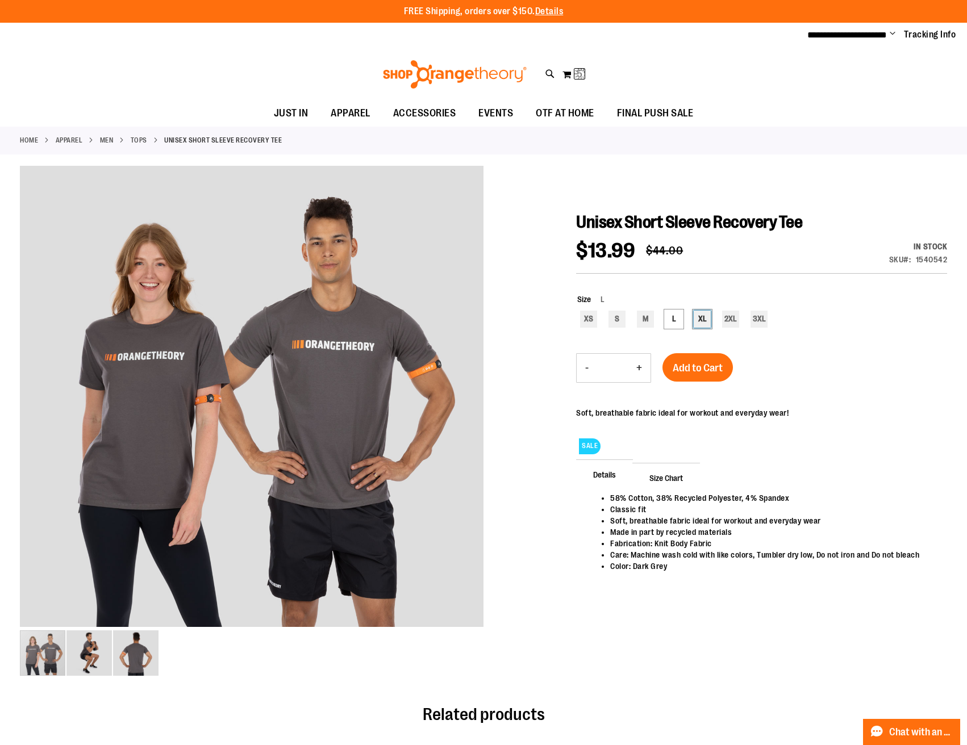
click at [696, 324] on div "XL" at bounding box center [702, 319] width 17 height 17
type input "***"
click at [699, 364] on span "Add to Cart" at bounding box center [698, 368] width 50 height 12
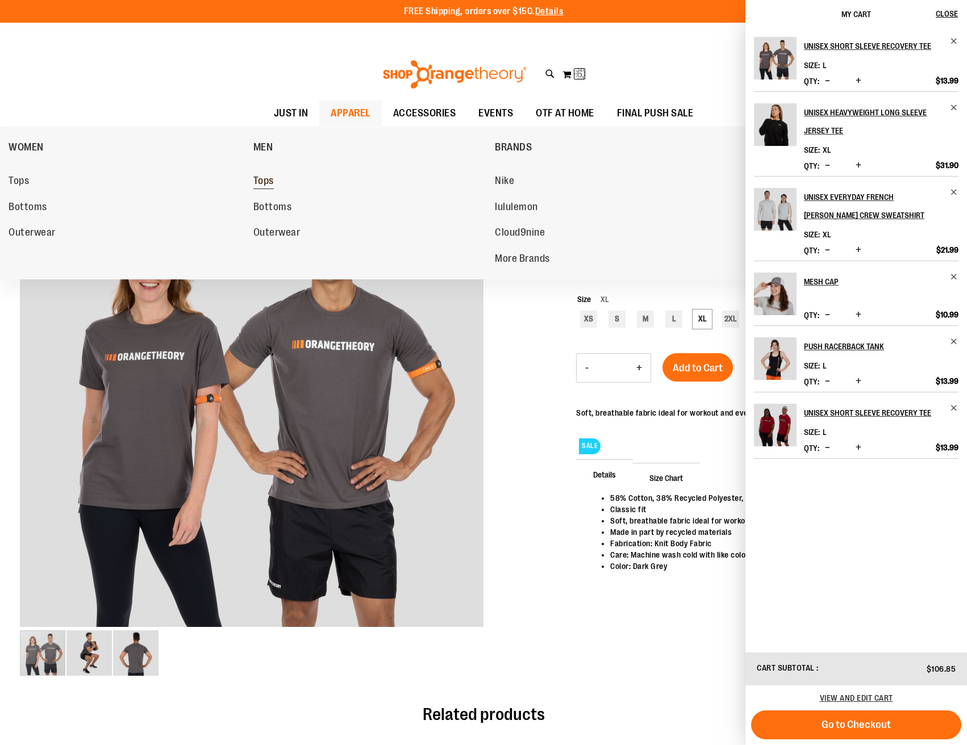
click at [274, 178] on link "Tops" at bounding box center [368, 181] width 231 height 20
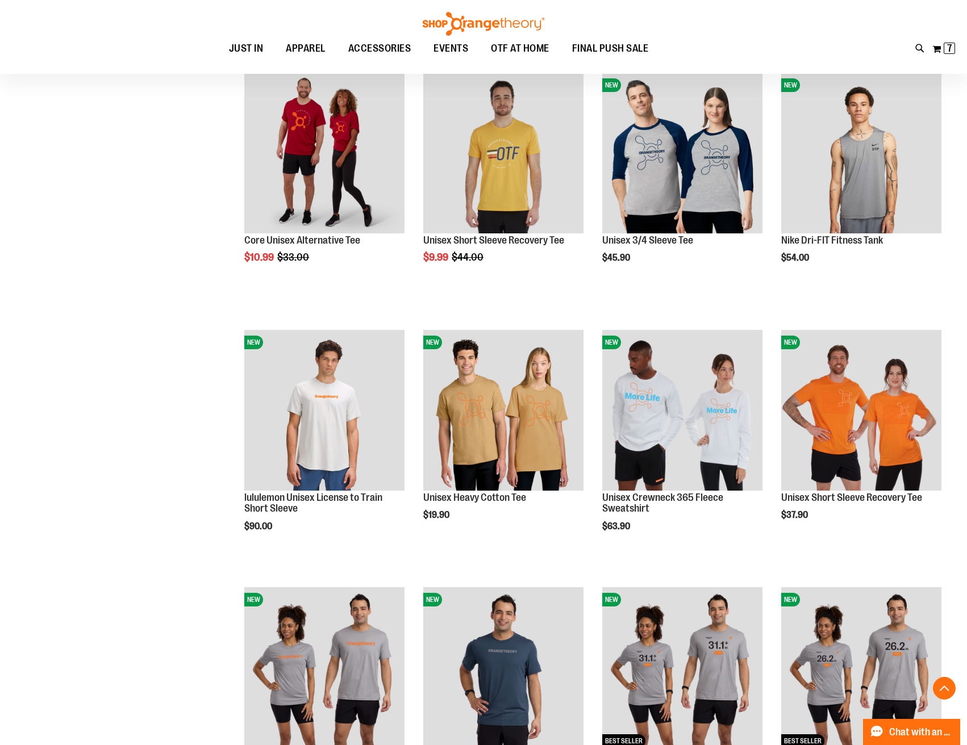
scroll to position [945, 0]
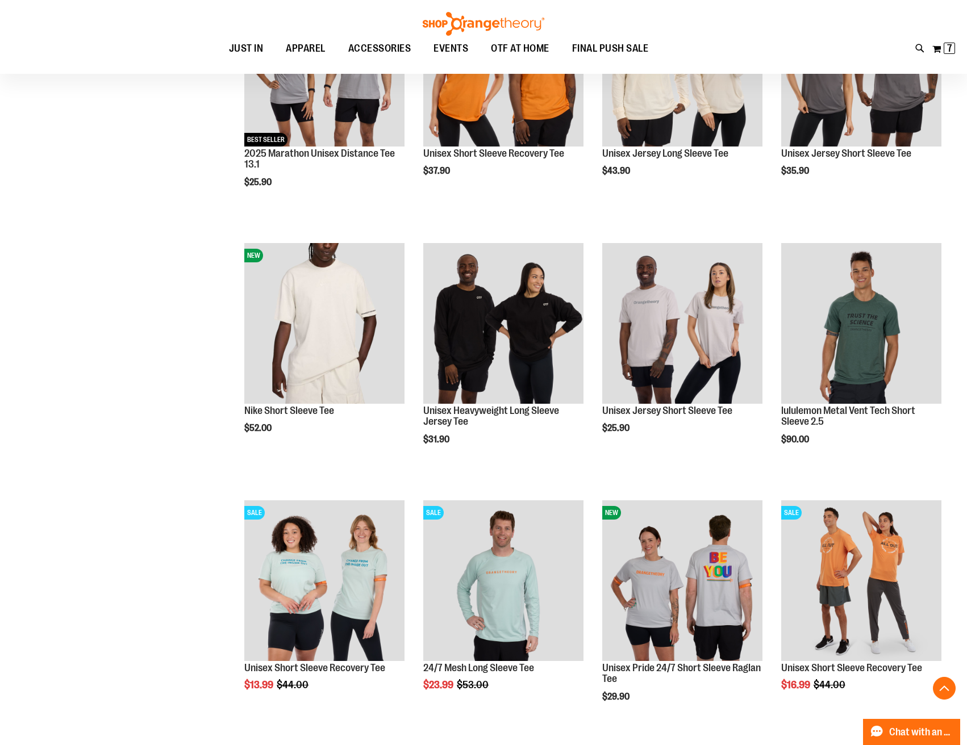
scroll to position [1656, 0]
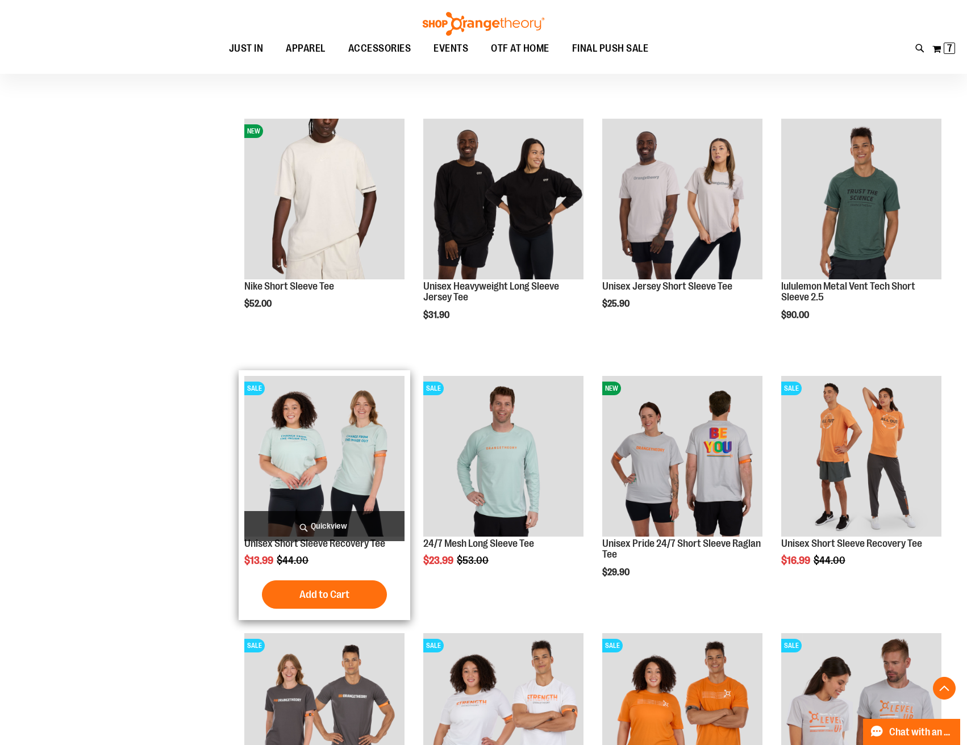
click at [308, 441] on img "product" at bounding box center [324, 456] width 160 height 160
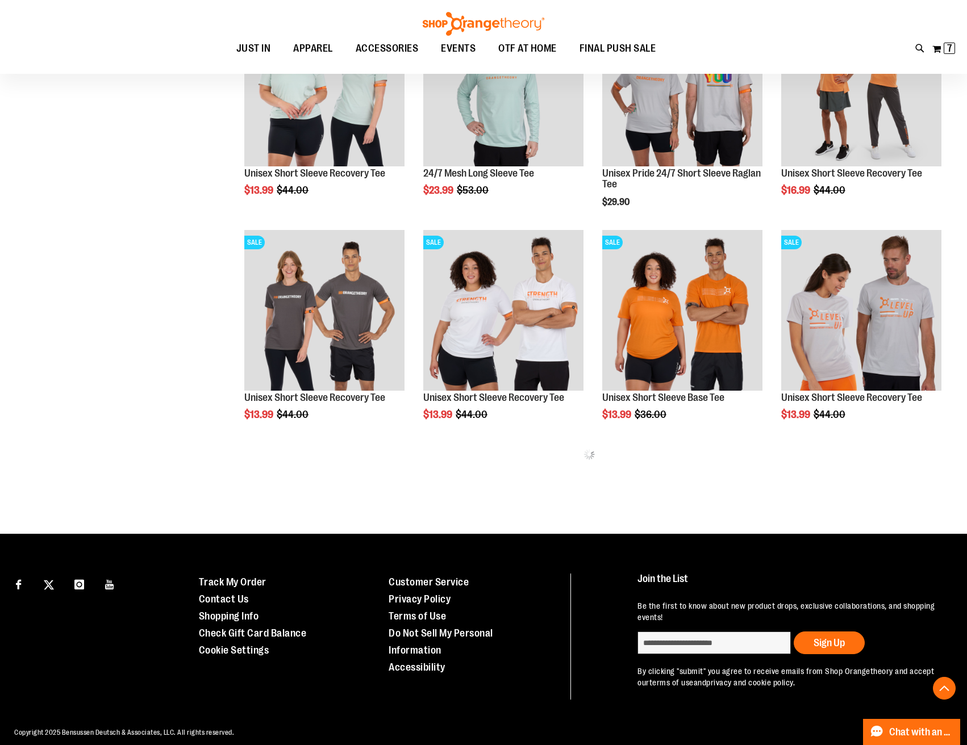
scroll to position [450, 0]
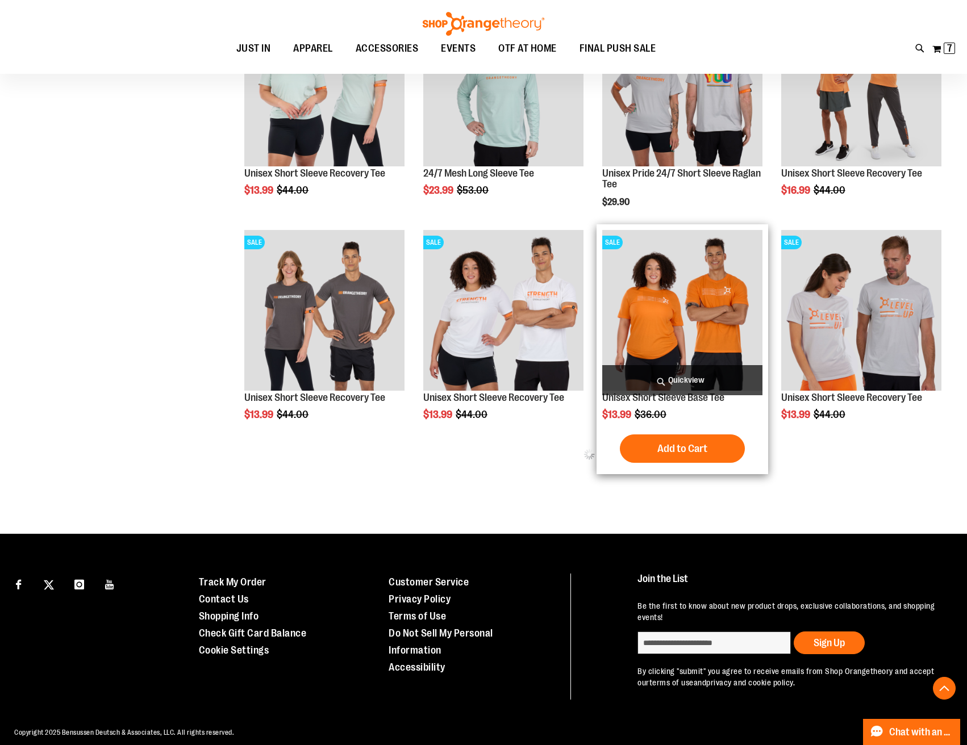
click at [724, 302] on img "product" at bounding box center [682, 310] width 160 height 160
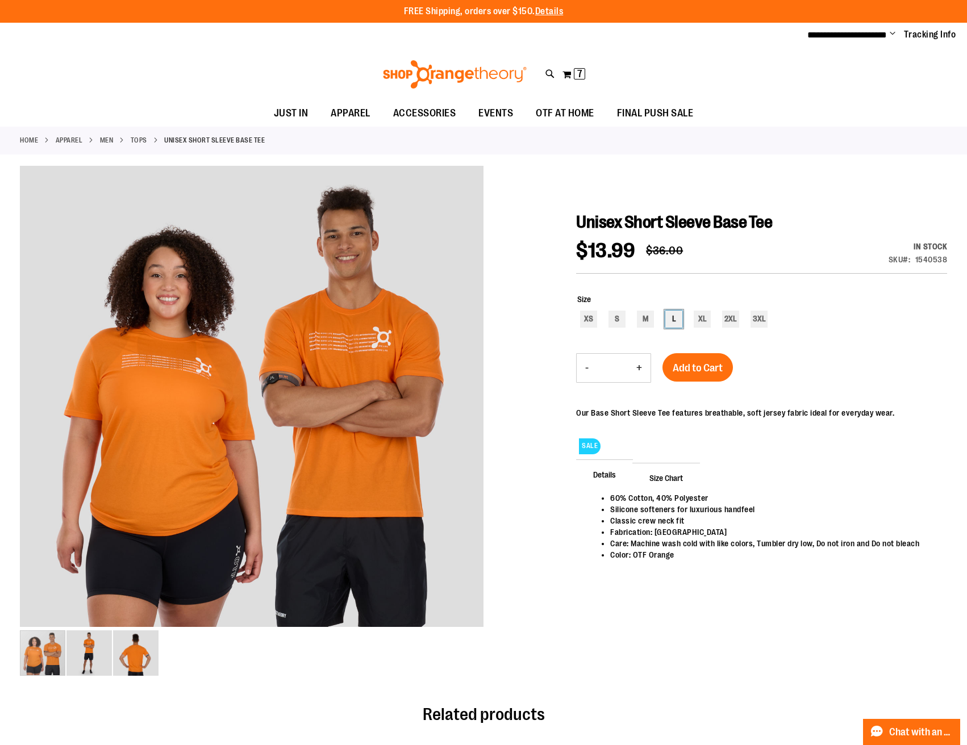
click at [679, 318] on div "L" at bounding box center [673, 319] width 17 height 17
type input "***"
click at [691, 366] on span "Add to Cart" at bounding box center [698, 368] width 50 height 12
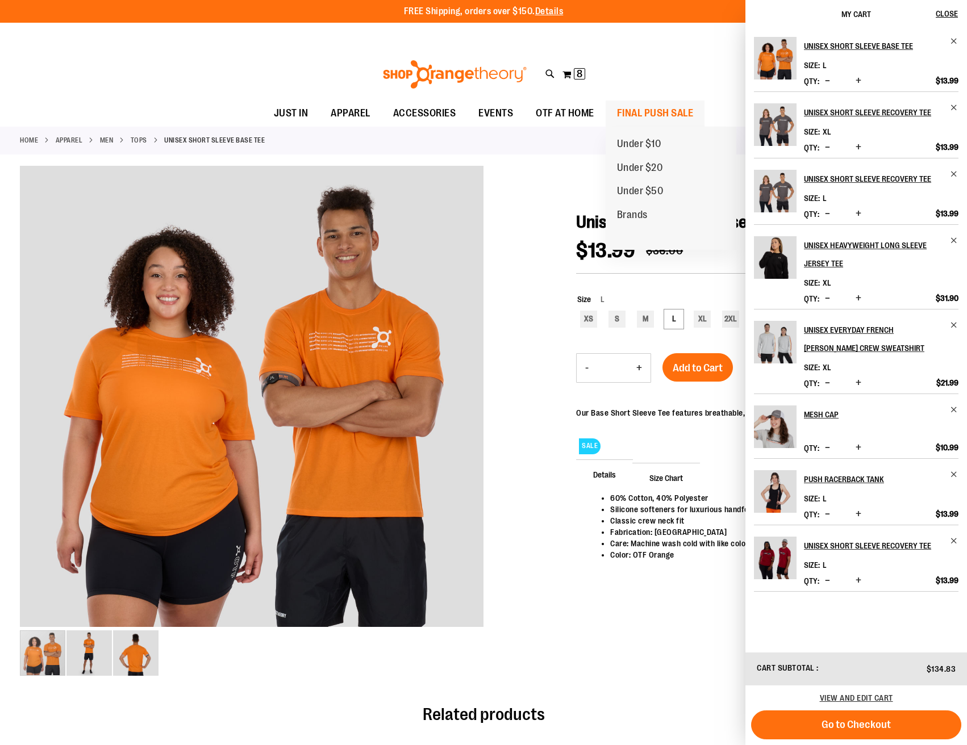
click at [639, 112] on span "FINAL PUSH SALE" at bounding box center [655, 114] width 77 height 26
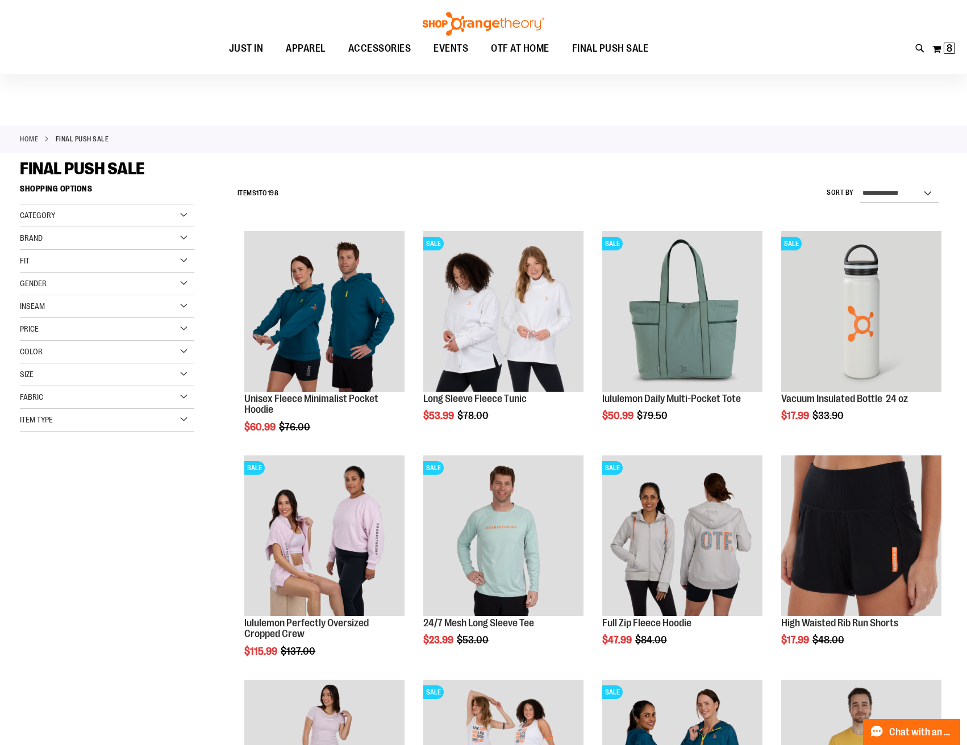
scroll to position [205, 0]
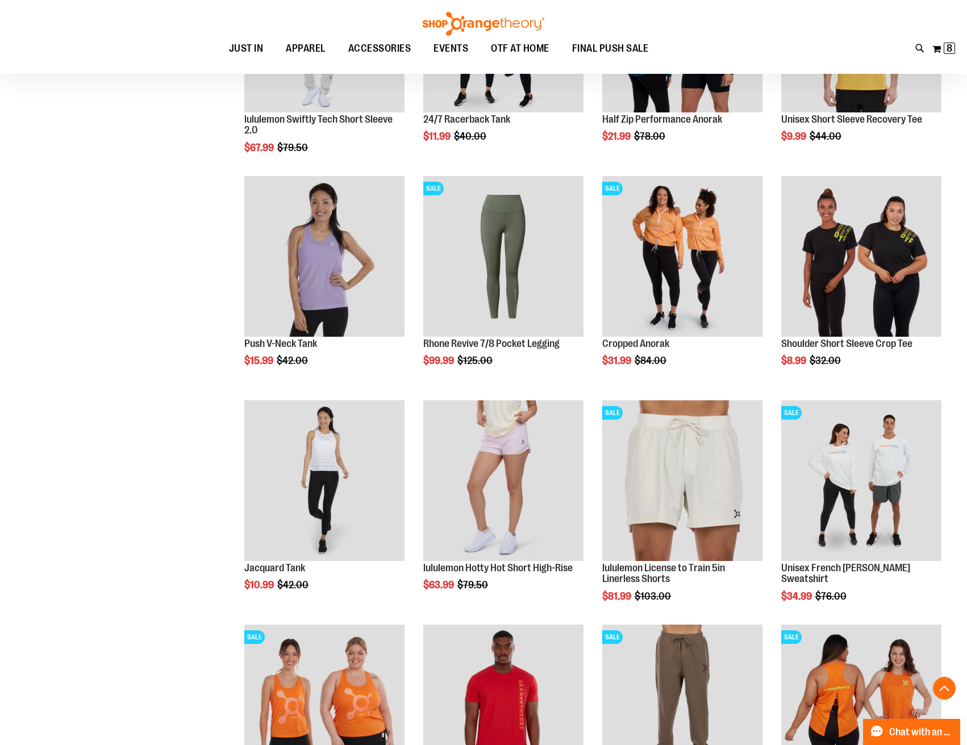
scroll to position [828, 0]
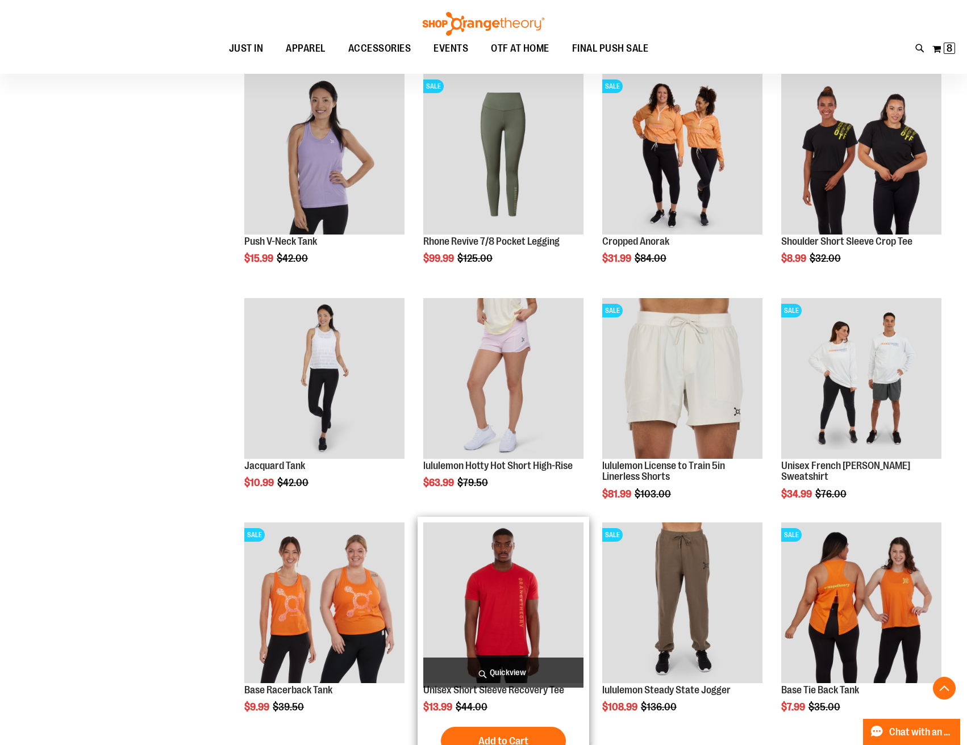
scroll to position [833, 0]
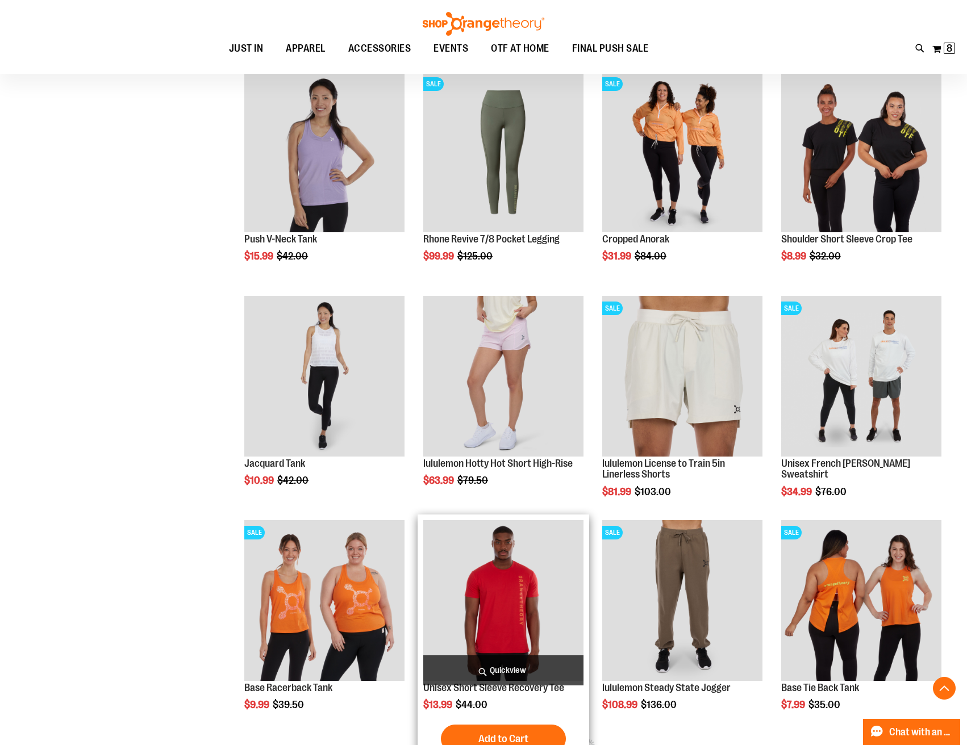
click at [491, 587] on img "product" at bounding box center [503, 600] width 160 height 160
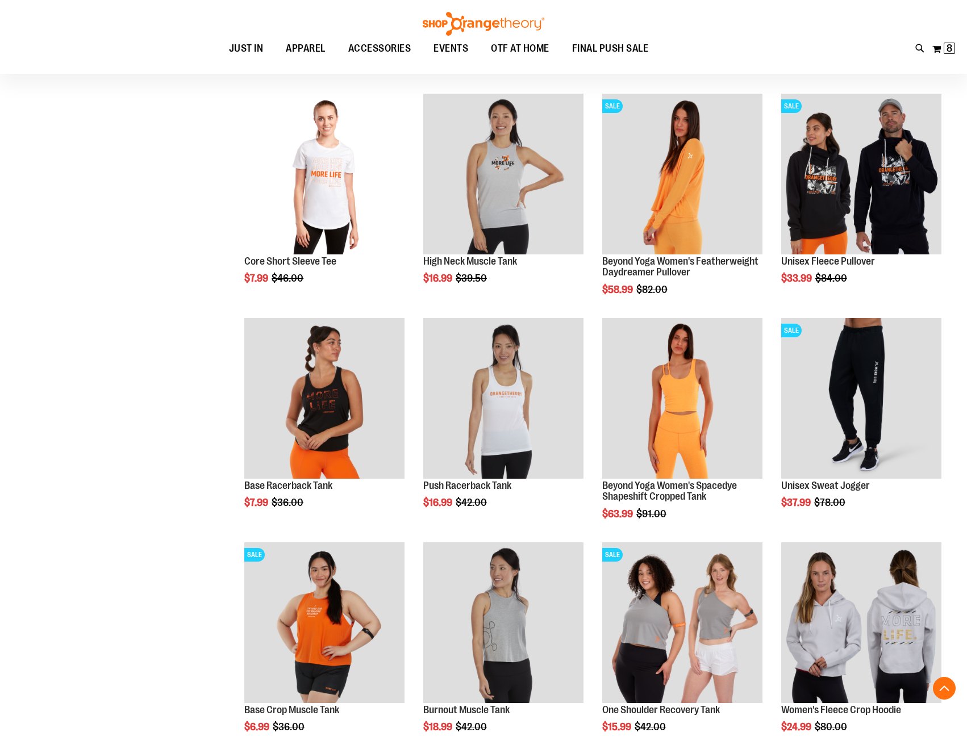
scroll to position [641, 0]
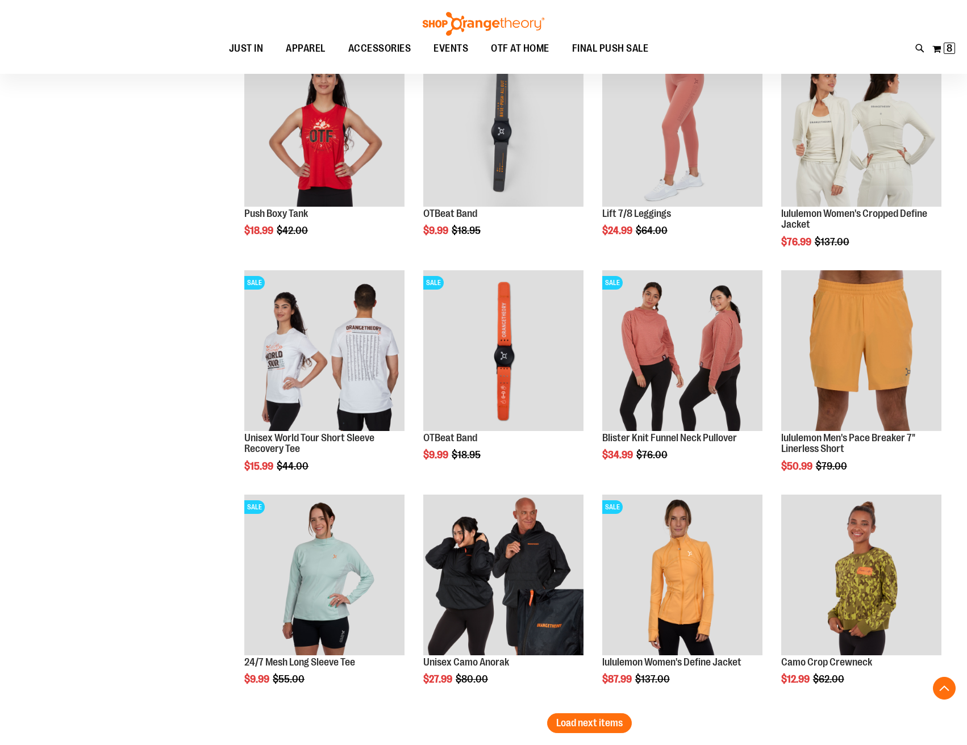
scroll to position [1479, 0]
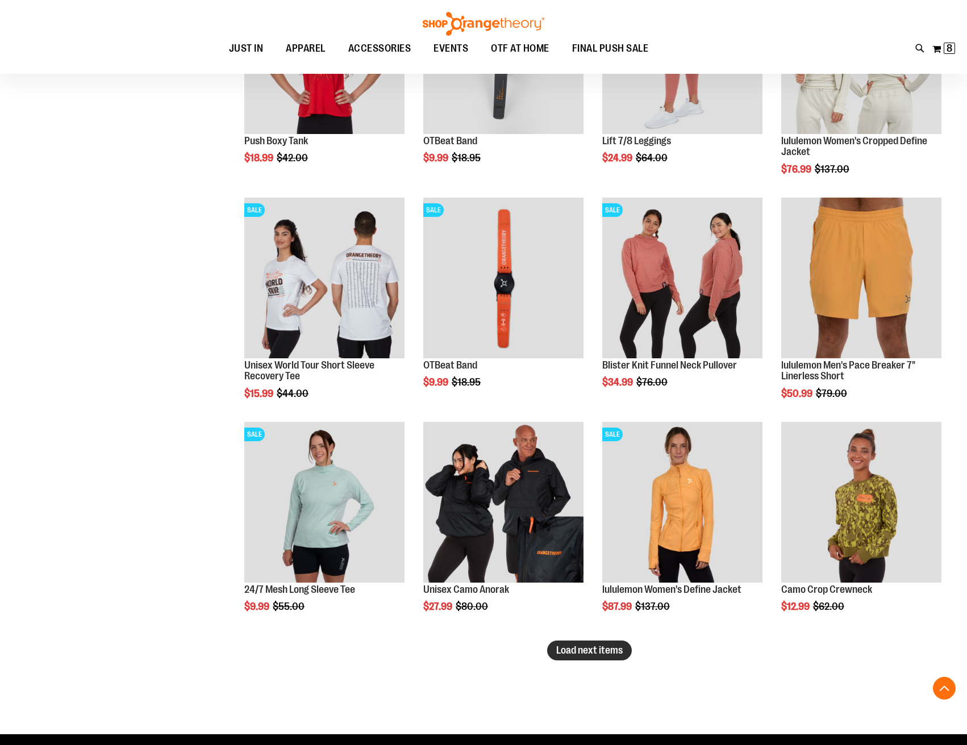
click at [572, 654] on span "Load next items" at bounding box center [589, 650] width 66 height 11
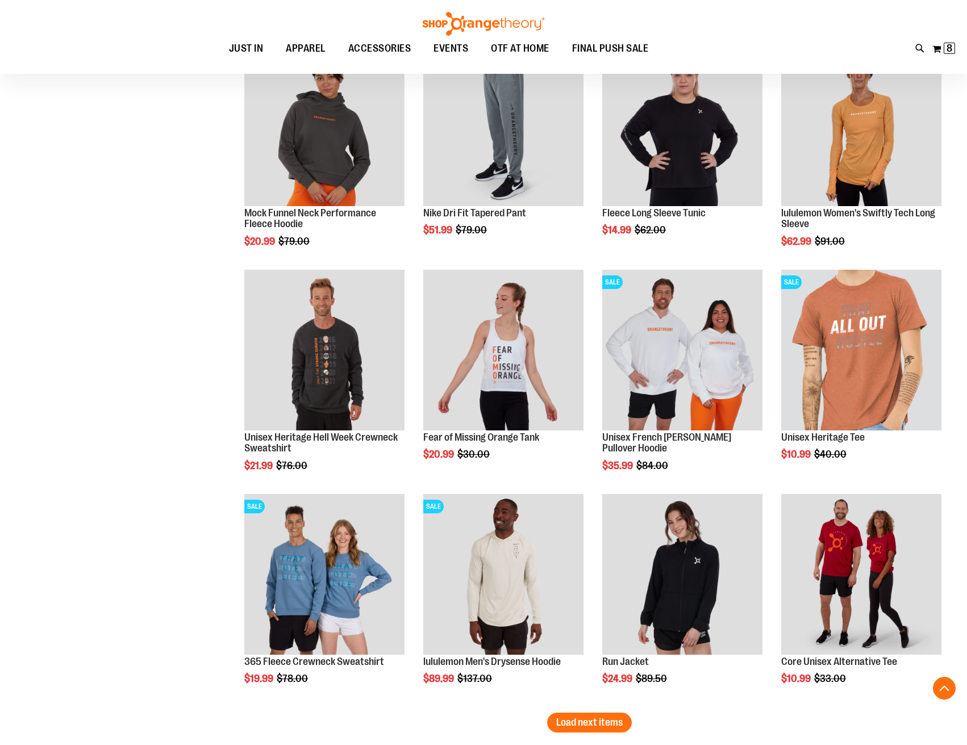
scroll to position [2204, 0]
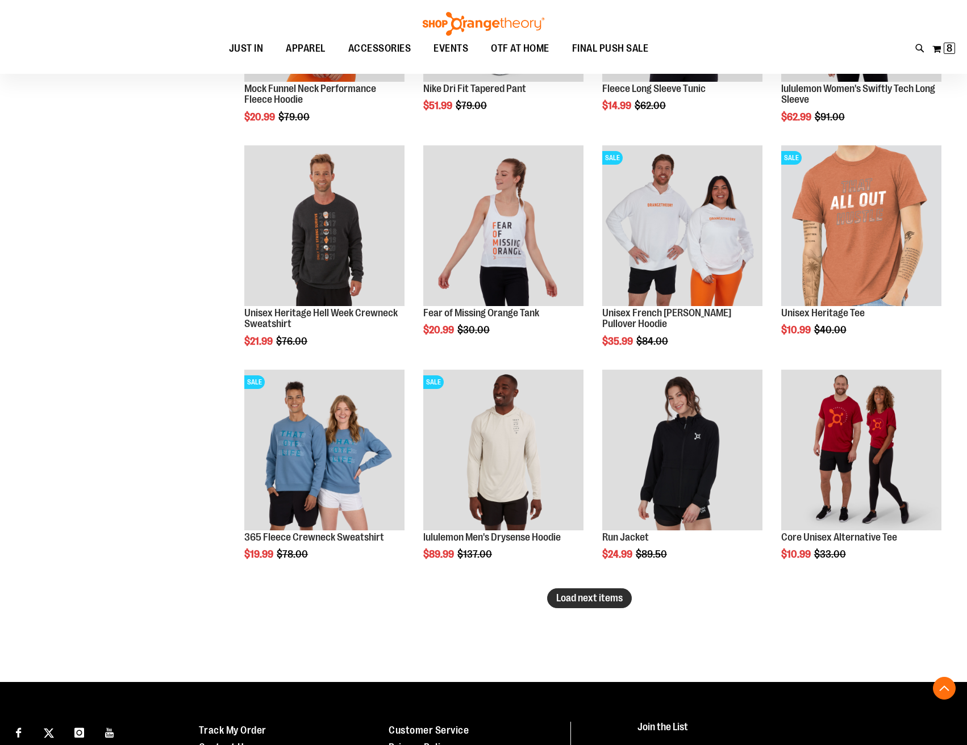
click at [608, 601] on span "Load next items" at bounding box center [589, 597] width 66 height 11
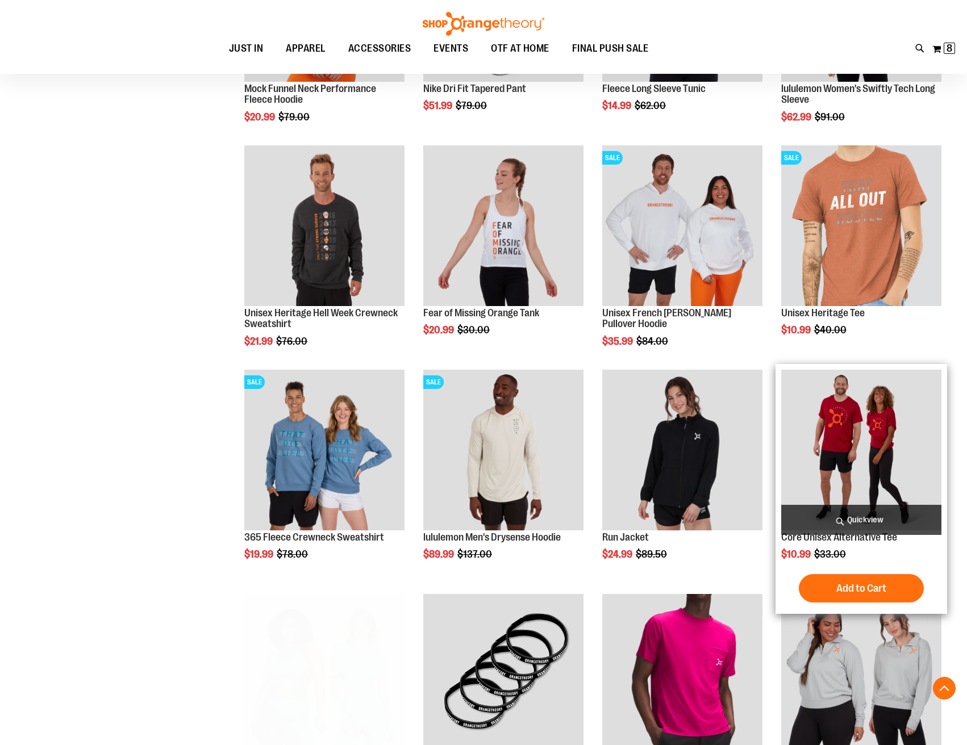
click at [841, 437] on img "product" at bounding box center [861, 450] width 160 height 160
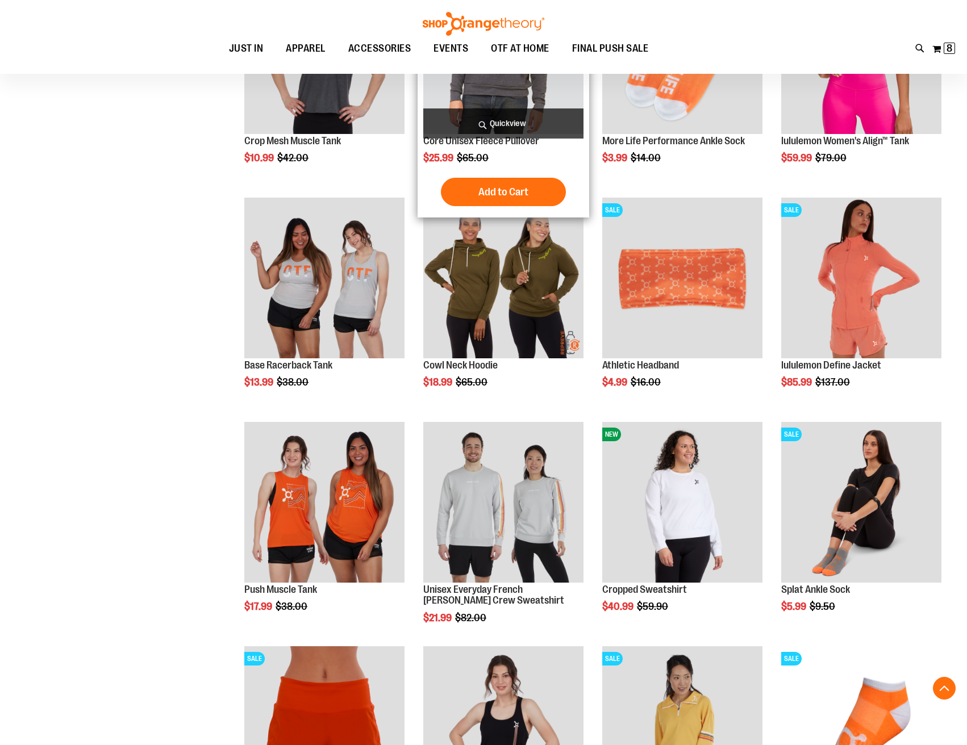
scroll to position [704, 0]
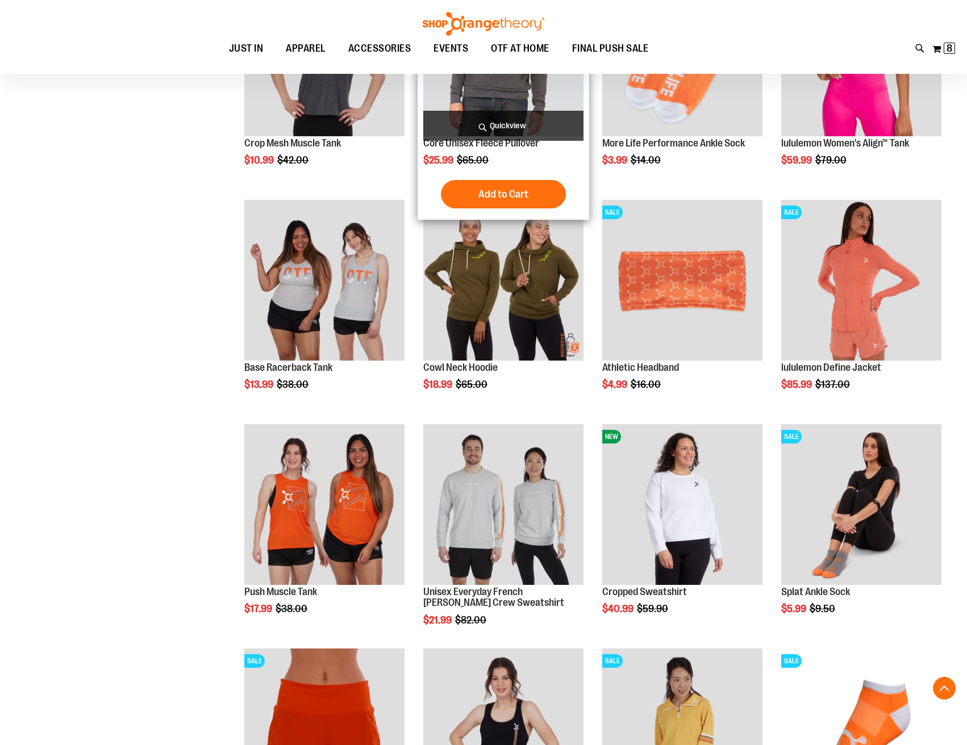
click at [511, 91] on img "product" at bounding box center [503, 56] width 160 height 160
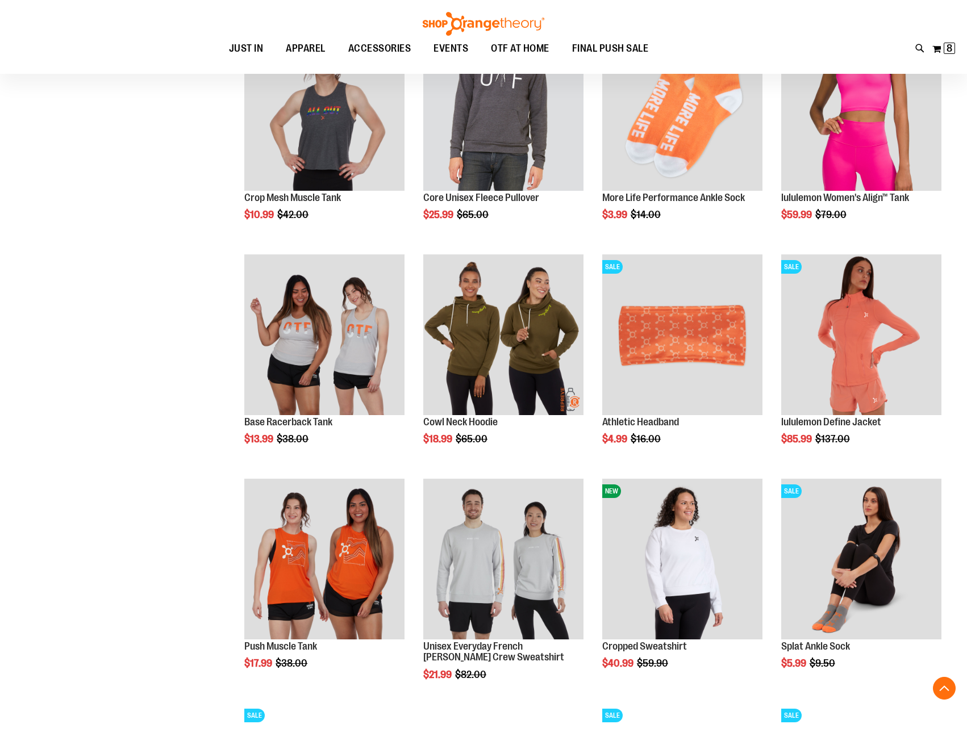
scroll to position [752, 0]
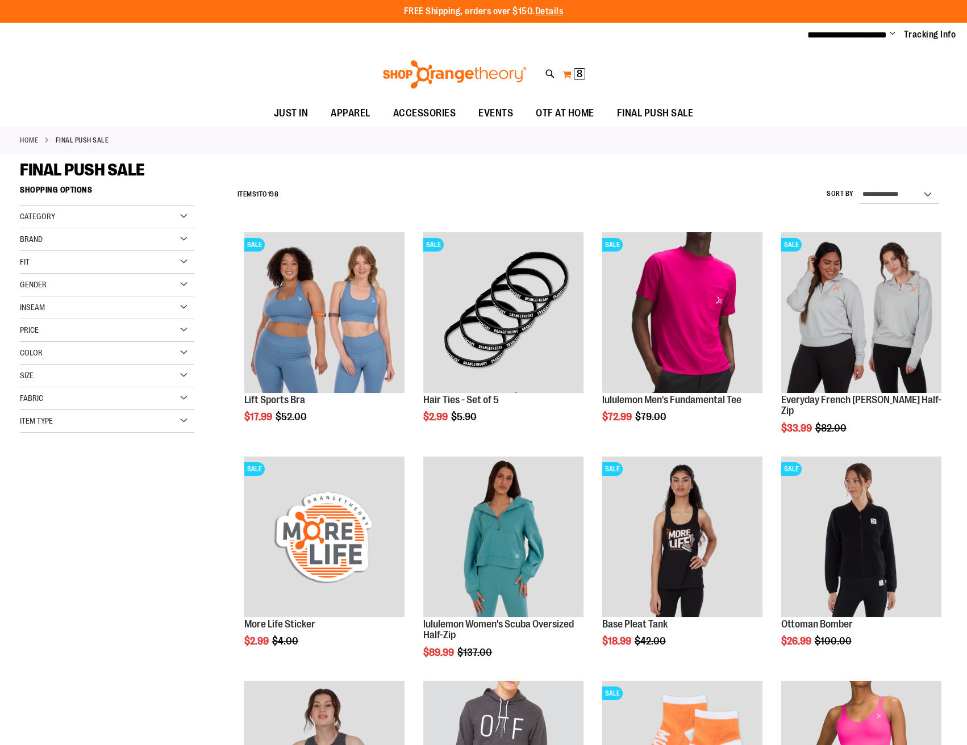
click at [579, 75] on span "8" at bounding box center [580, 73] width 6 height 11
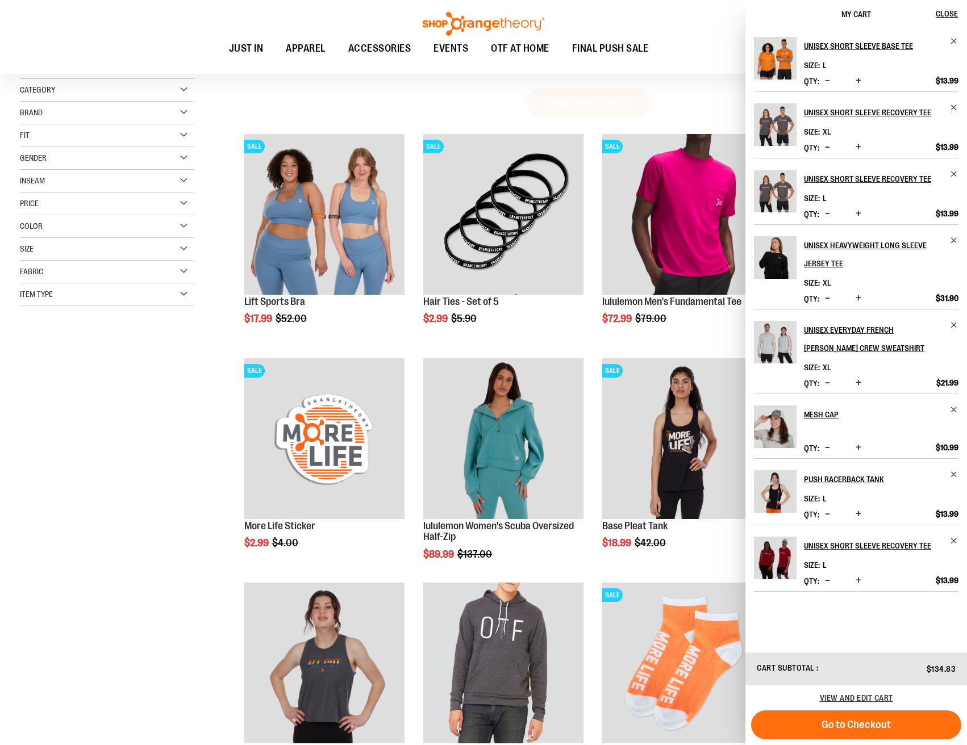
scroll to position [2, 0]
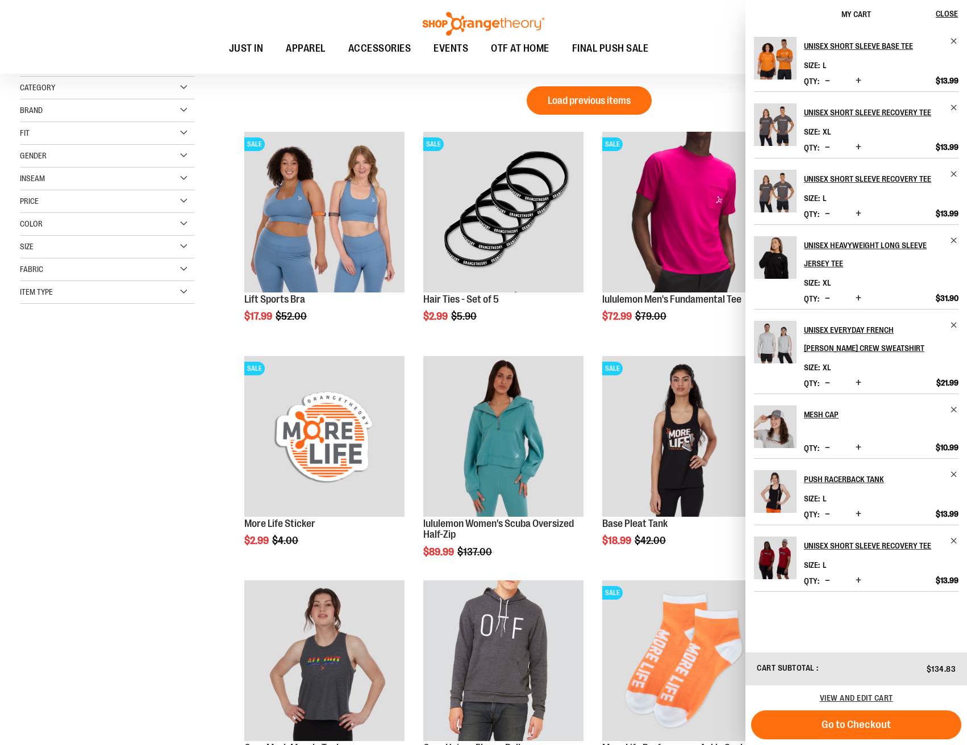
click at [790, 60] on img "Product" at bounding box center [775, 58] width 43 height 43
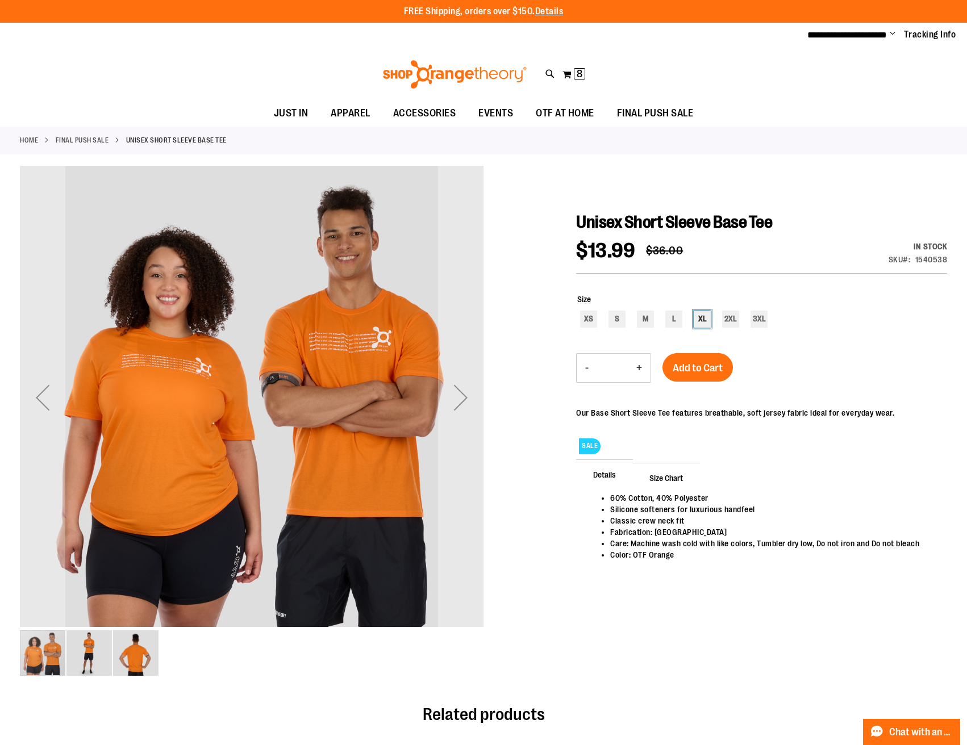
click at [704, 318] on div "XL" at bounding box center [702, 319] width 17 height 17
type input "***"
click at [711, 358] on button "Add to Cart" at bounding box center [697, 367] width 70 height 28
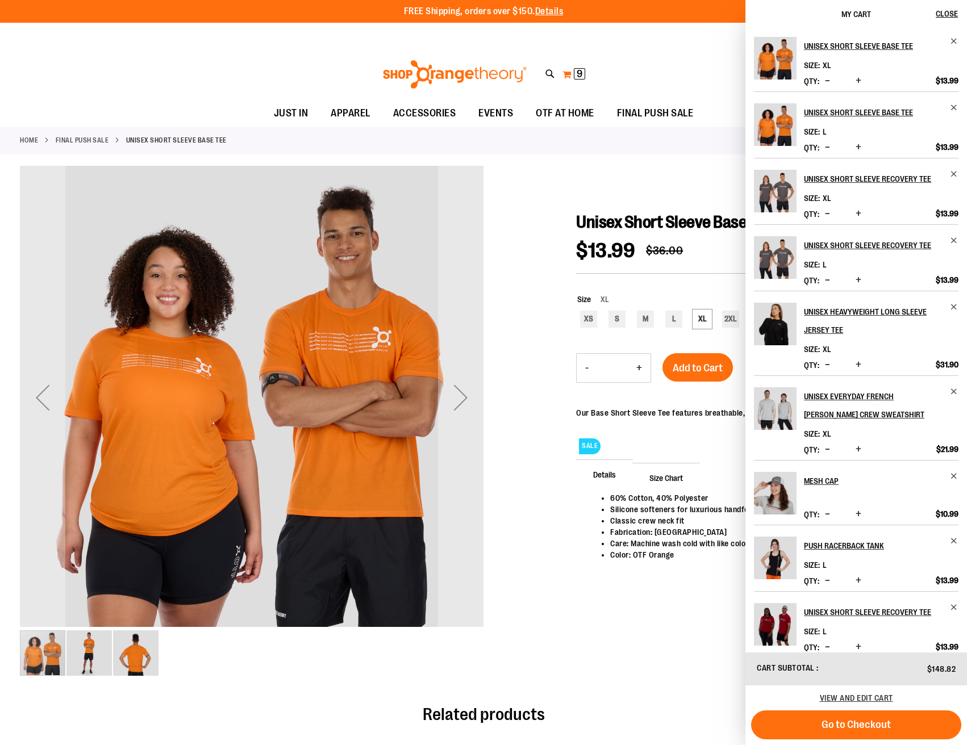
click at [579, 74] on span "9" at bounding box center [580, 73] width 6 height 11
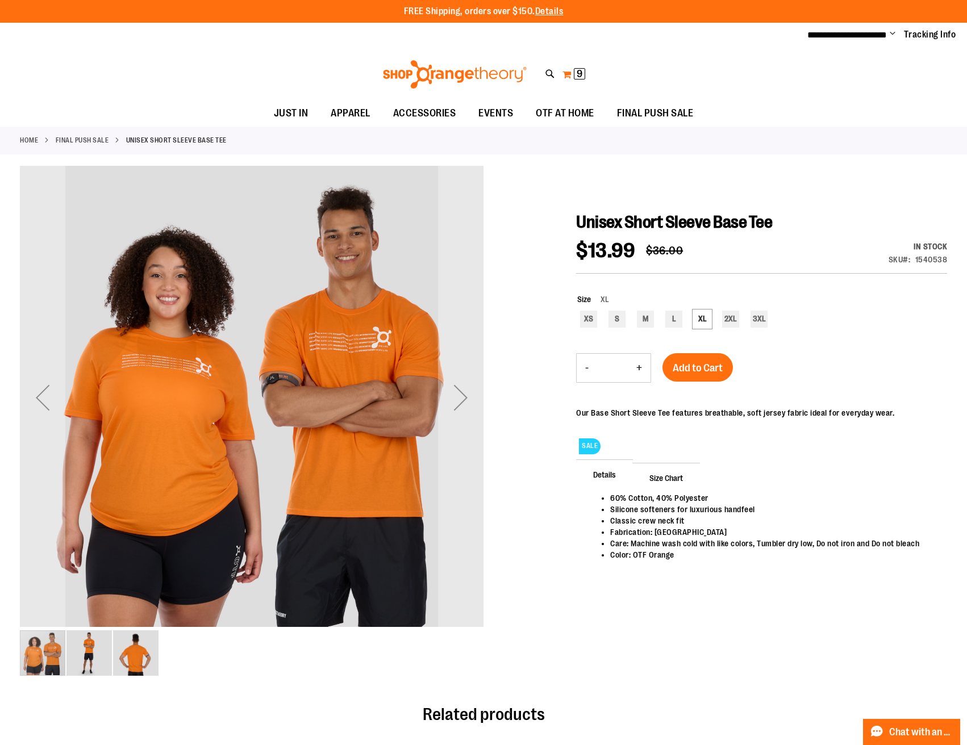
click at [574, 73] on span "9 9 items" at bounding box center [579, 73] width 11 height 11
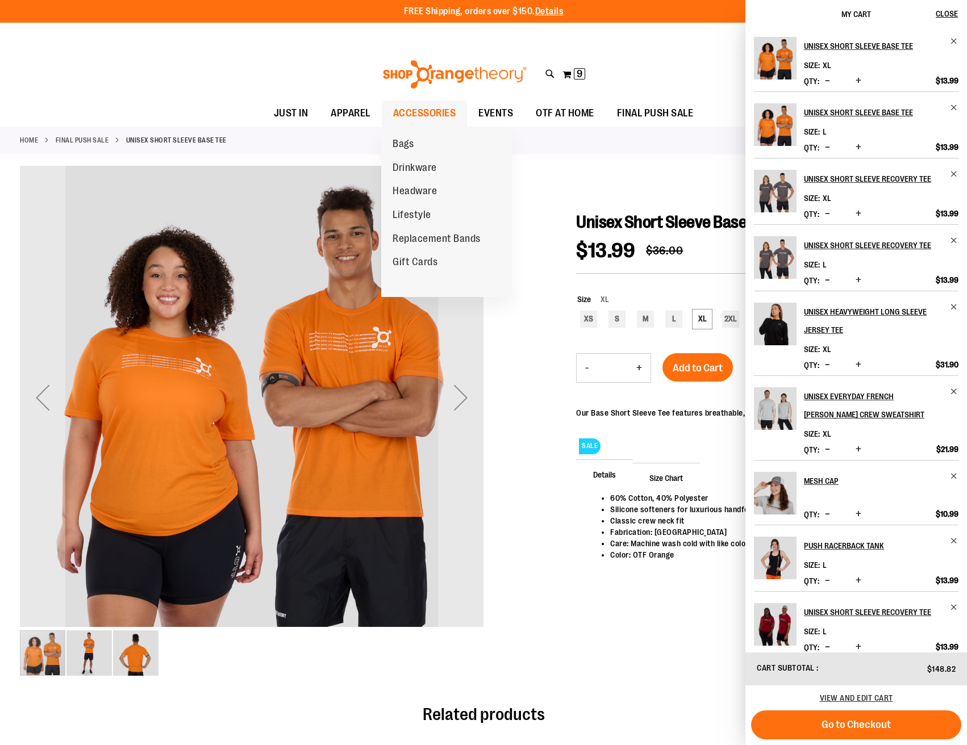
click at [412, 111] on span "ACCESSORIES" at bounding box center [424, 114] width 63 height 26
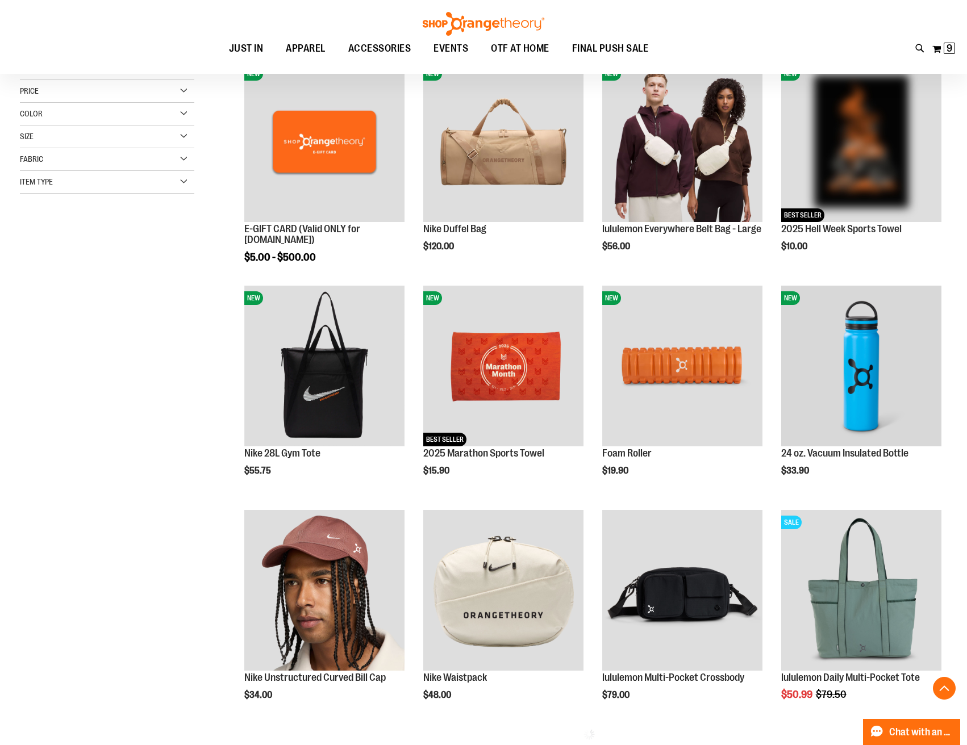
scroll to position [297, 0]
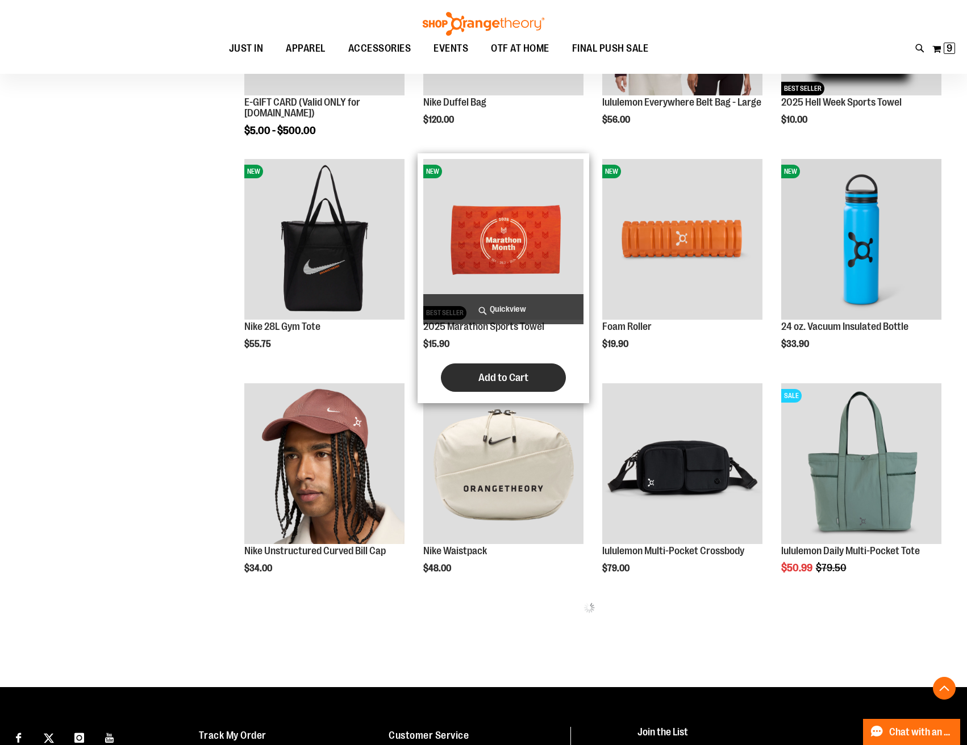
click at [510, 381] on span "Add to Cart" at bounding box center [503, 377] width 50 height 12
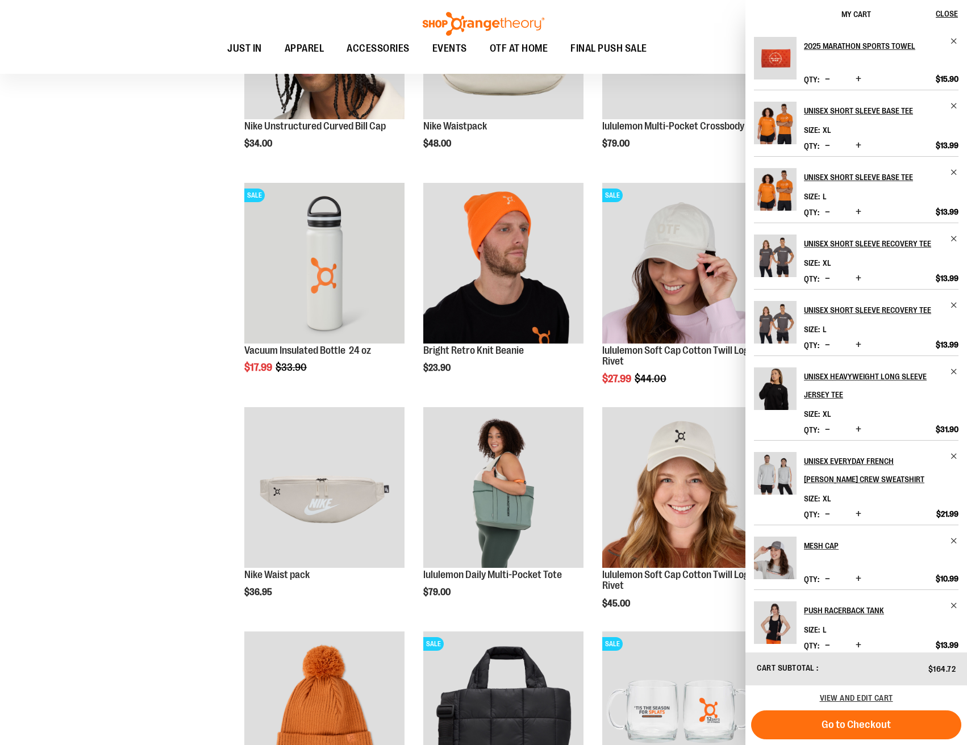
scroll to position [804, 0]
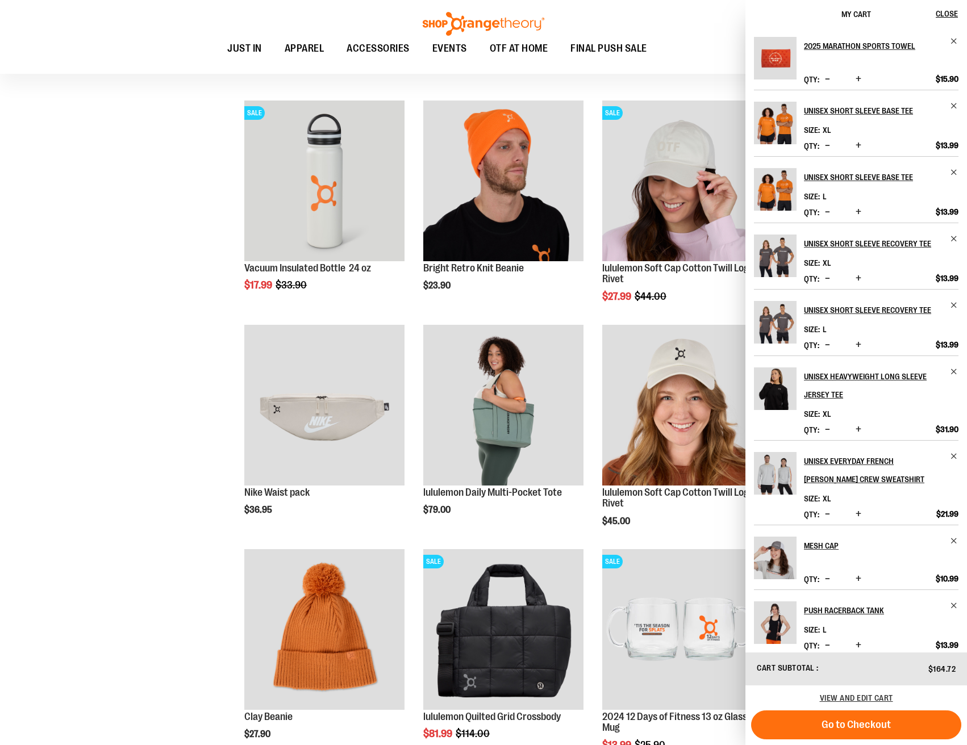
click at [130, 499] on div "**********" at bounding box center [483, 111] width 927 height 1472
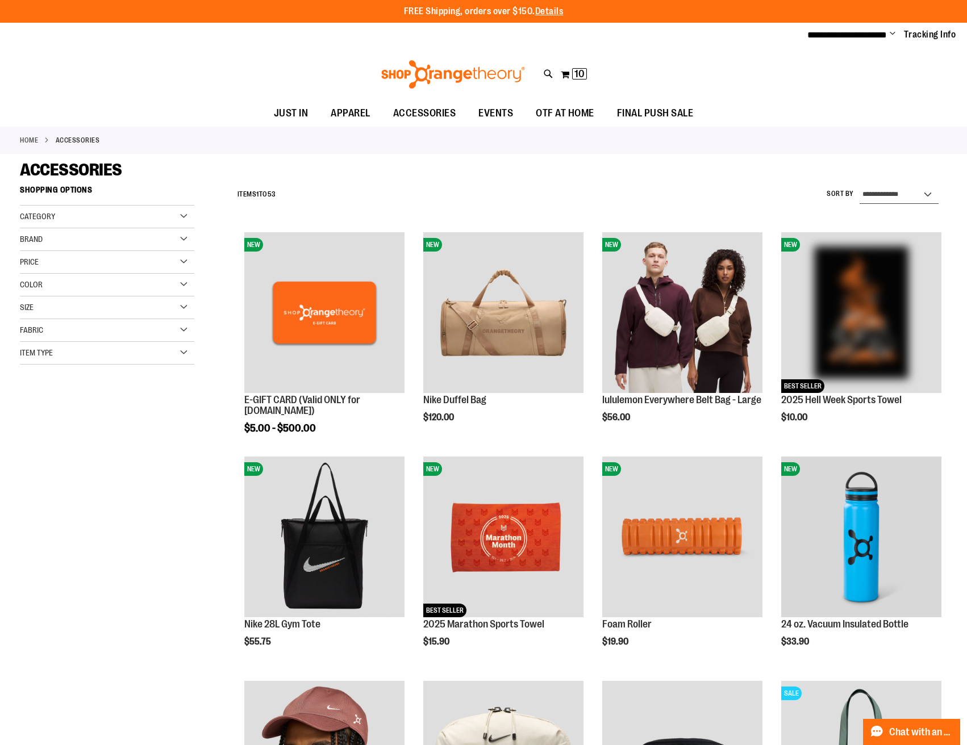
select select "*********"
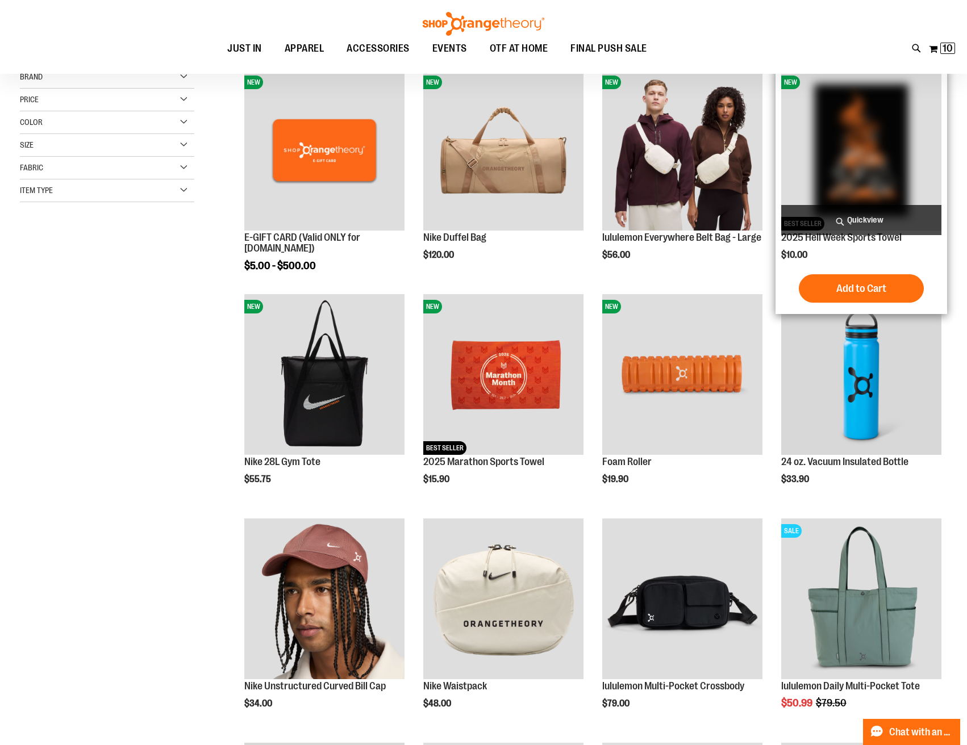
scroll to position [179, 0]
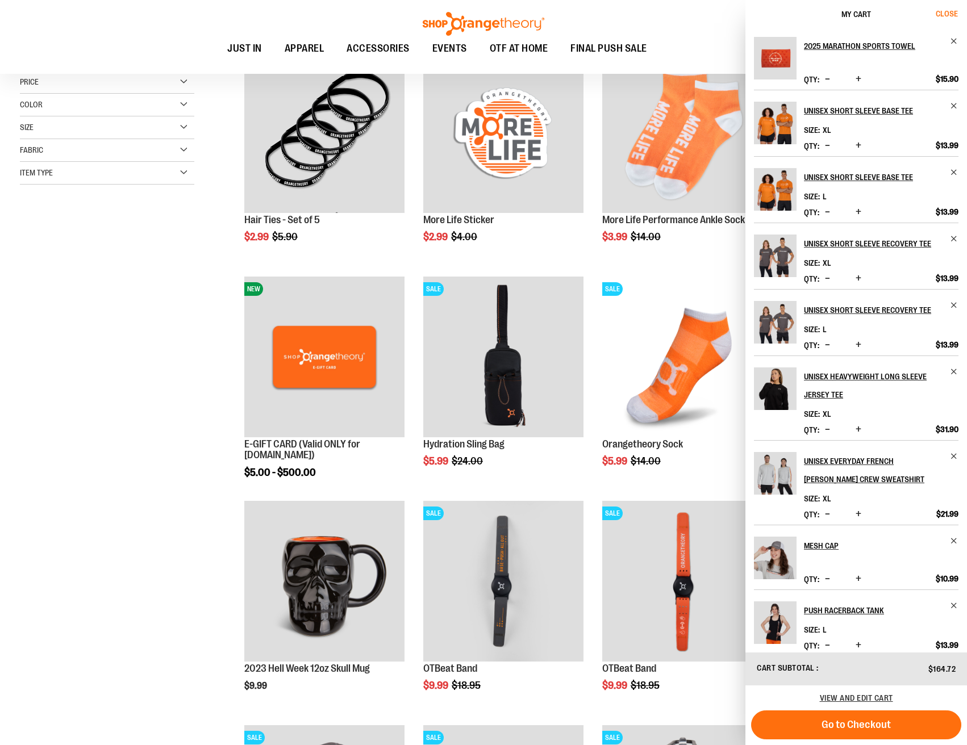
click at [955, 14] on span "Close" at bounding box center [947, 13] width 22 height 9
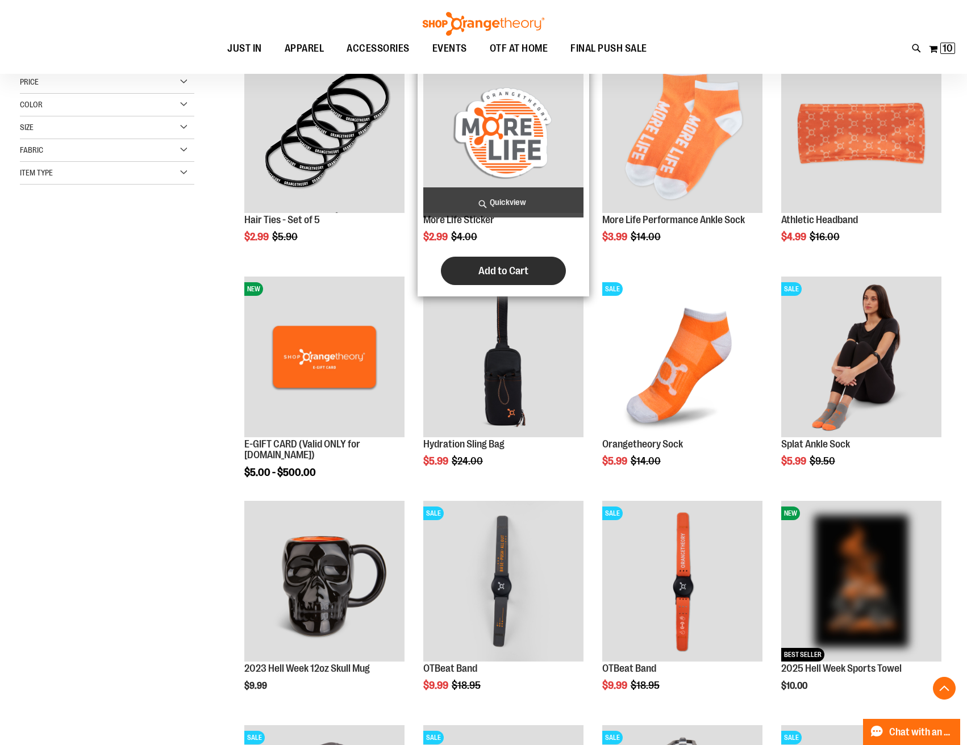
click at [494, 278] on button "Add to Cart" at bounding box center [503, 271] width 125 height 28
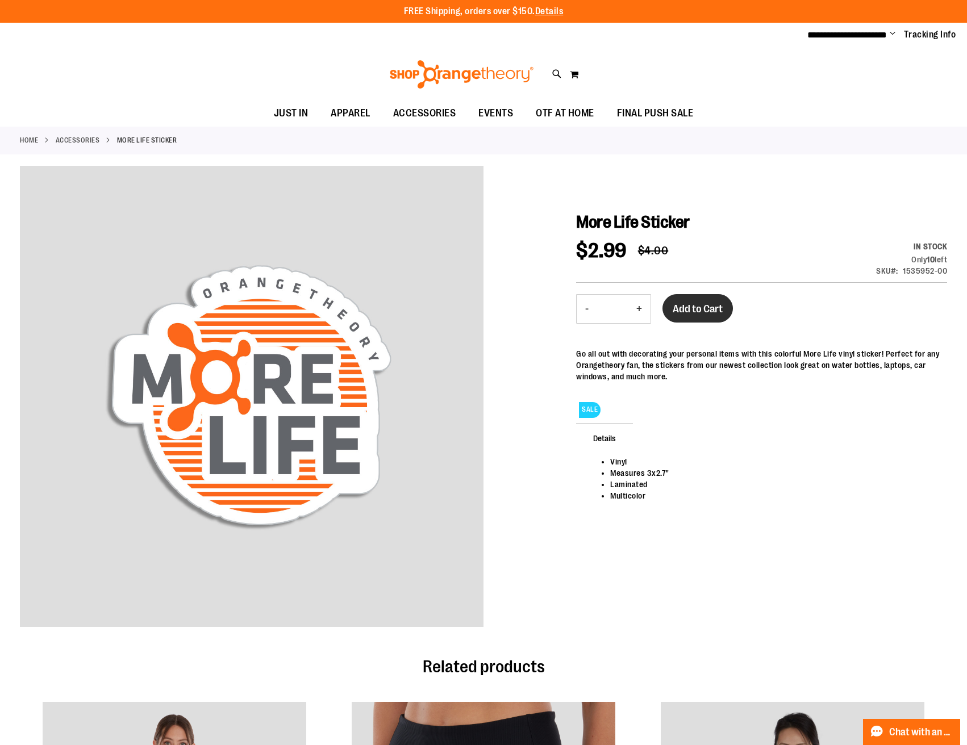
click at [699, 311] on span "Add to Cart" at bounding box center [698, 309] width 50 height 12
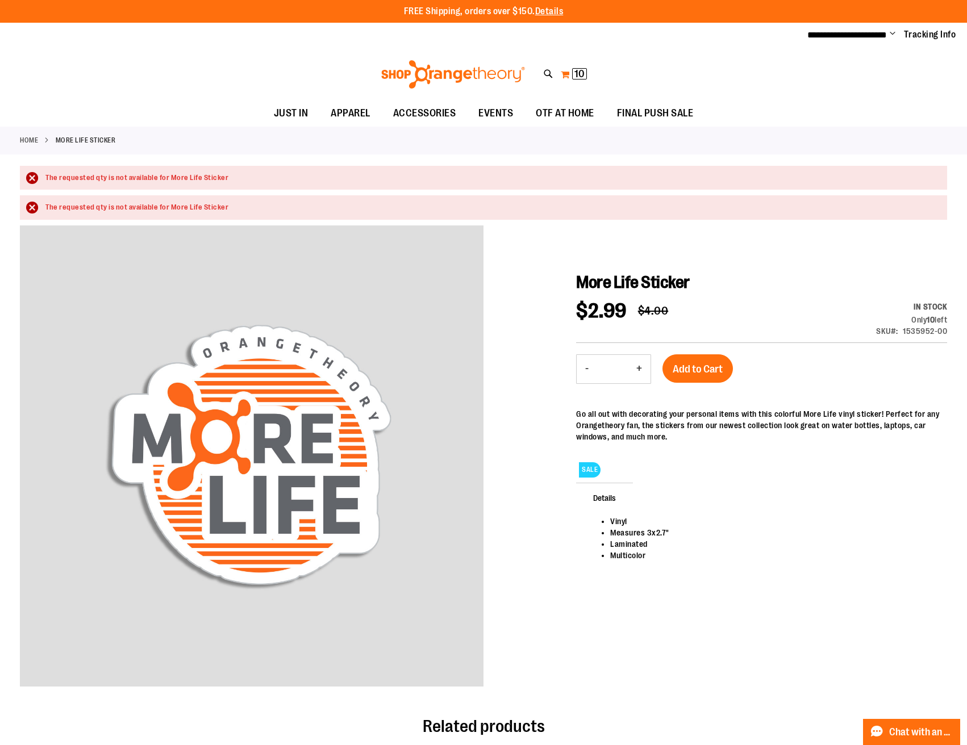
click at [580, 74] on span "10" at bounding box center [579, 73] width 10 height 11
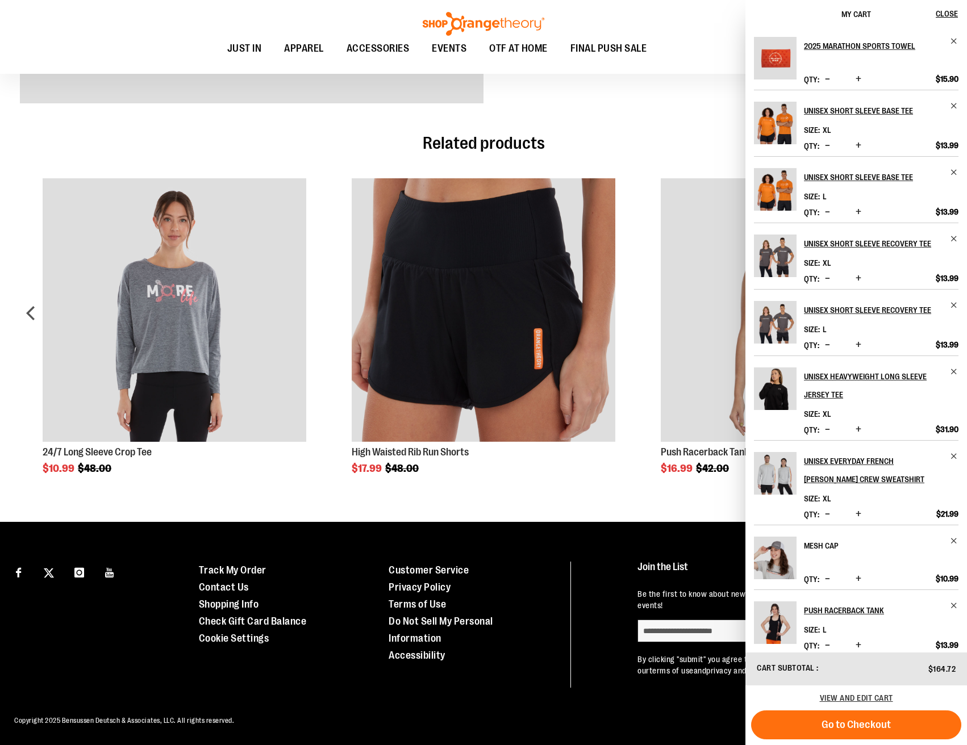
scroll to position [80, 0]
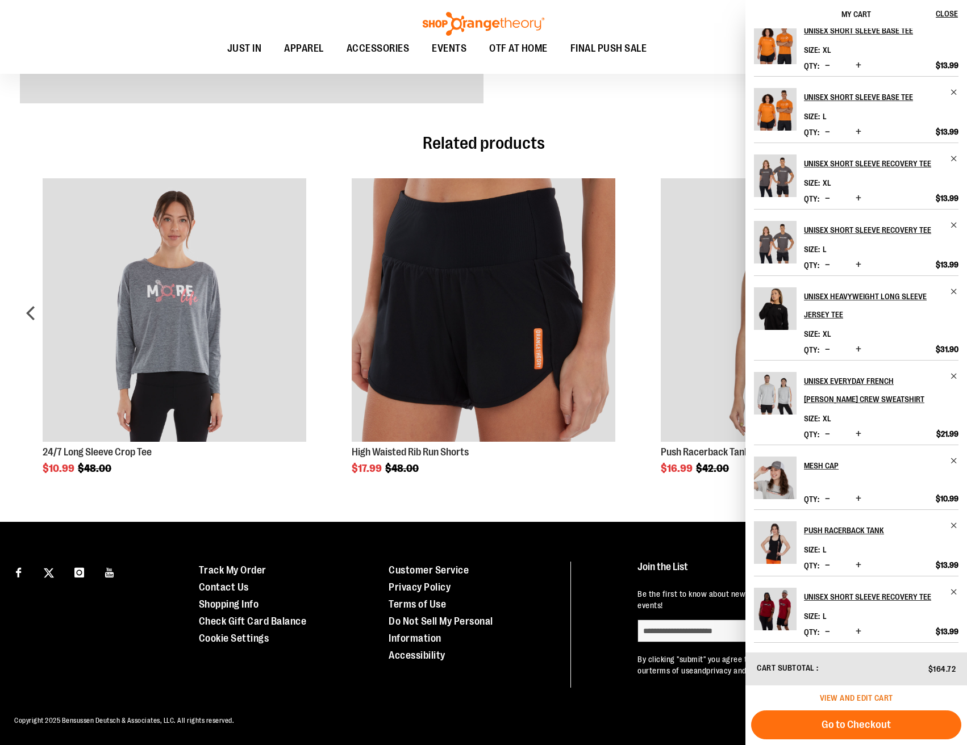
click at [858, 697] on span "View and edit cart" at bounding box center [856, 698] width 73 height 9
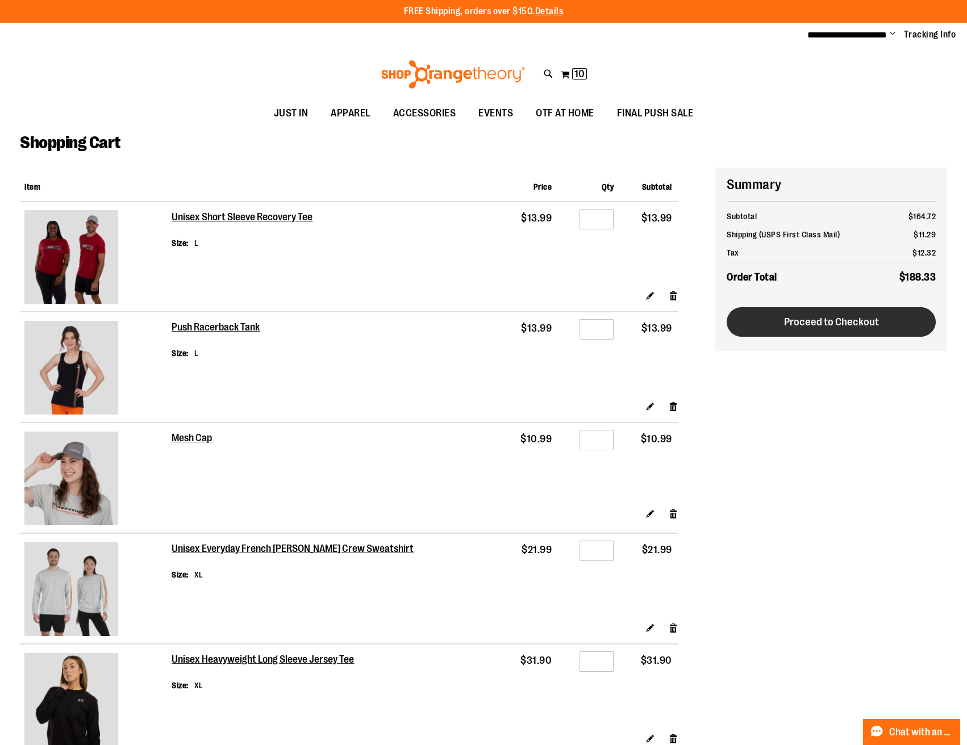
click at [750, 322] on button "Proceed to Checkout" at bounding box center [831, 322] width 209 height 30
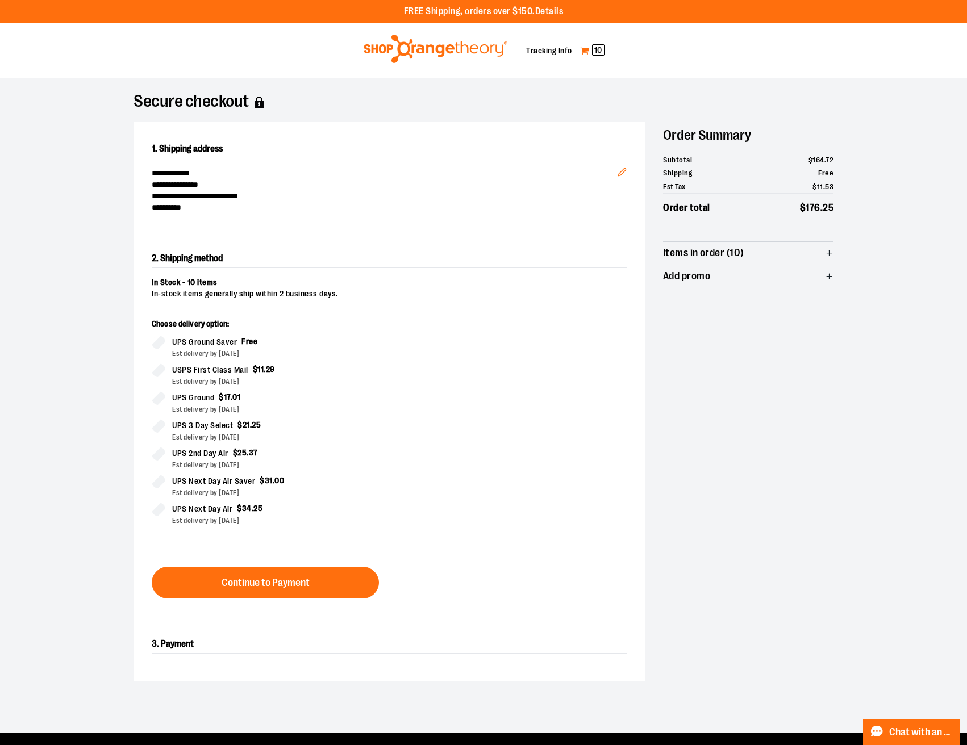
click at [594, 45] on span "10" at bounding box center [598, 49] width 12 height 11
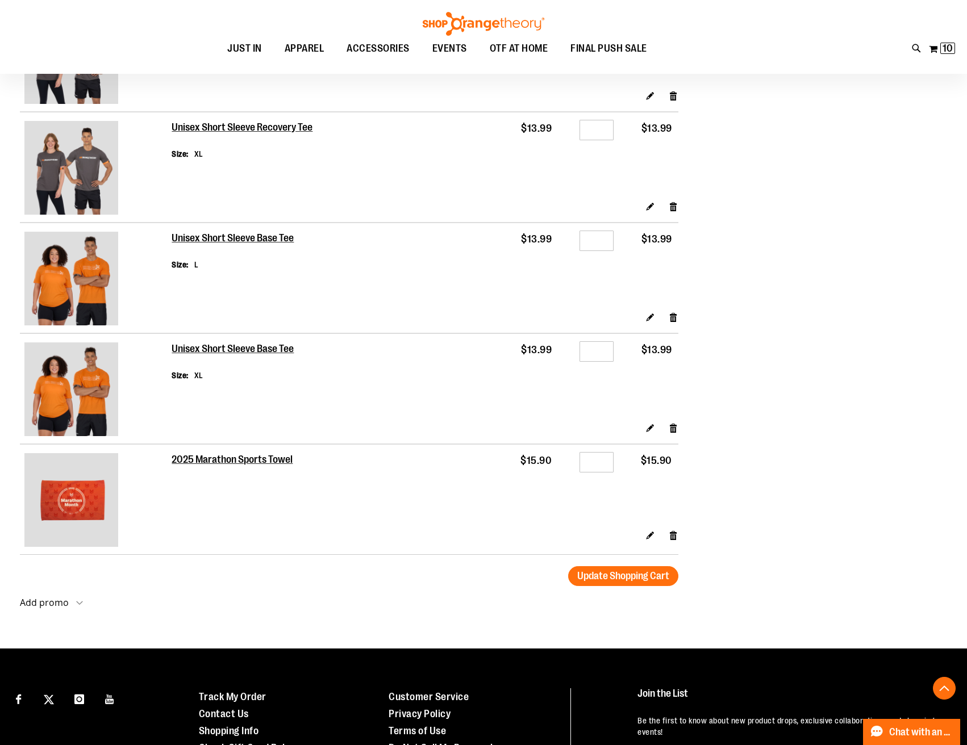
scroll to position [879, 0]
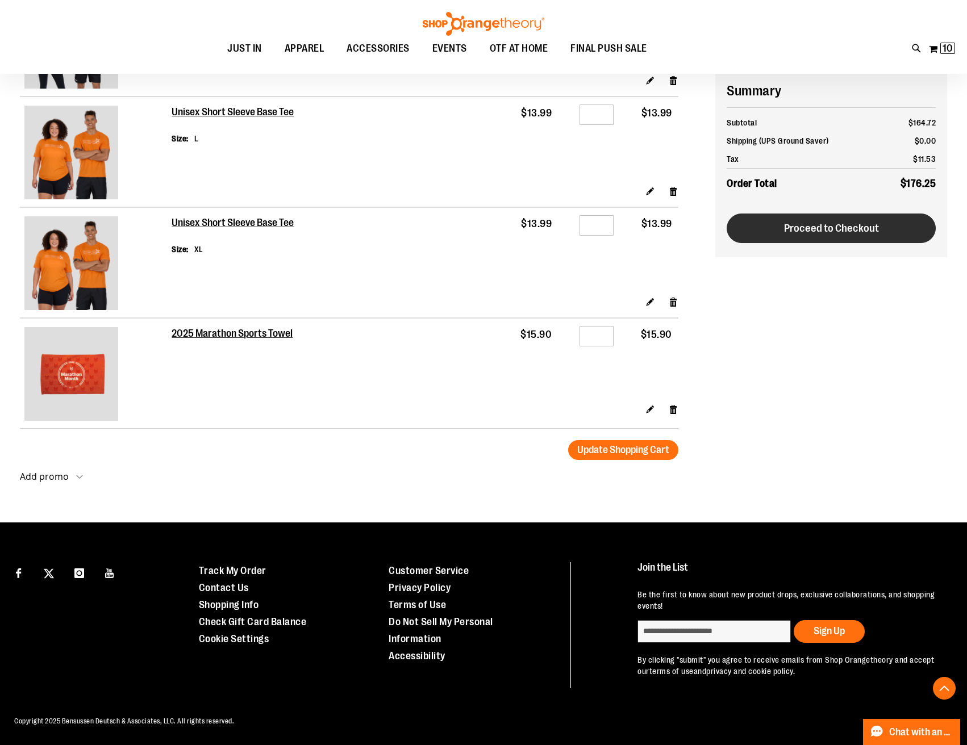
click at [795, 236] on button "Proceed to Checkout" at bounding box center [831, 229] width 209 height 30
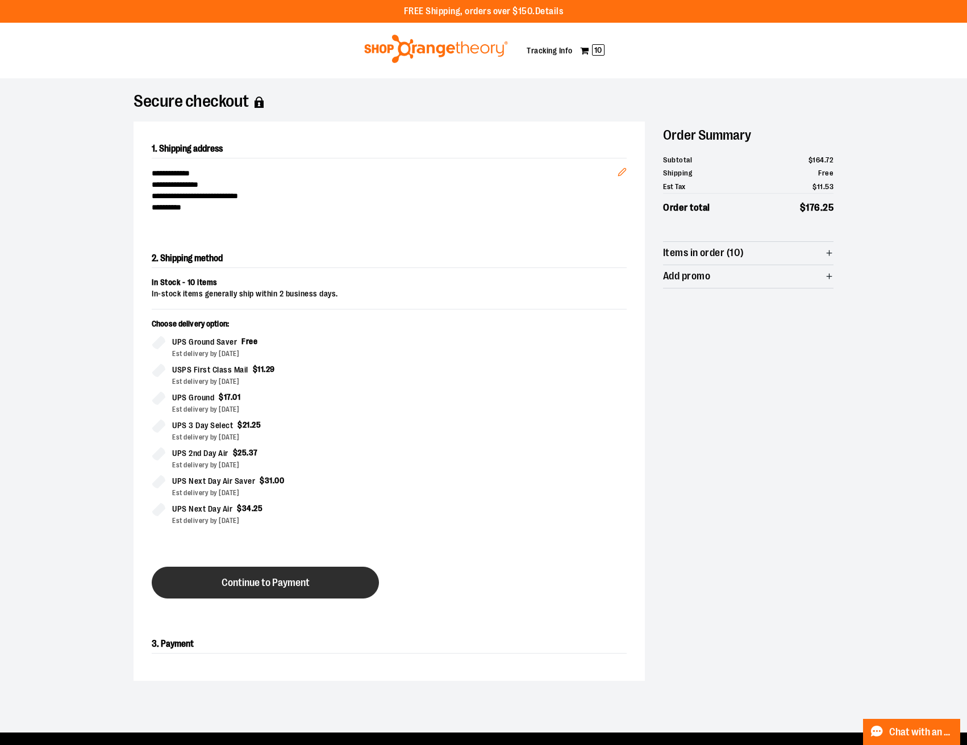
click at [279, 581] on span "Continue to Payment" at bounding box center [266, 583] width 88 height 11
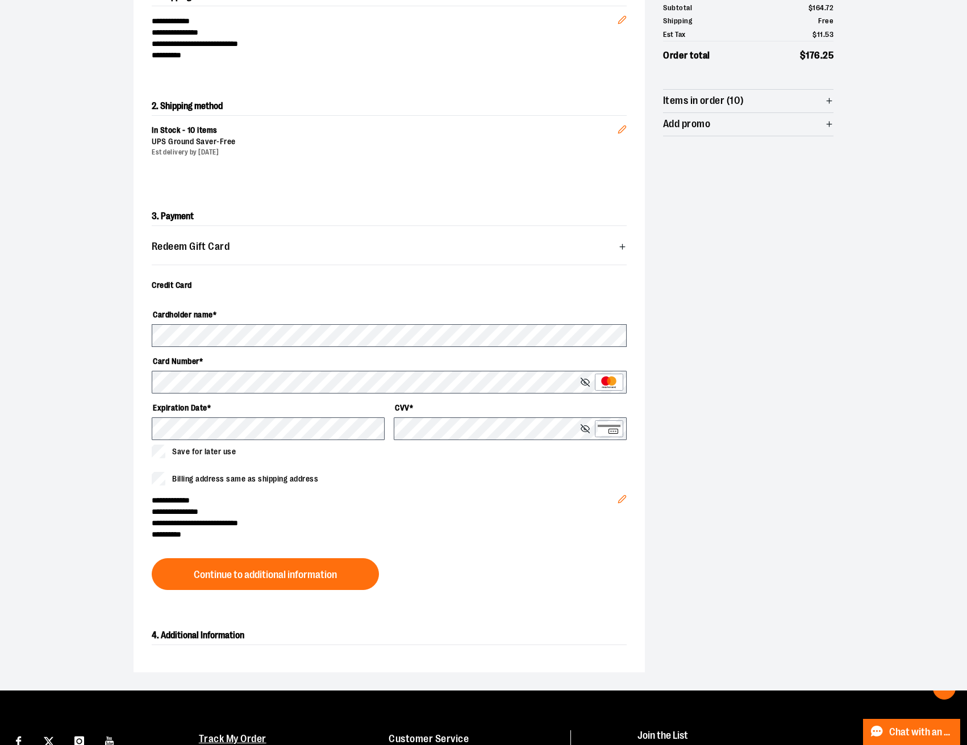
scroll to position [241, 0]
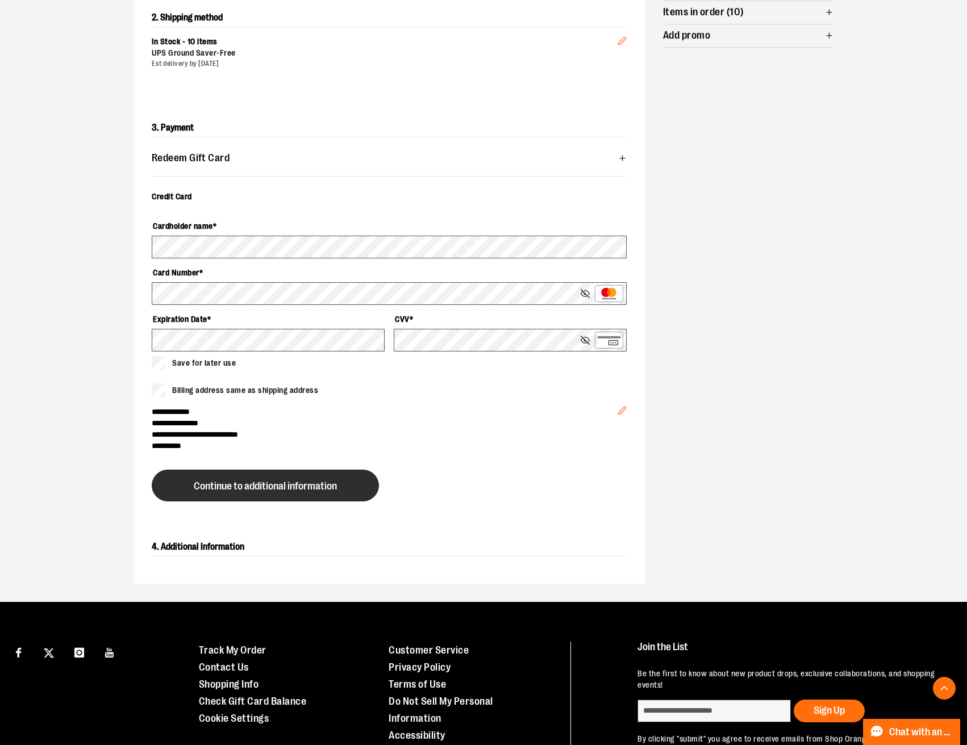
click at [289, 477] on button "Continue to additional information" at bounding box center [265, 486] width 227 height 32
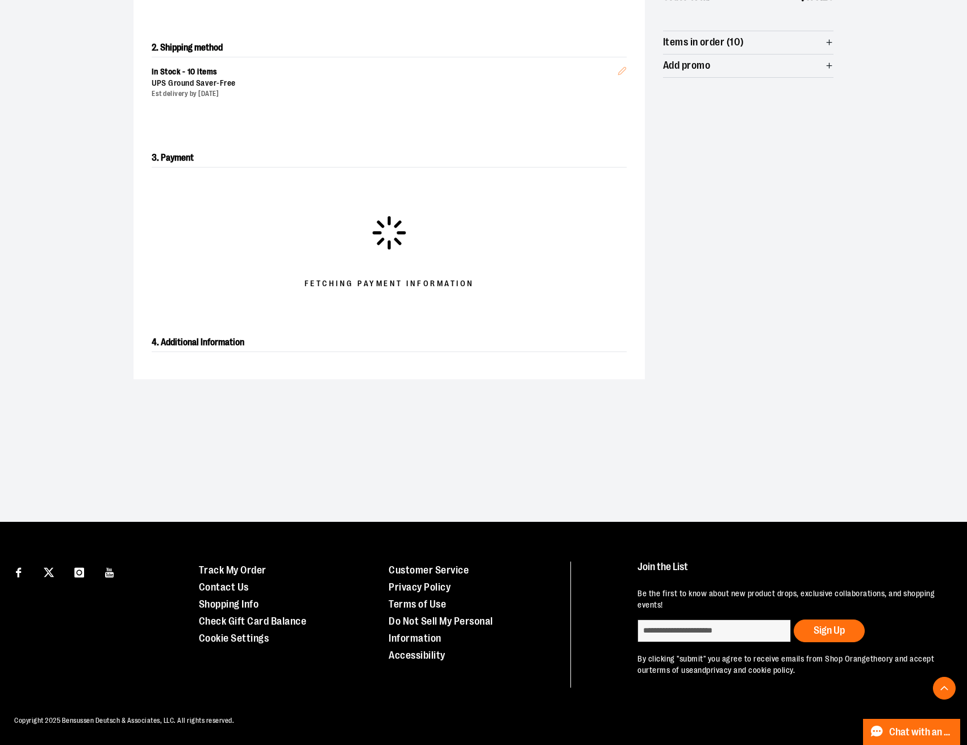
scroll to position [210, 0]
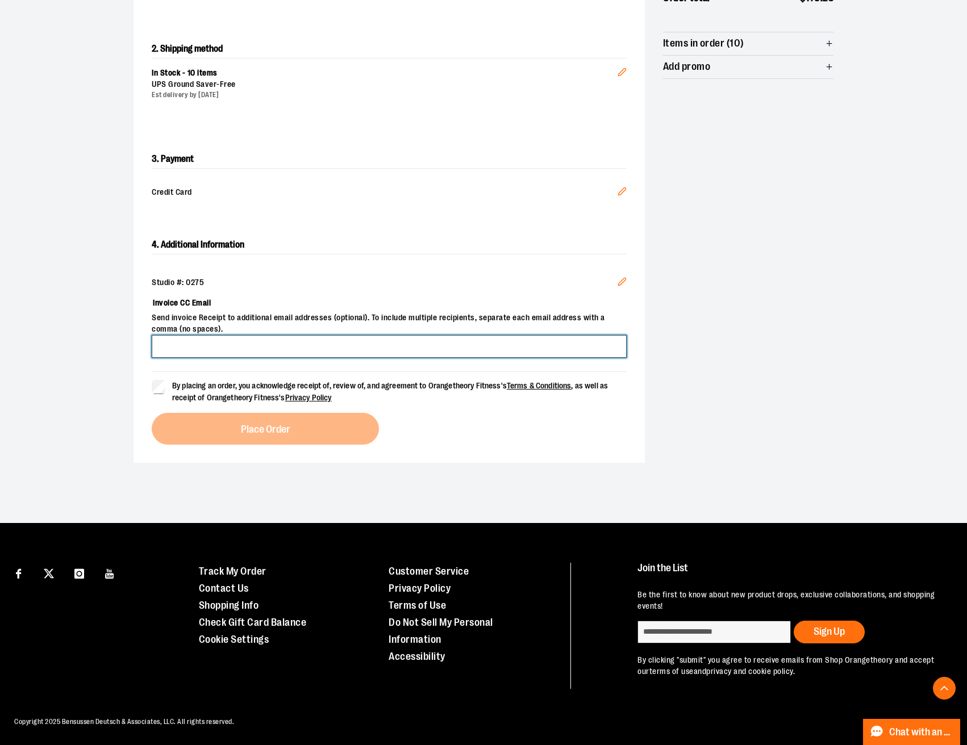
click at [208, 352] on input "Invoice CC Email" at bounding box center [389, 346] width 475 height 23
type input "**********"
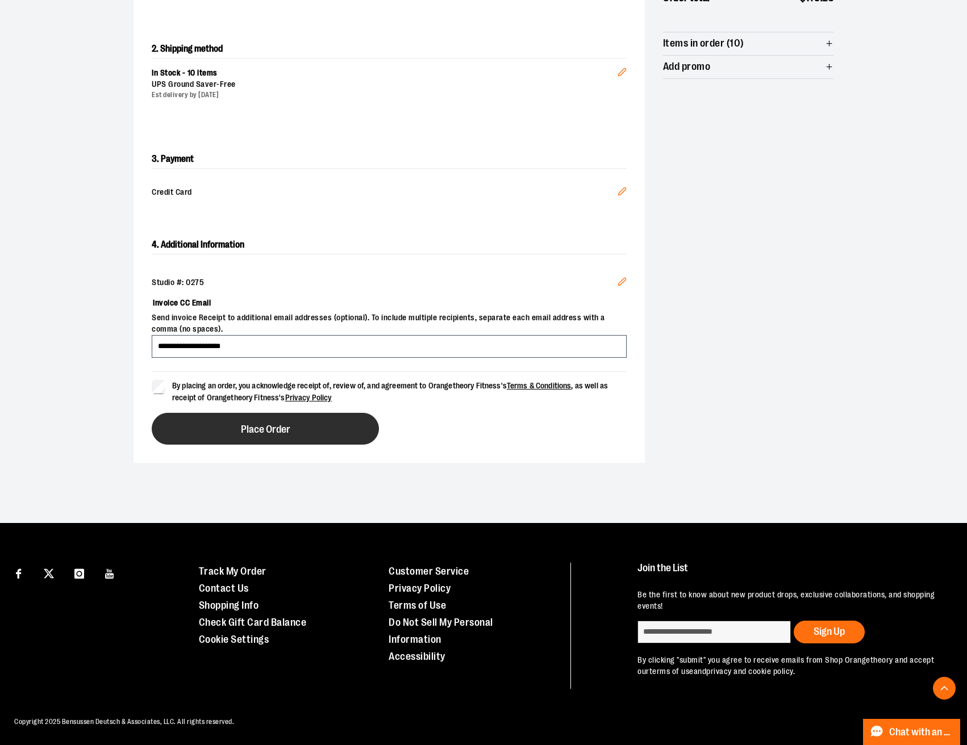
click at [182, 433] on button "Place Order" at bounding box center [265, 429] width 227 height 32
